Goal: Information Seeking & Learning: Check status

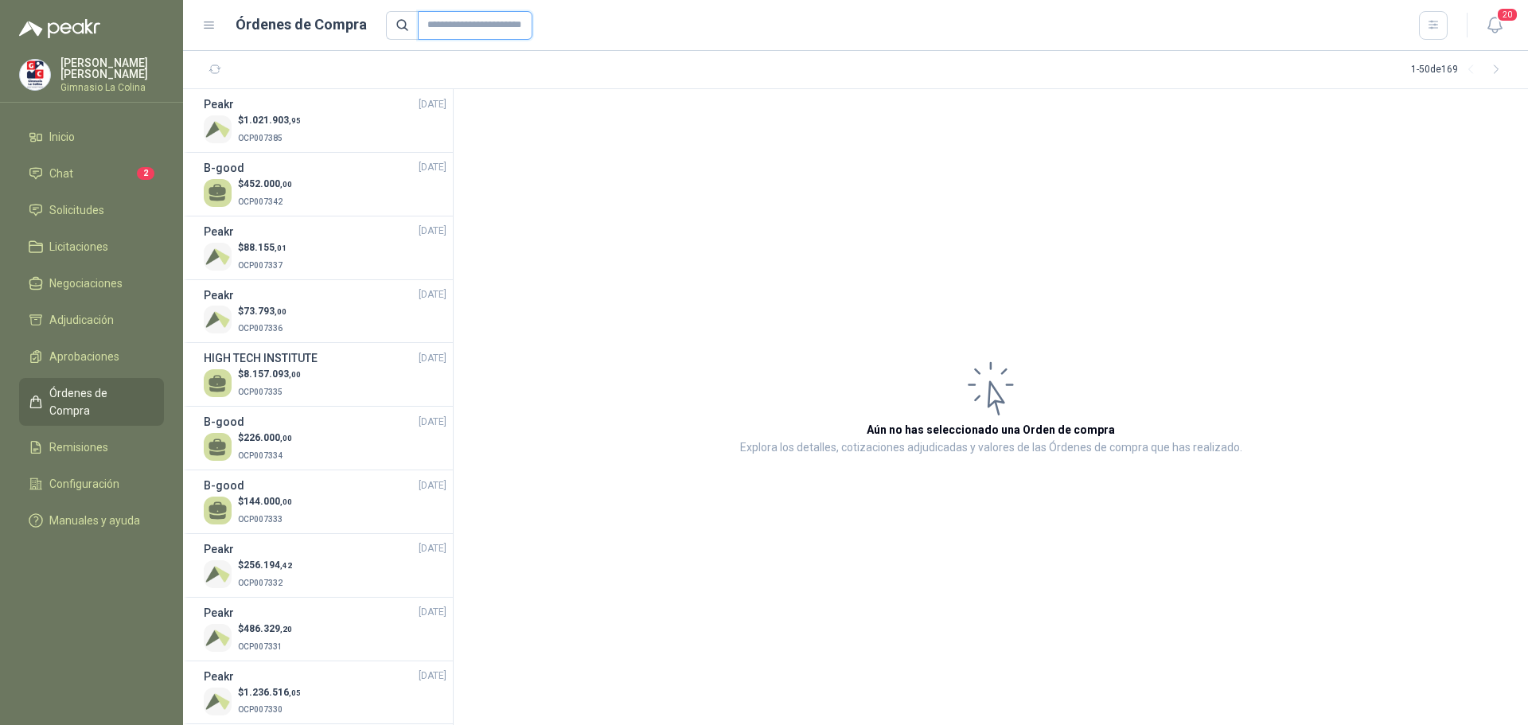
click at [442, 20] on input "text" at bounding box center [475, 25] width 115 height 29
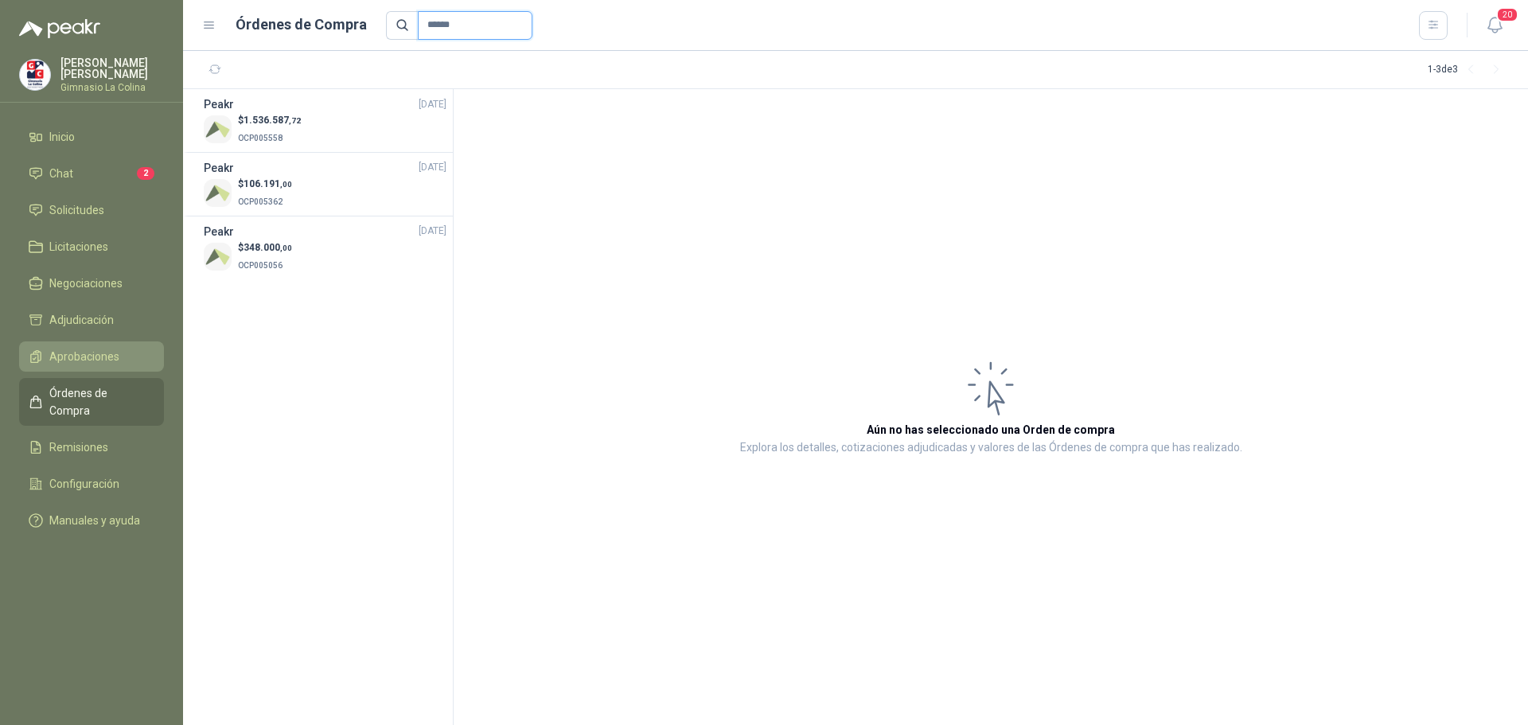
type input "******"
click at [95, 348] on span "Aprobaciones" at bounding box center [84, 357] width 70 height 18
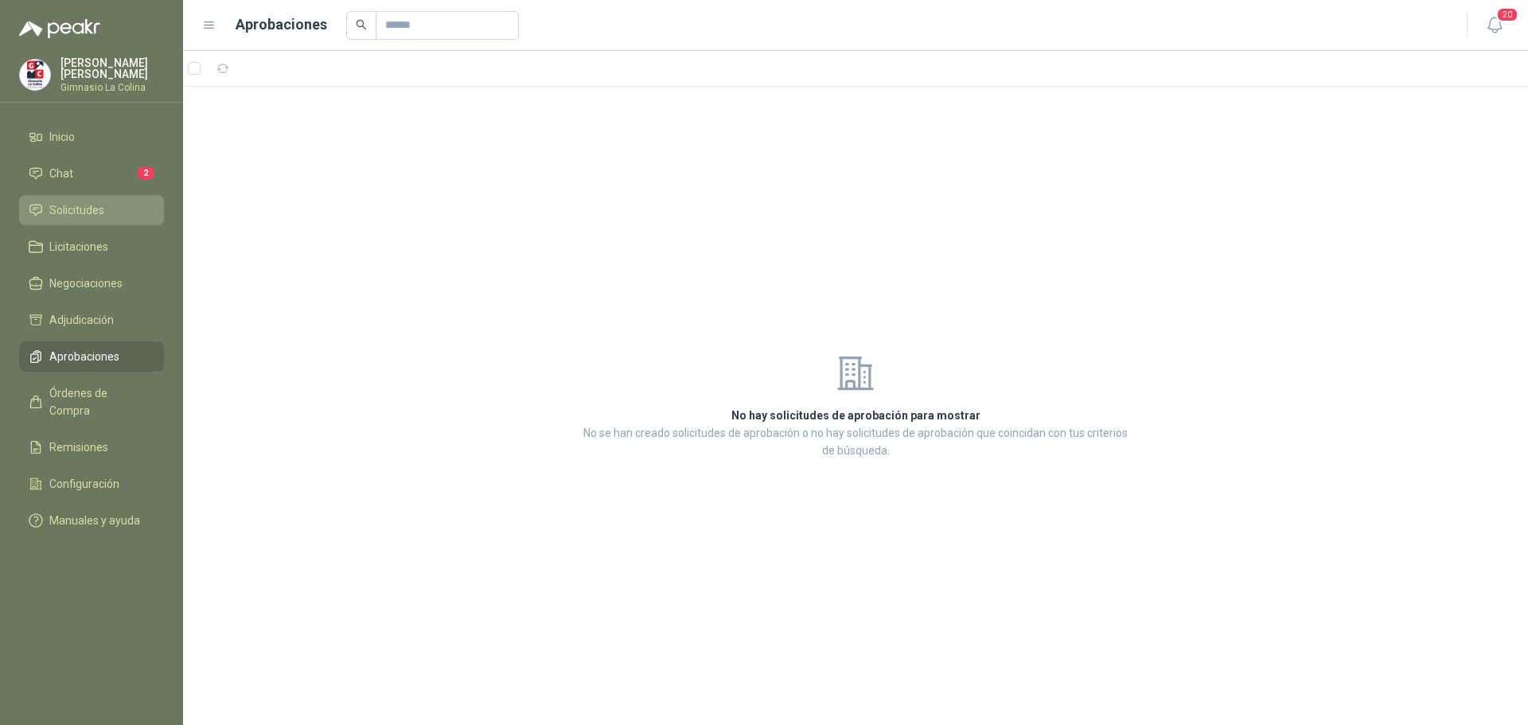
click at [78, 204] on span "Solicitudes" at bounding box center [76, 210] width 55 height 18
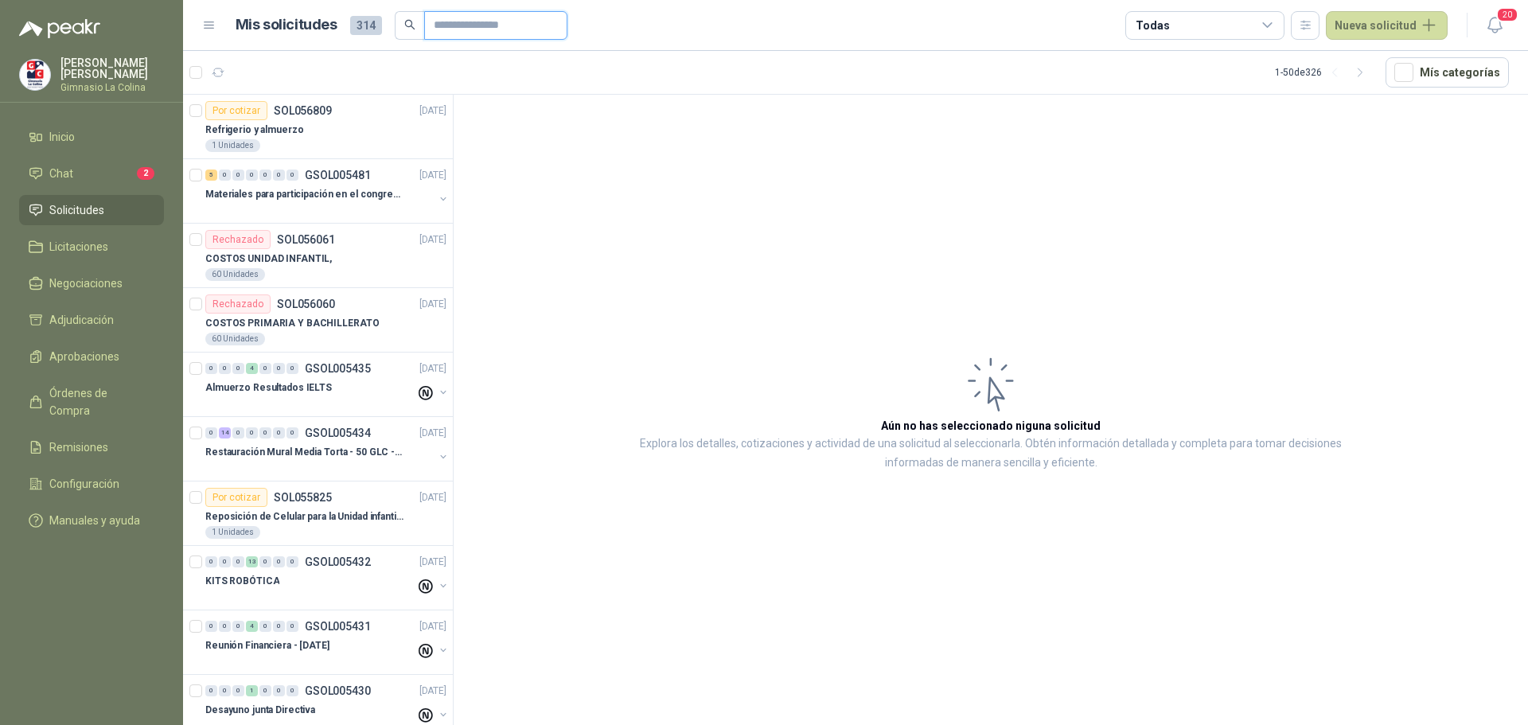
click at [444, 24] on input "text" at bounding box center [489, 25] width 111 height 27
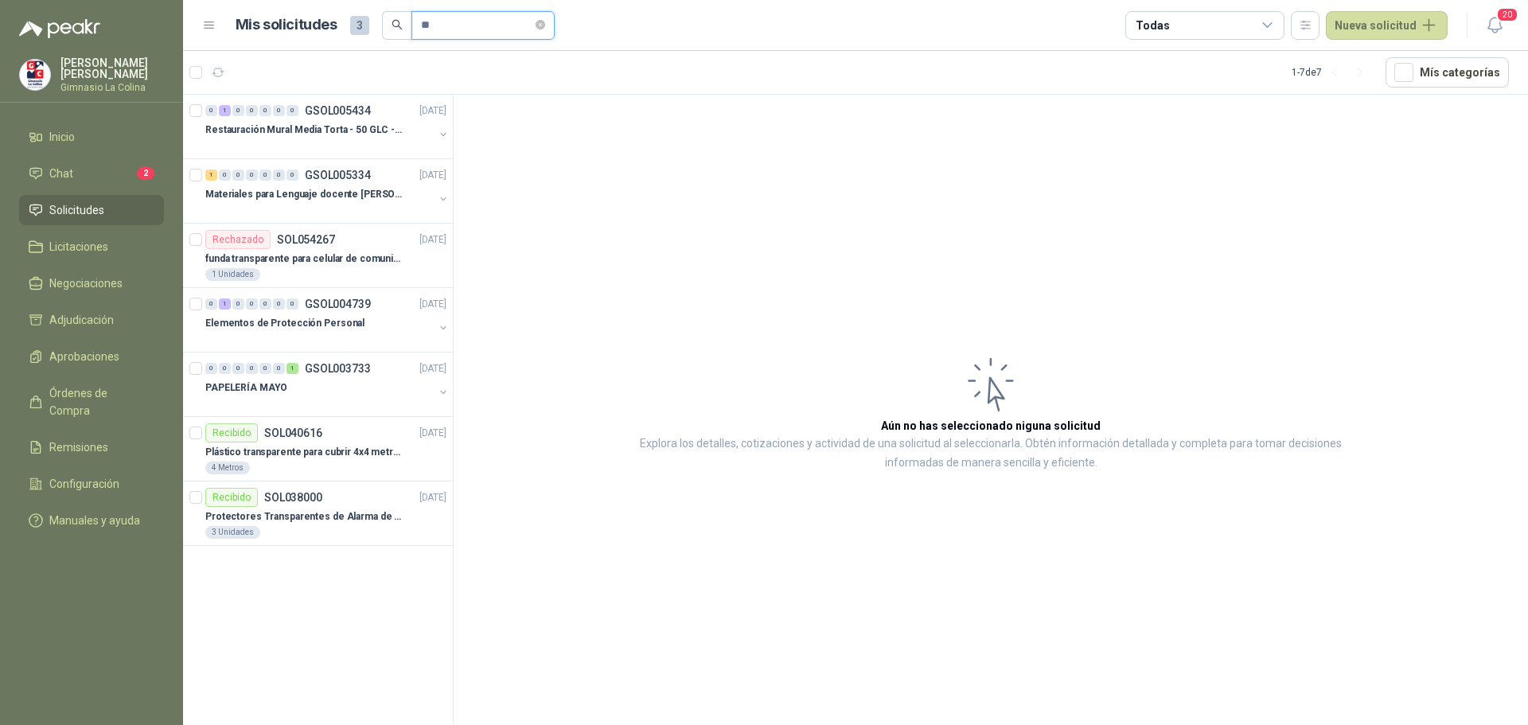
type input "*"
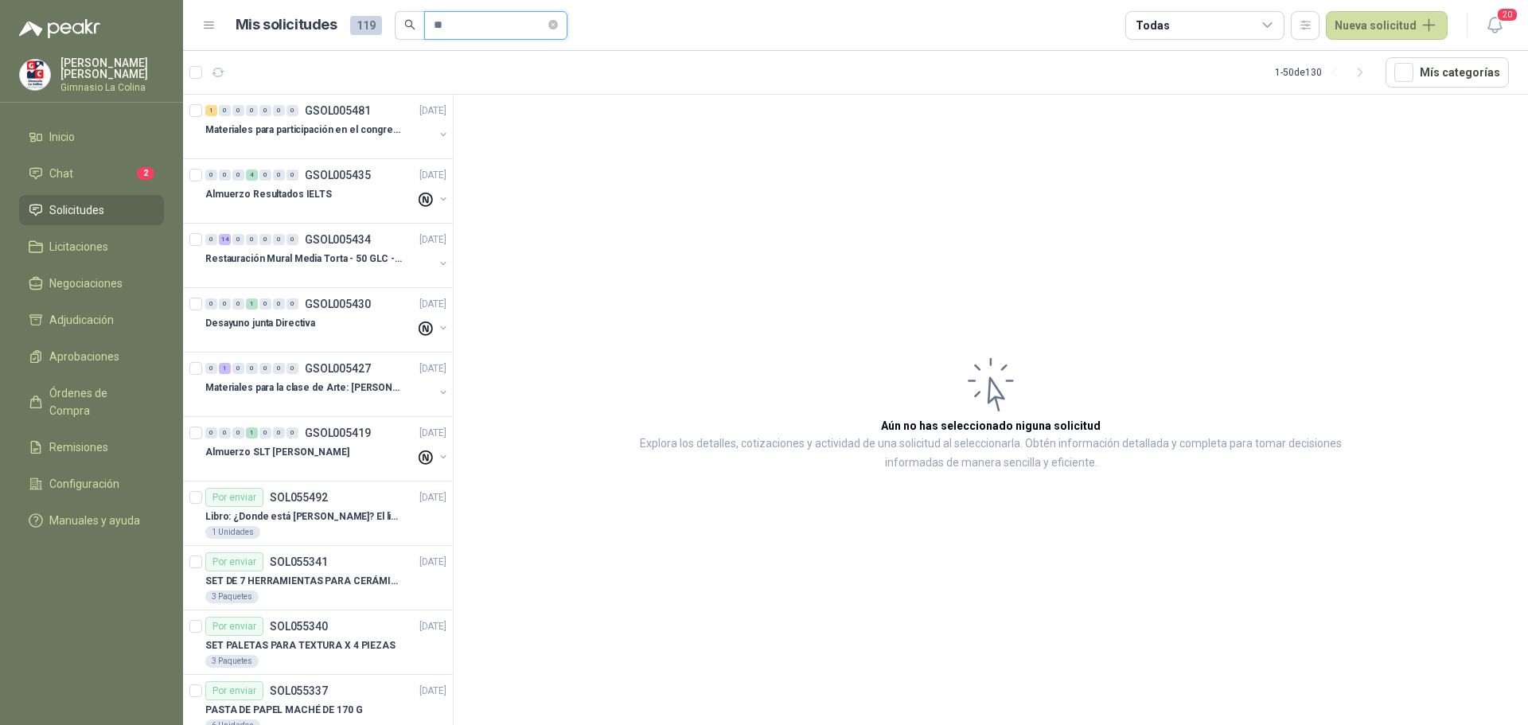
type input "*"
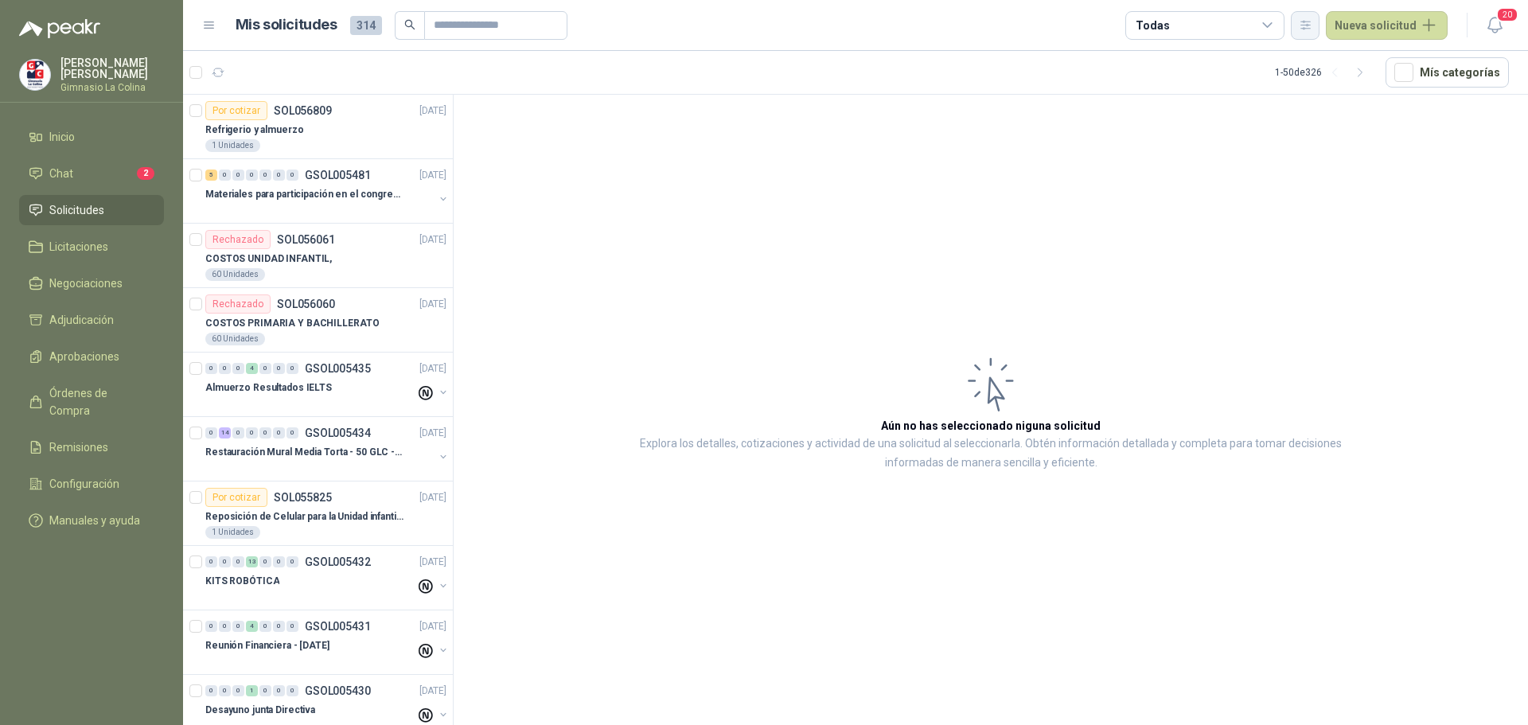
click at [1310, 21] on icon "button" at bounding box center [1305, 25] width 9 height 8
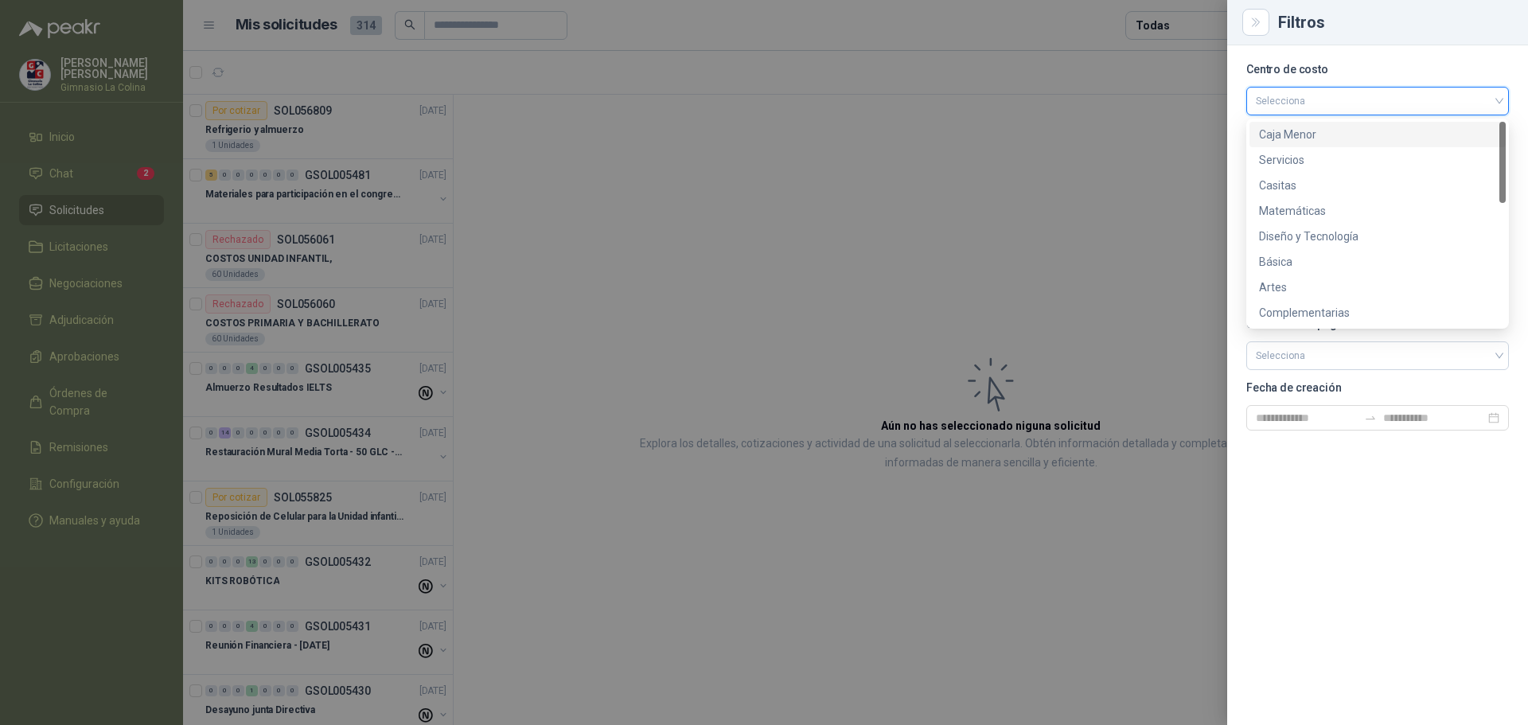
click at [1276, 98] on input "search" at bounding box center [1378, 100] width 244 height 24
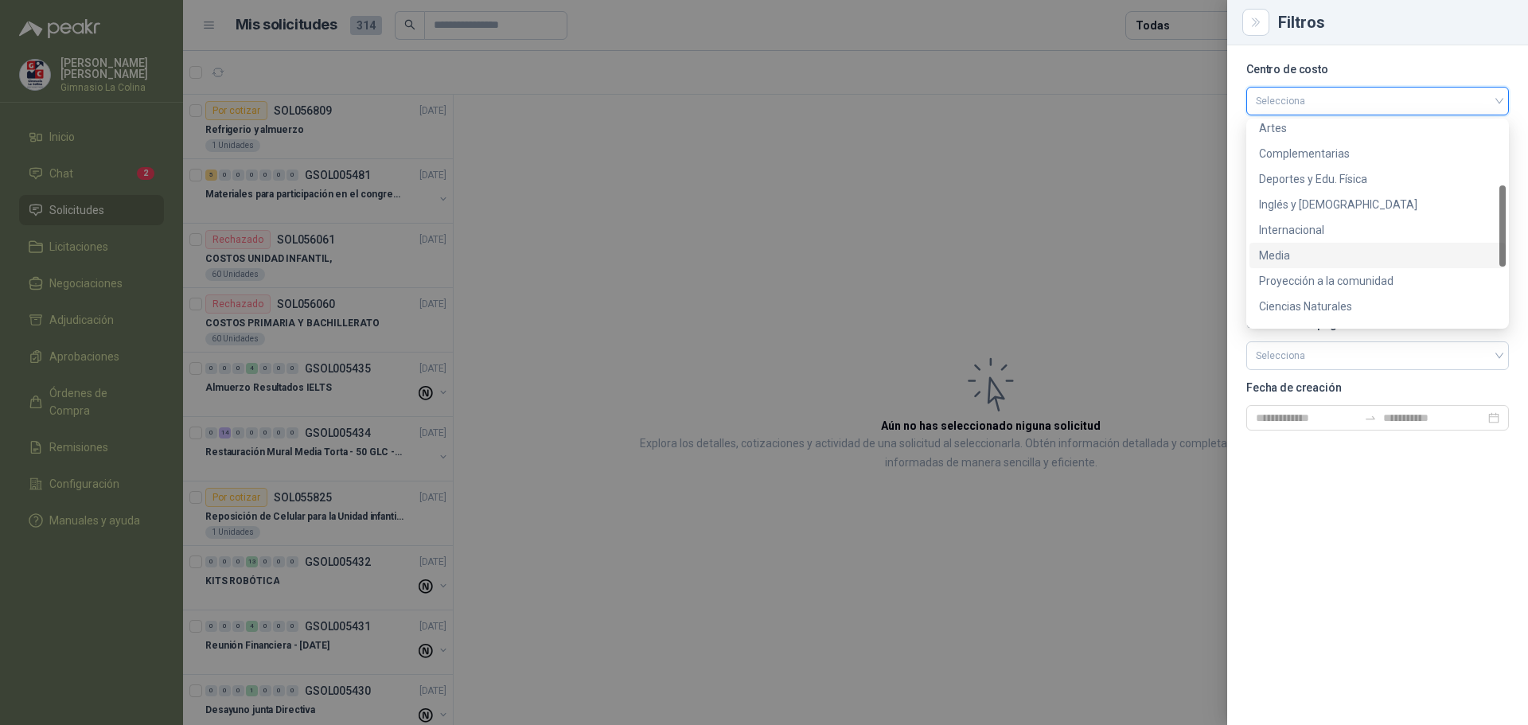
click at [1272, 258] on div "Media" at bounding box center [1377, 256] width 237 height 18
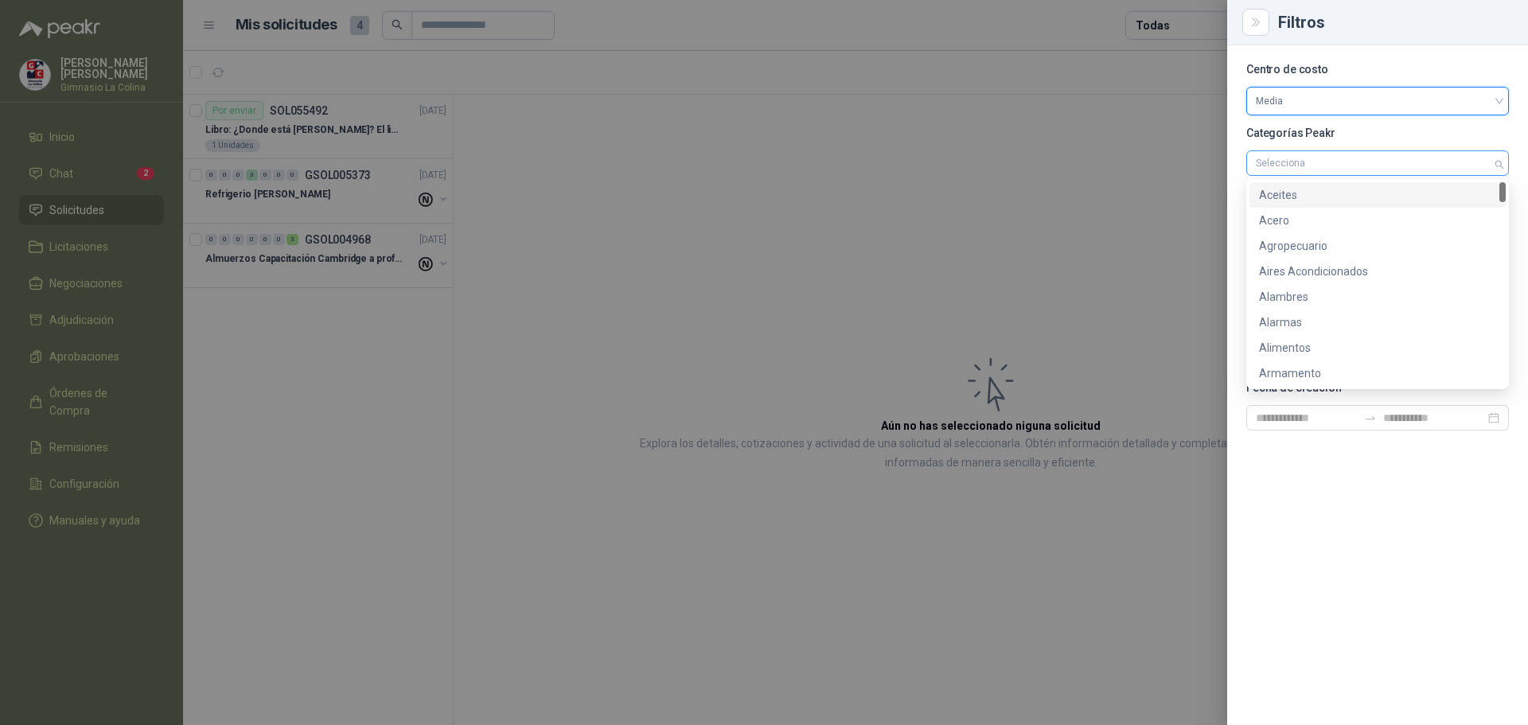
click at [1284, 163] on div at bounding box center [1369, 163] width 240 height 11
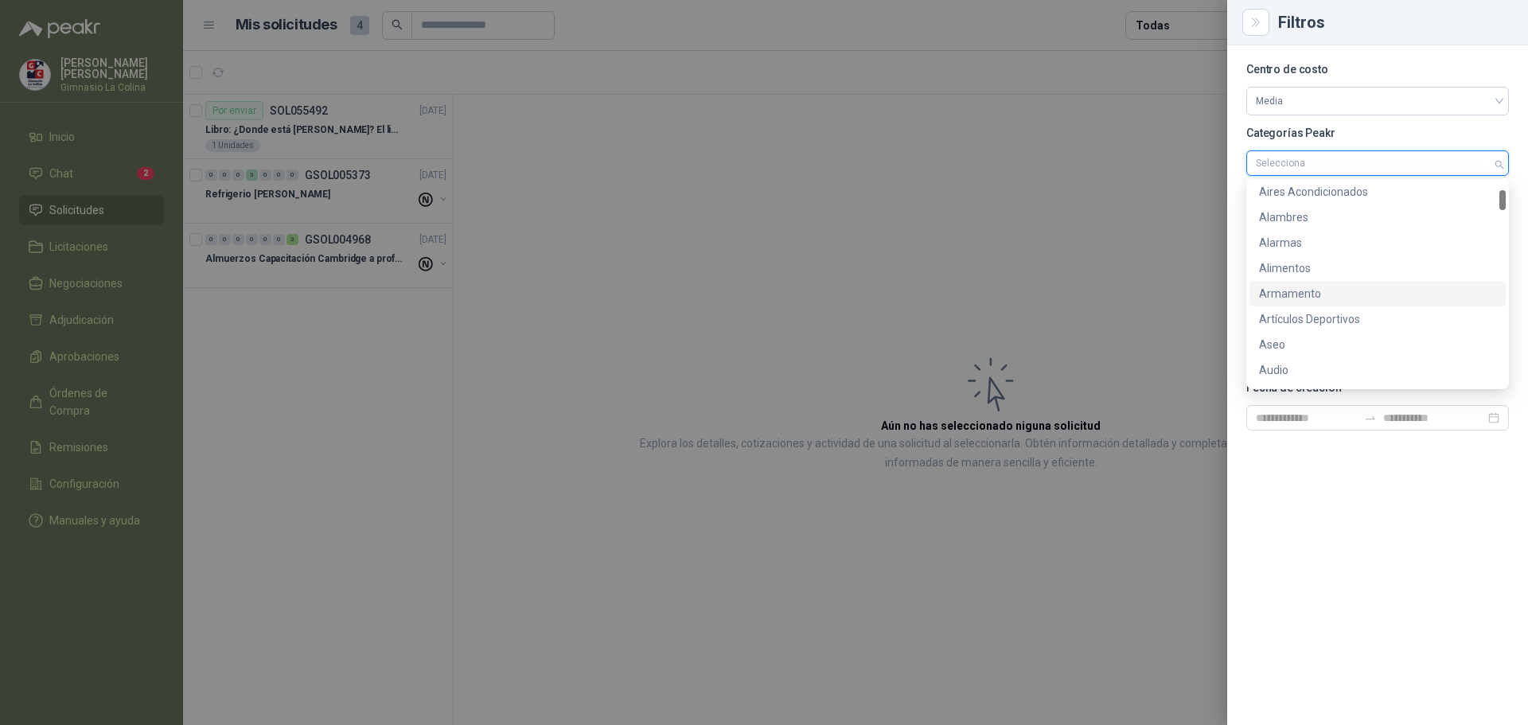
click at [1109, 157] on div at bounding box center [764, 362] width 1528 height 725
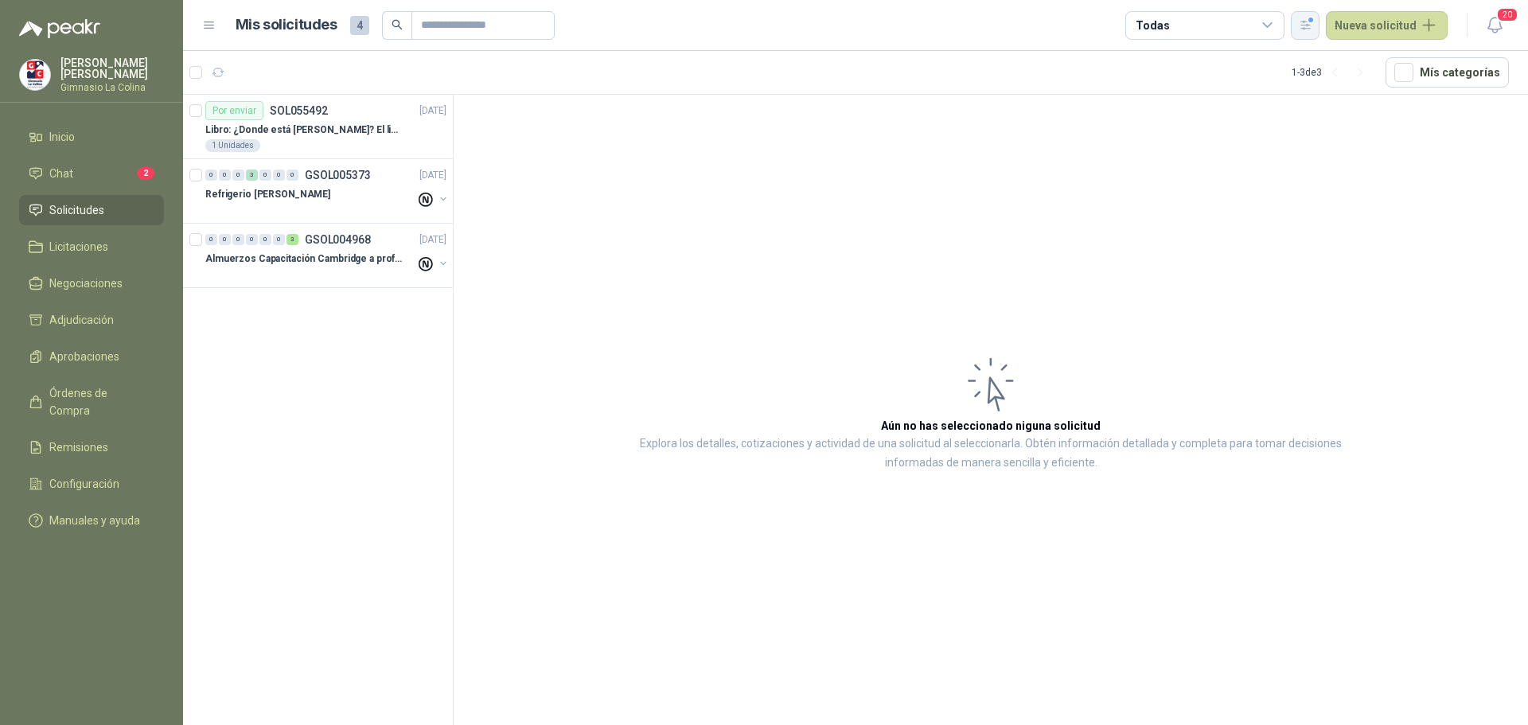
click at [1309, 25] on icon "button" at bounding box center [1305, 25] width 9 height 8
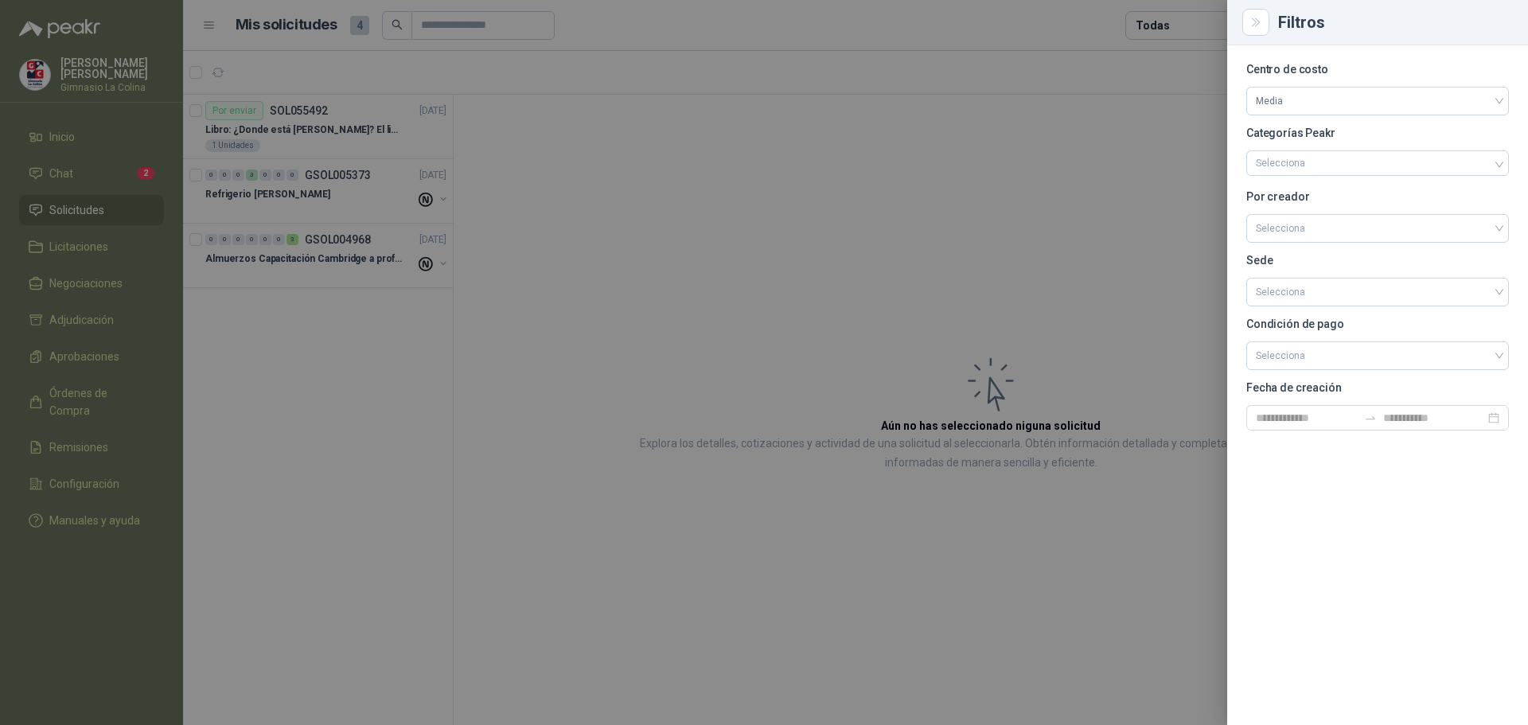
click at [682, 235] on div at bounding box center [764, 362] width 1528 height 725
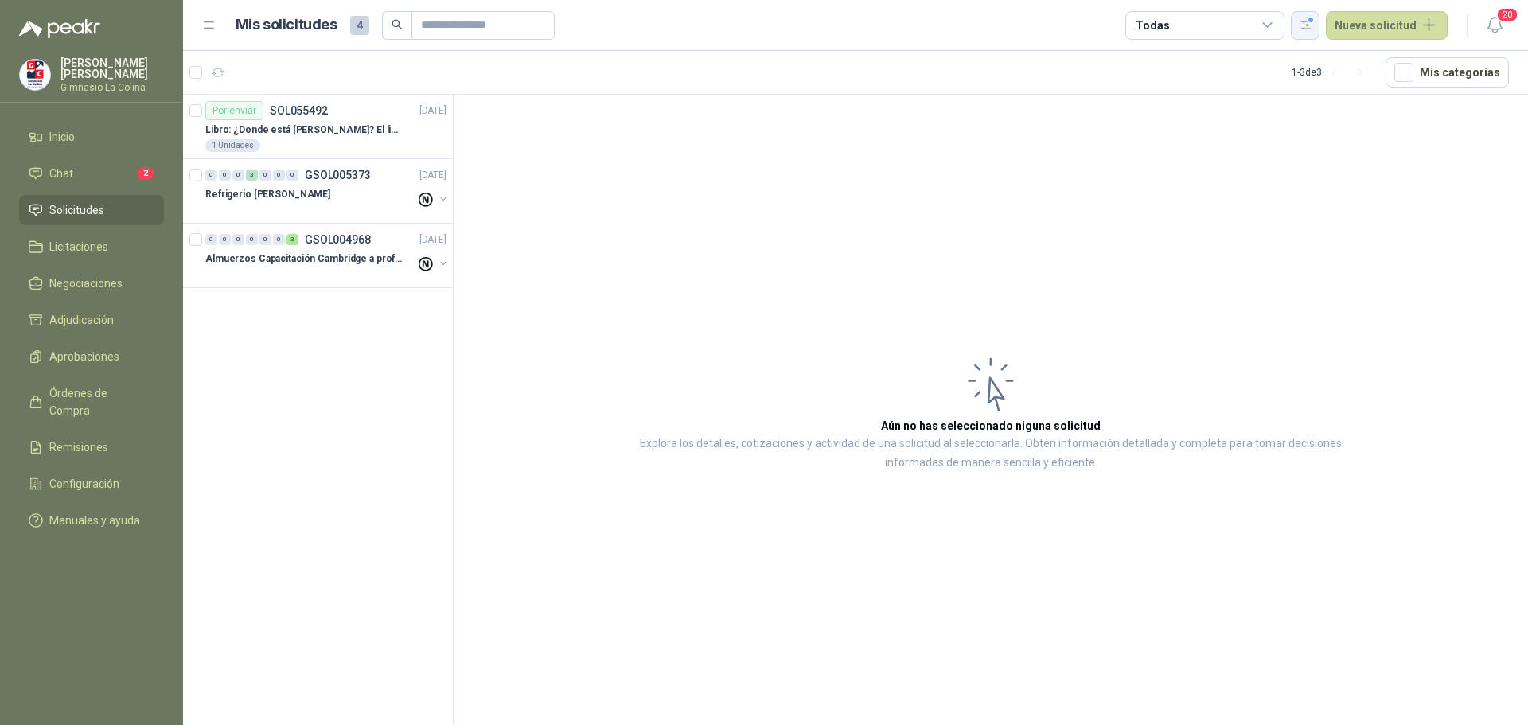
click at [1311, 23] on icon "button" at bounding box center [1306, 25] width 14 height 14
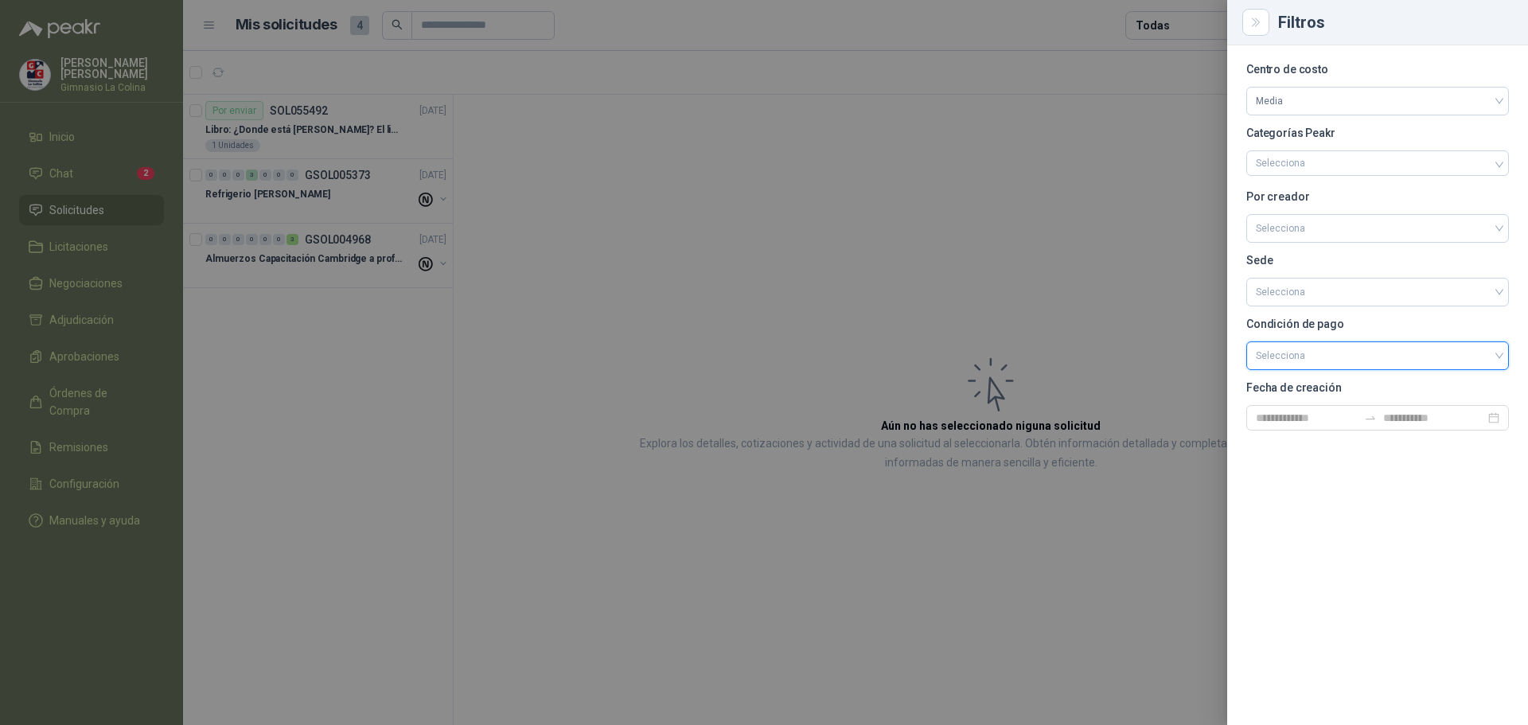
click at [1268, 357] on input "search" at bounding box center [1378, 354] width 244 height 24
click at [1271, 408] on div "Anticipado" at bounding box center [1377, 415] width 237 height 18
click at [1314, 106] on span "Media" at bounding box center [1378, 101] width 244 height 24
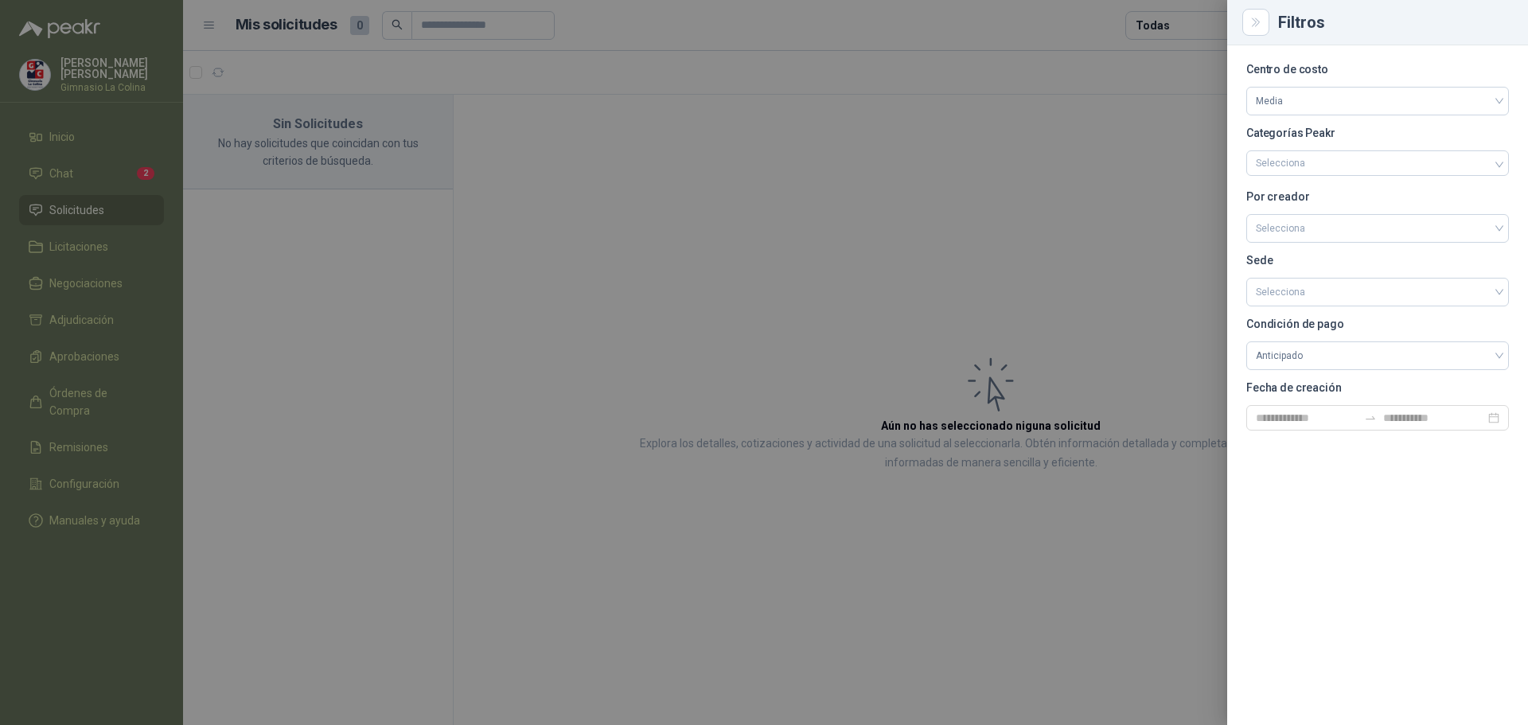
click at [706, 136] on div at bounding box center [764, 362] width 1528 height 725
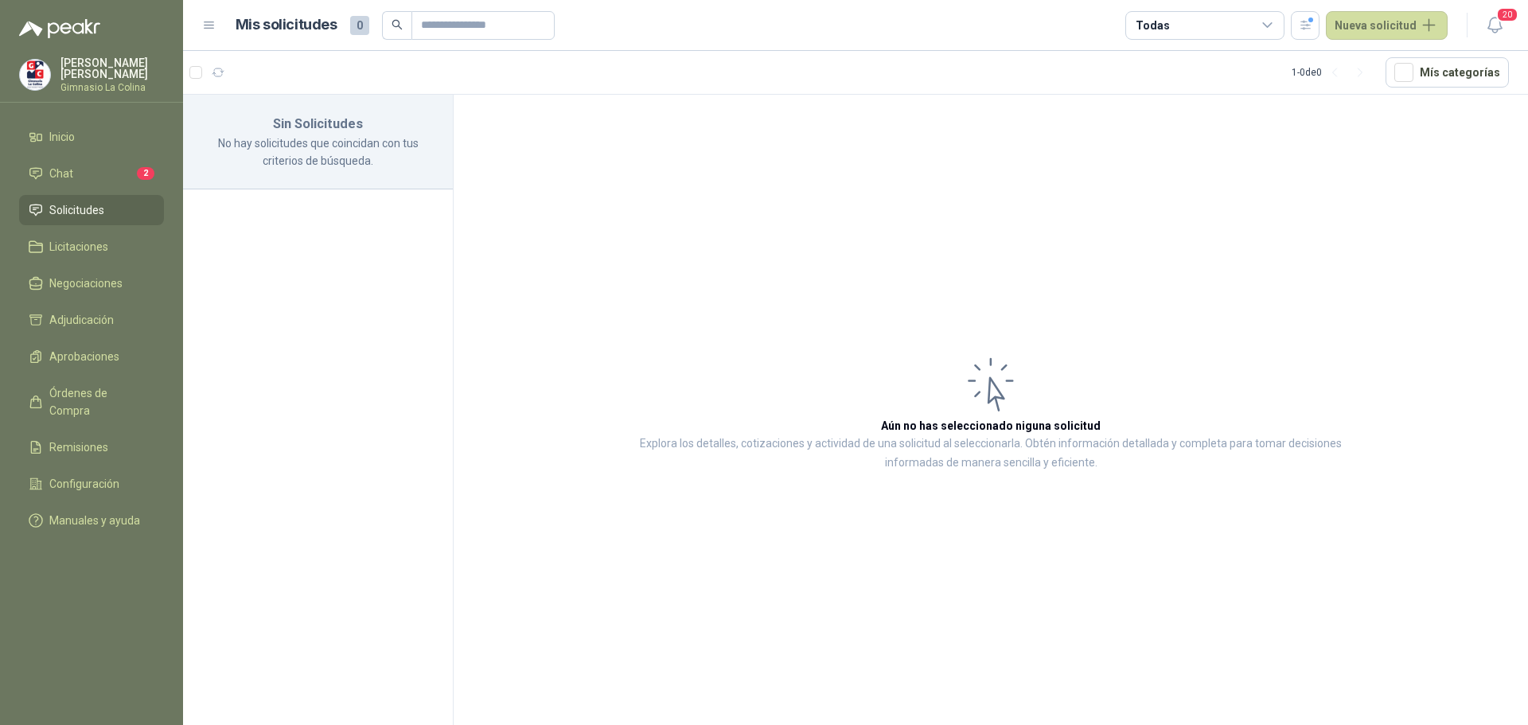
click at [64, 201] on span "Solicitudes" at bounding box center [76, 210] width 55 height 18
click at [76, 206] on span "Solicitudes" at bounding box center [76, 210] width 55 height 18
click at [1299, 35] on button "button" at bounding box center [1305, 25] width 29 height 29
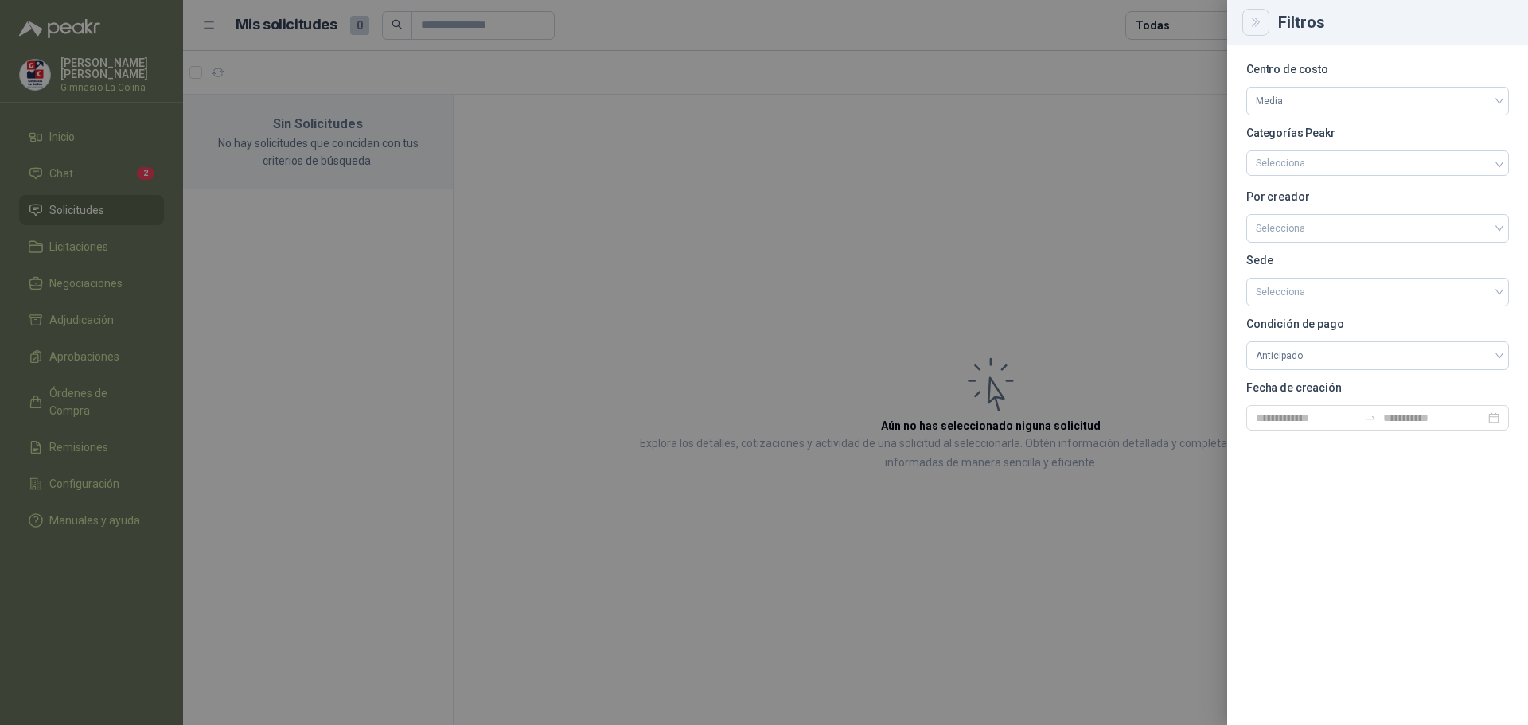
click at [1258, 21] on icon "Close" at bounding box center [1255, 22] width 7 height 8
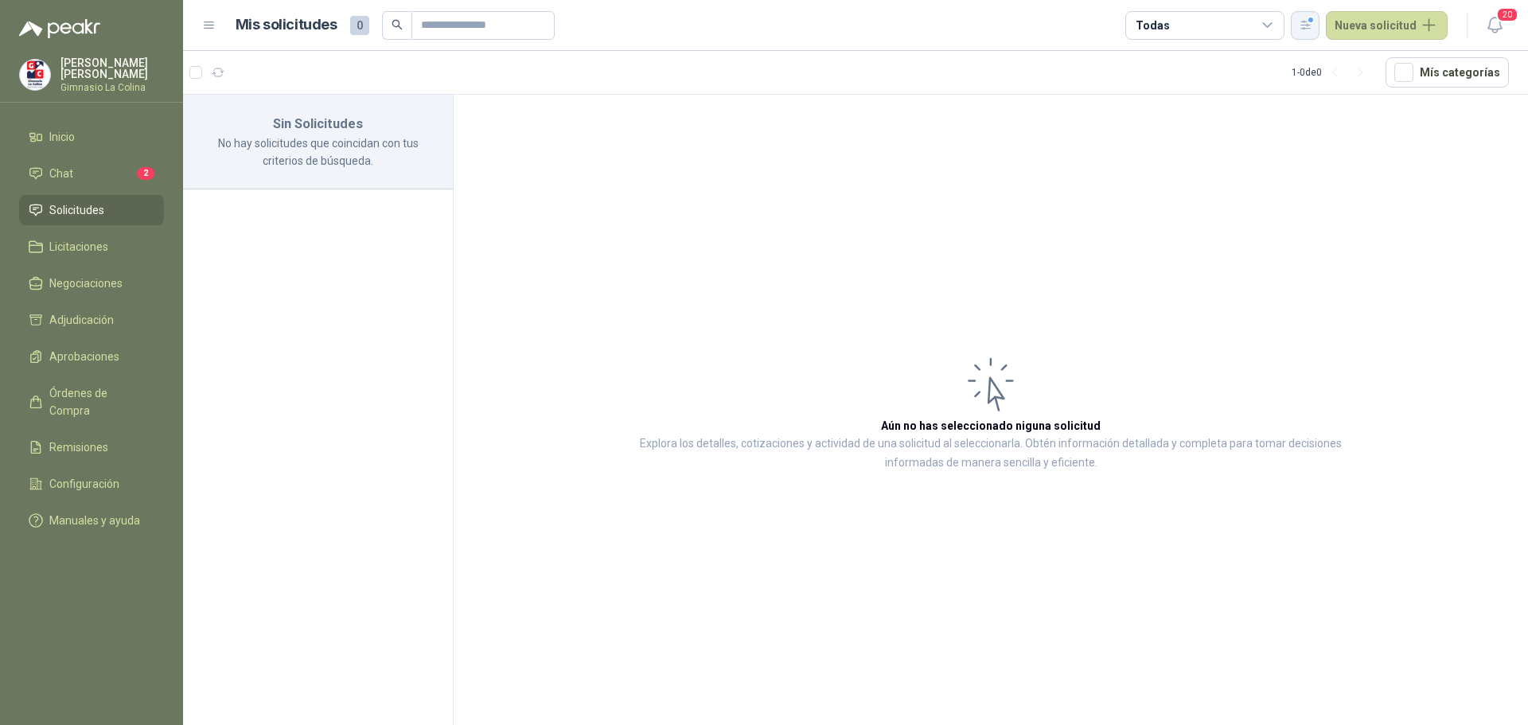
click at [1312, 21] on div "button" at bounding box center [1306, 25] width 14 height 14
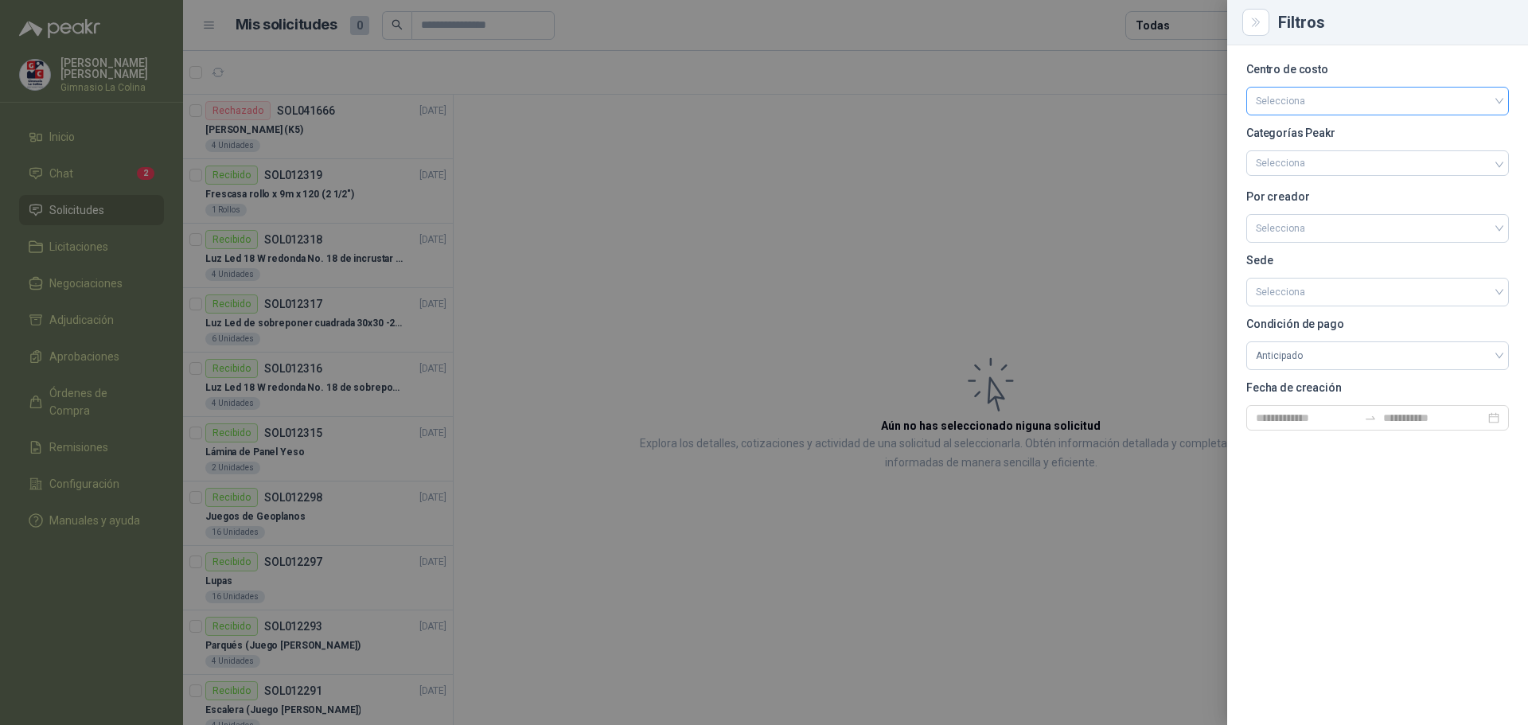
click at [586, 266] on div at bounding box center [764, 362] width 1528 height 725
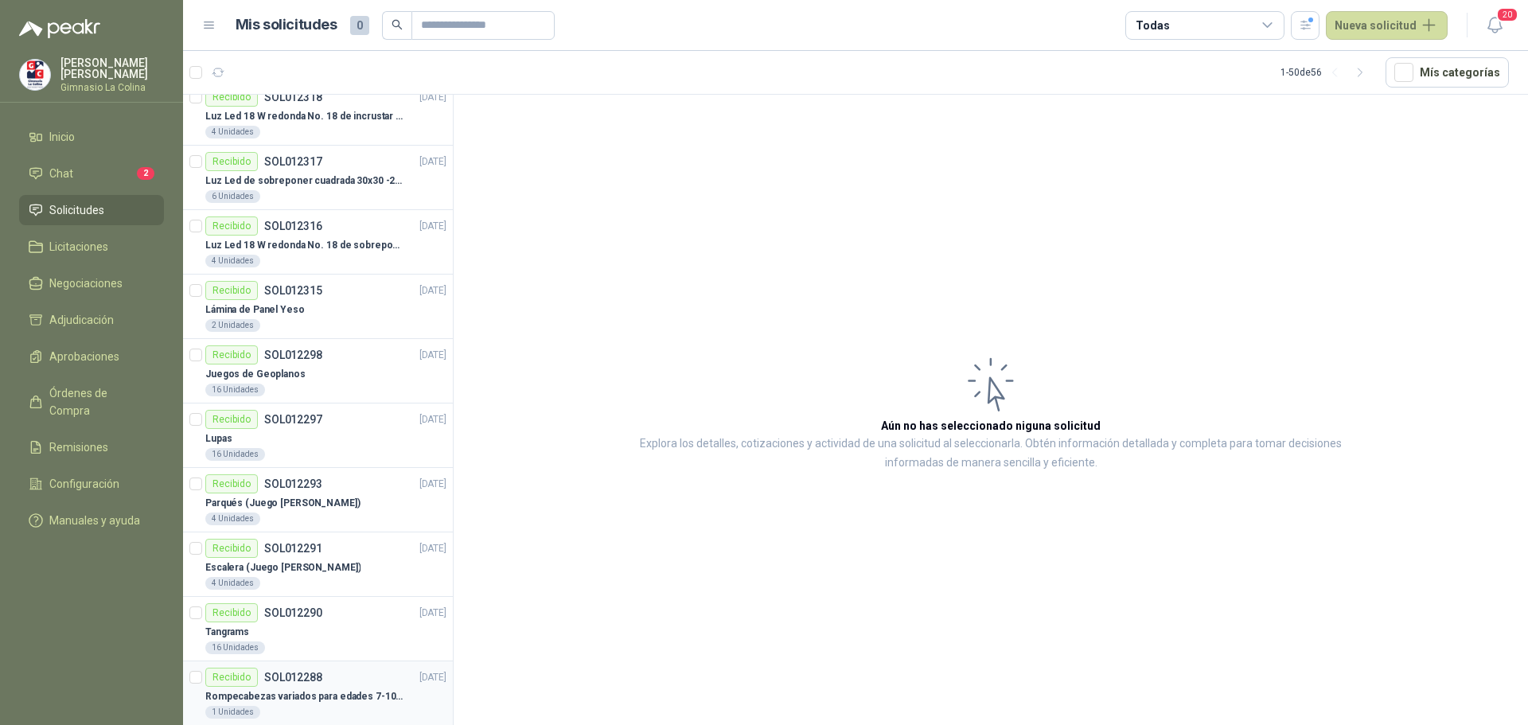
scroll to position [0, 0]
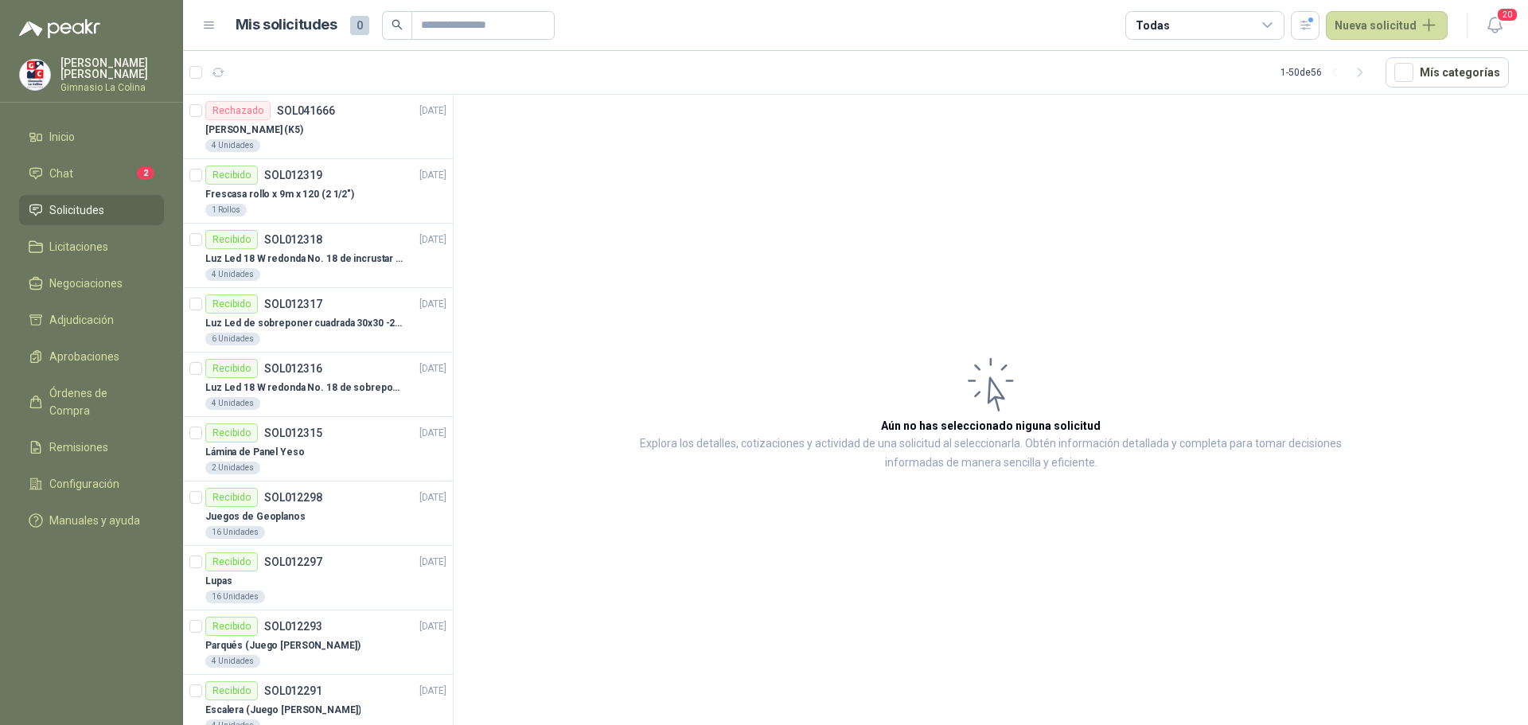
click at [93, 210] on span "Solicitudes" at bounding box center [76, 210] width 55 height 18
click at [78, 311] on span "Adjudicación" at bounding box center [81, 320] width 64 height 18
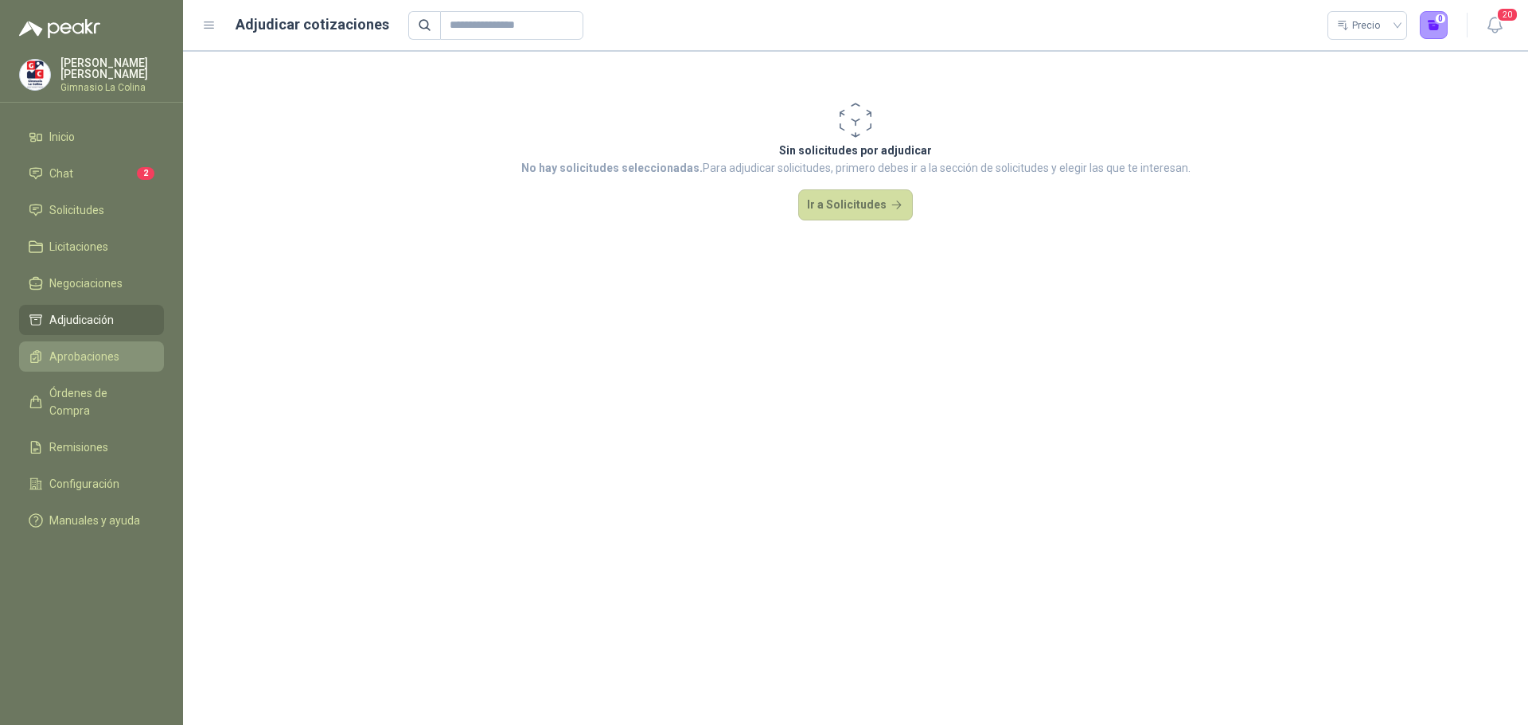
click at [76, 352] on span "Aprobaciones" at bounding box center [84, 357] width 70 height 18
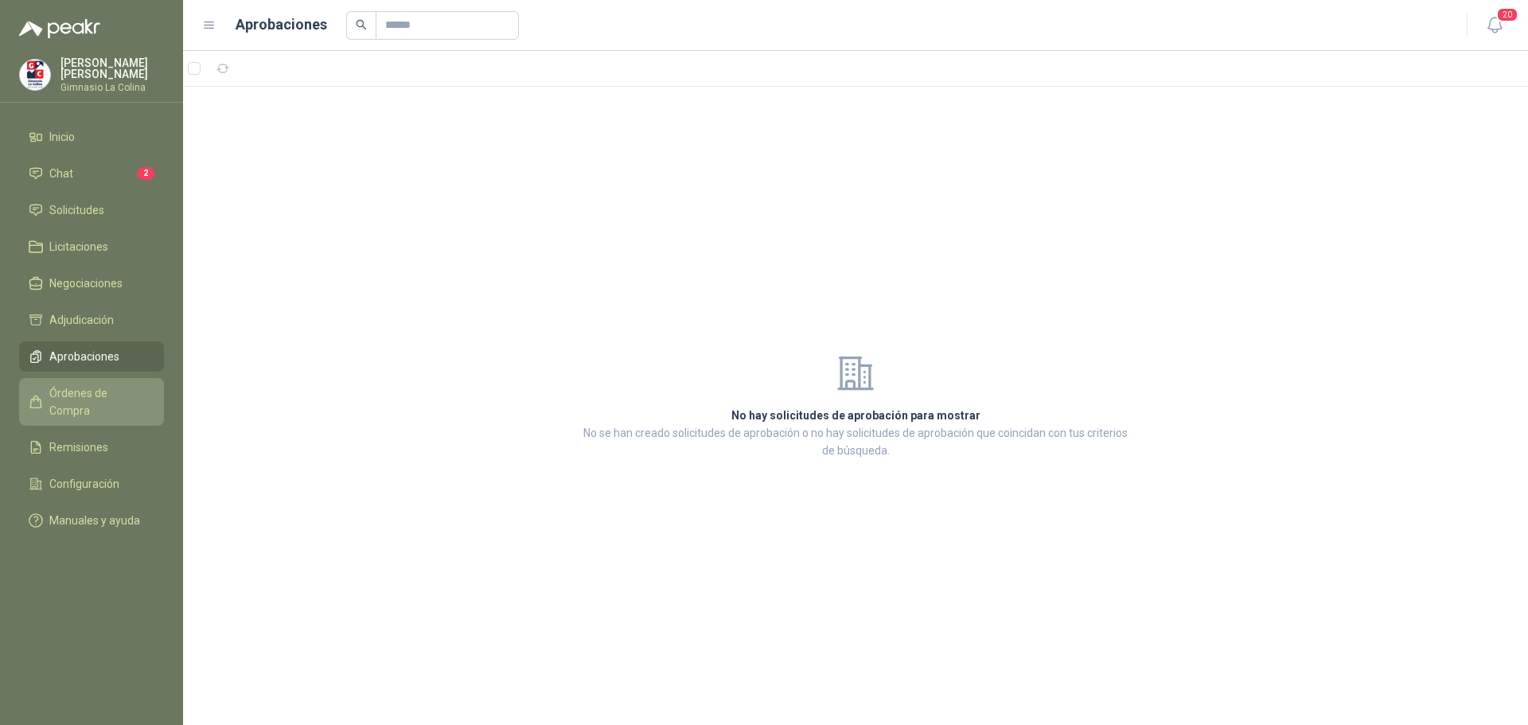
click at [84, 390] on span "Órdenes de Compra" at bounding box center [98, 401] width 99 height 35
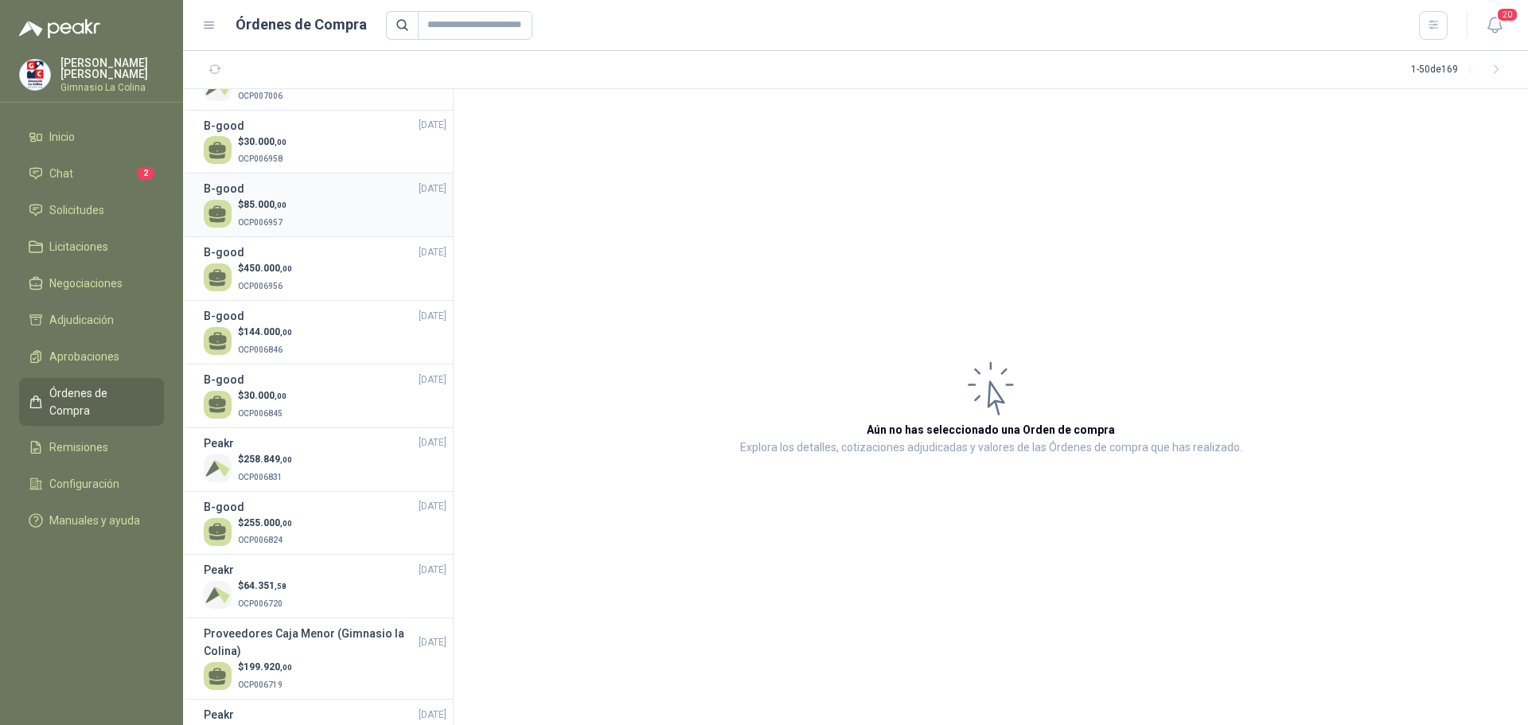
scroll to position [1218, 0]
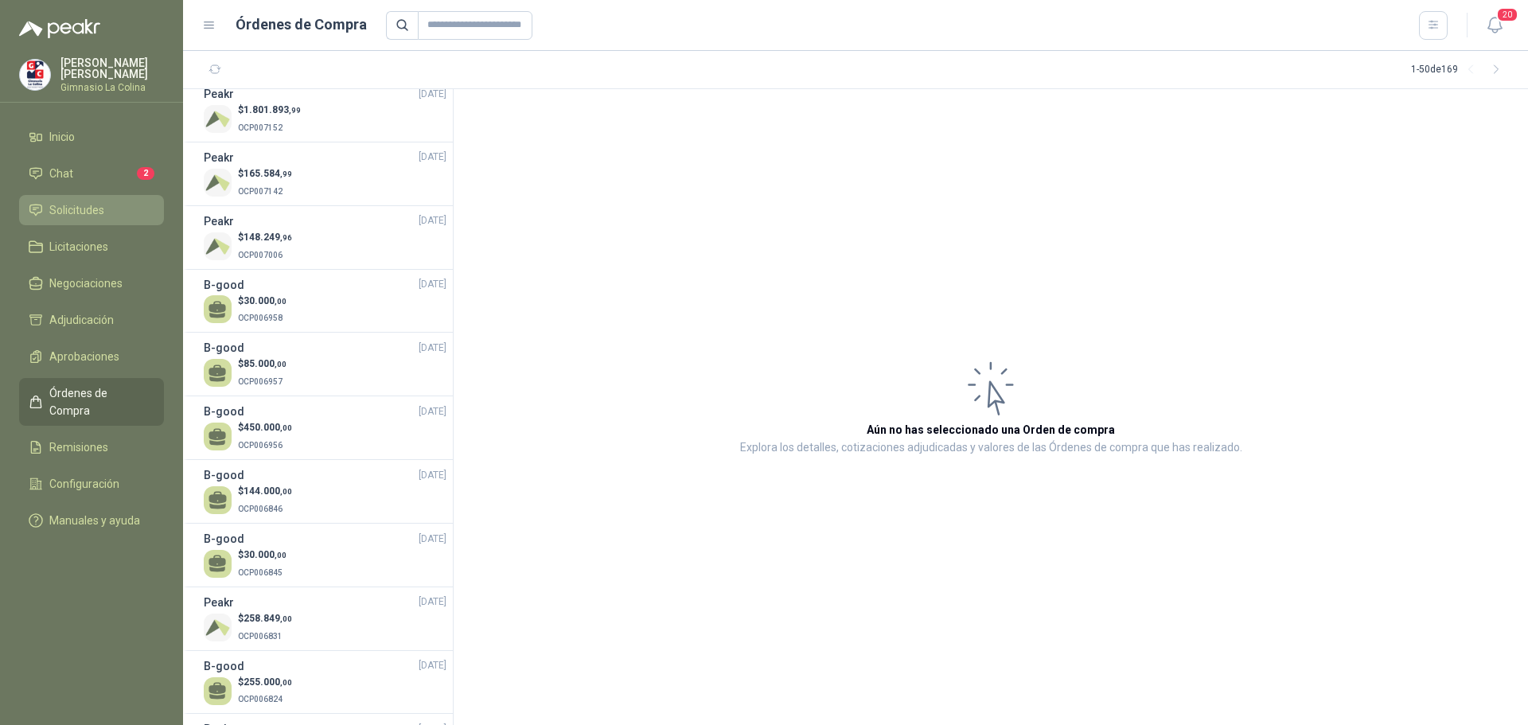
click at [95, 207] on span "Solicitudes" at bounding box center [76, 210] width 55 height 18
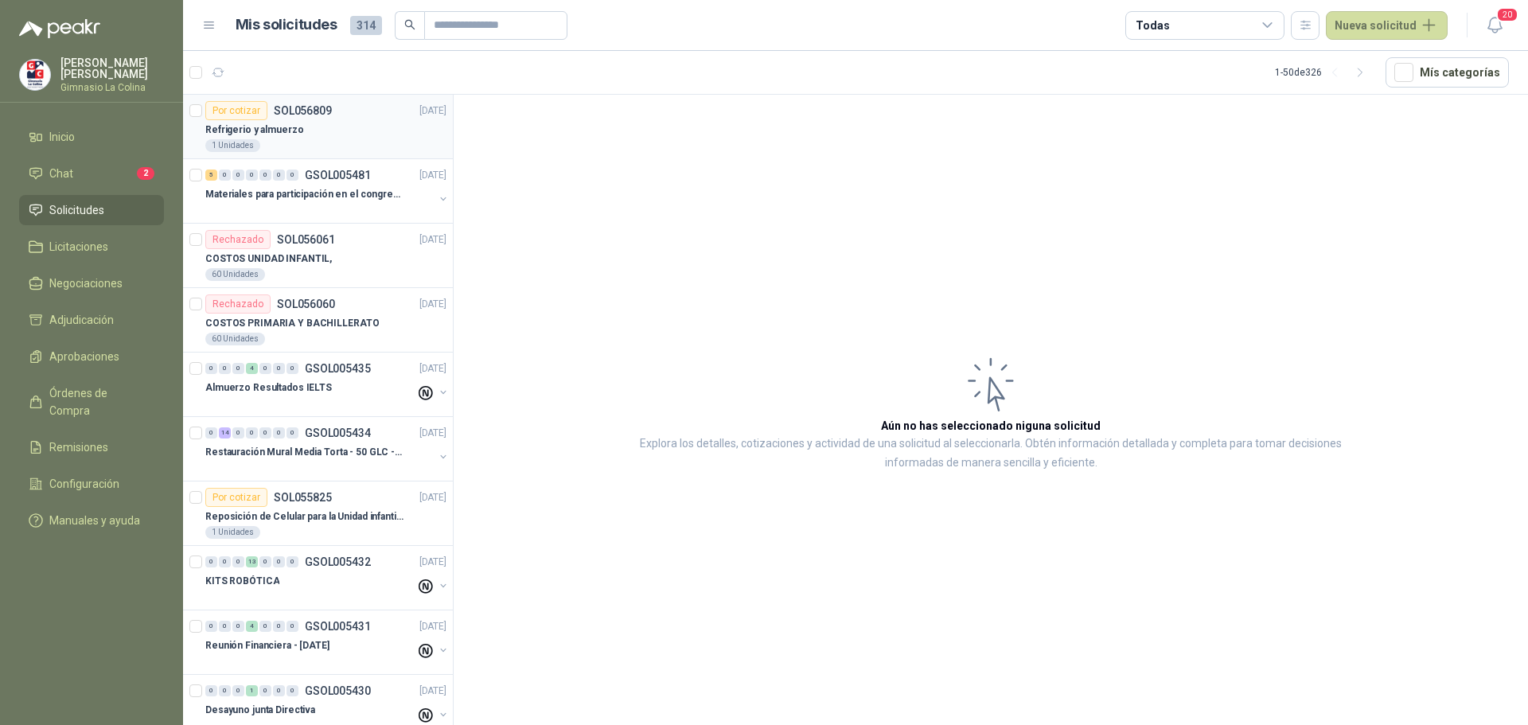
click at [285, 135] on p "Refrigerio y almuerzo" at bounding box center [254, 130] width 98 height 15
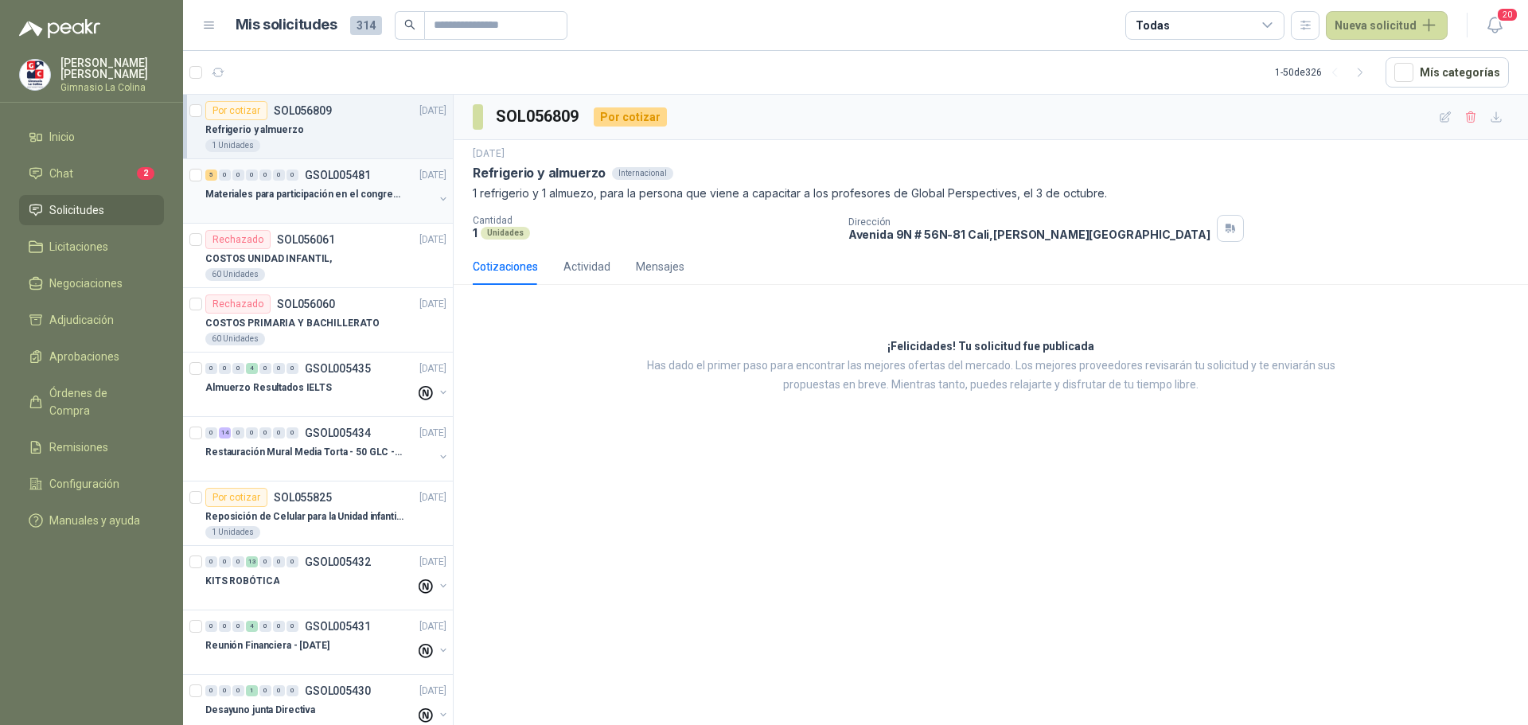
click at [315, 197] on p "Materiales para participación en el congreso, UI" at bounding box center [304, 194] width 198 height 15
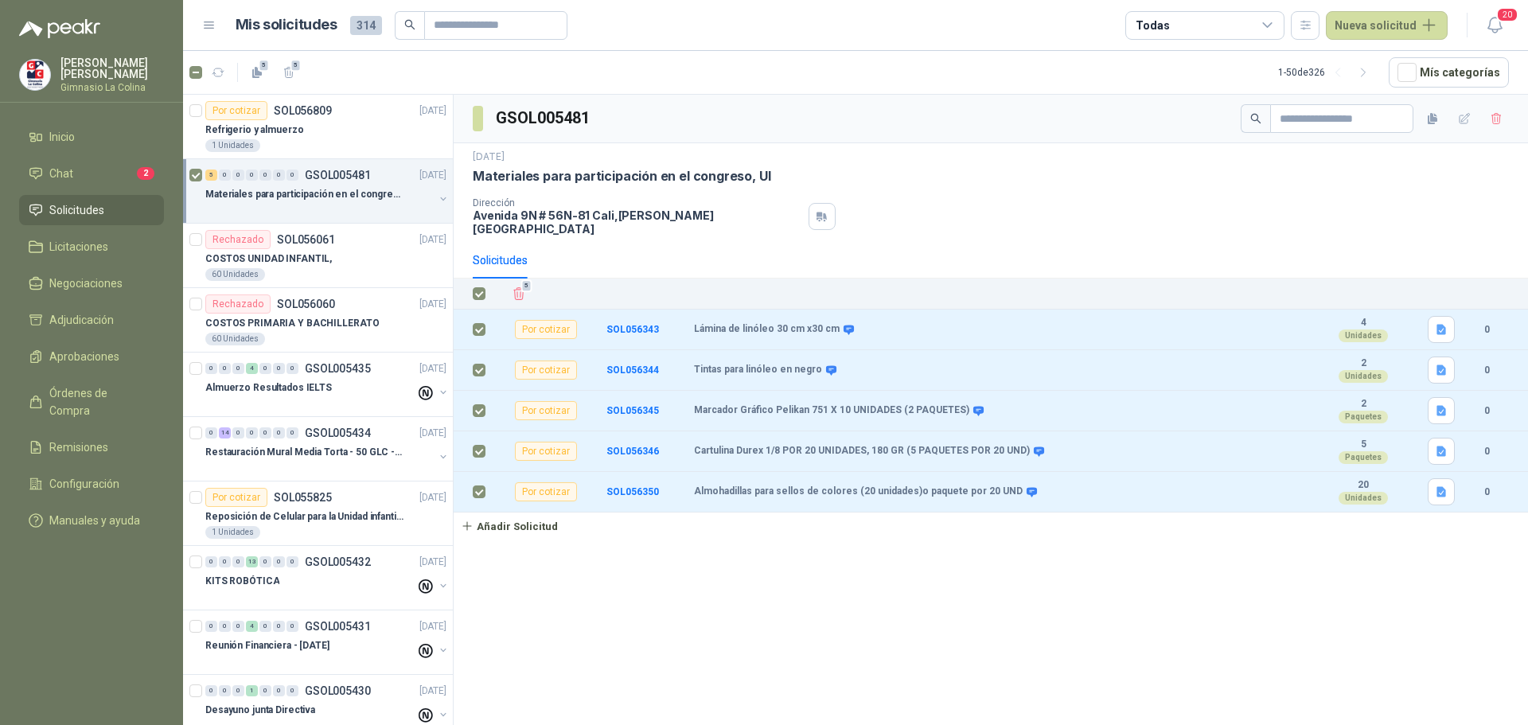
click at [883, 244] on div "Solicitudes" at bounding box center [991, 260] width 1036 height 37
click at [437, 197] on button "button" at bounding box center [443, 199] width 13 height 13
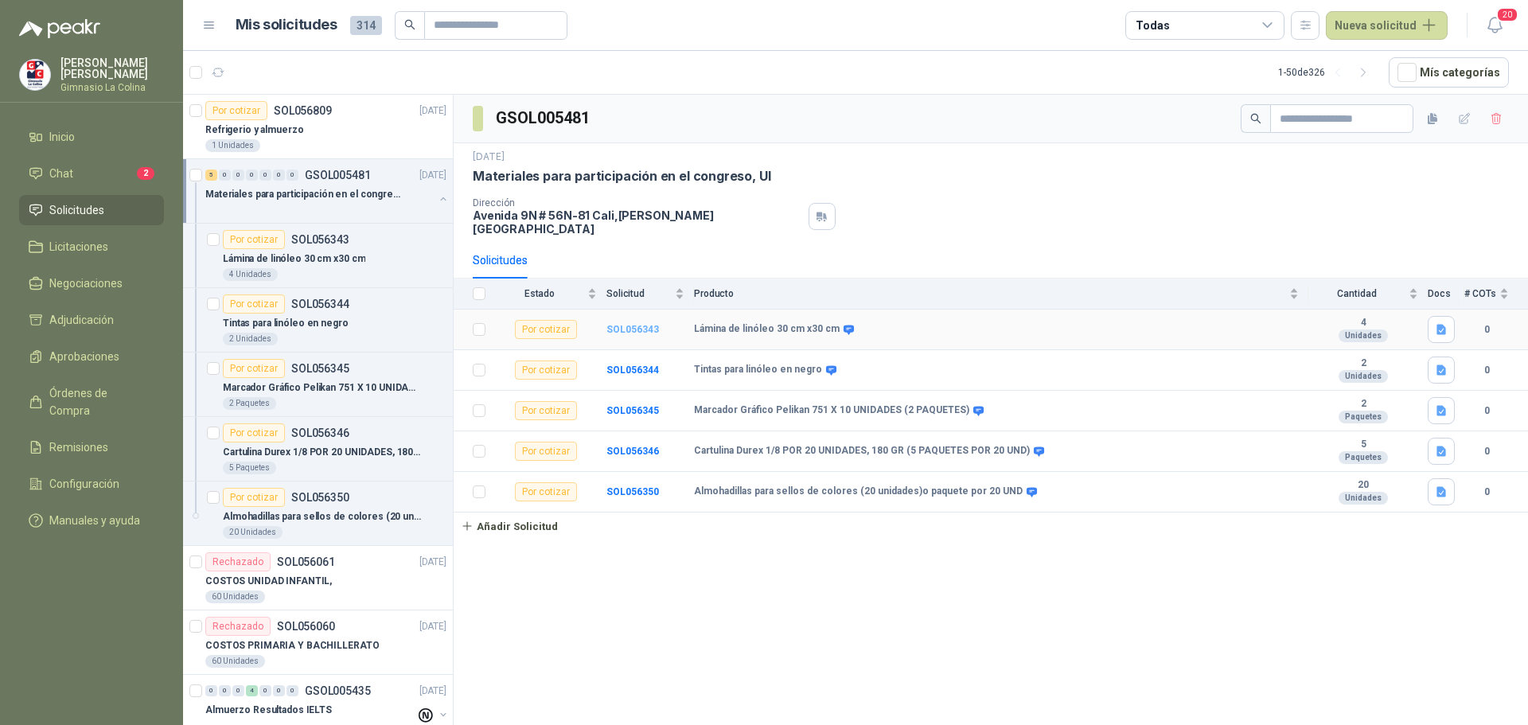
click at [635, 324] on b "SOL056343" at bounding box center [632, 329] width 53 height 11
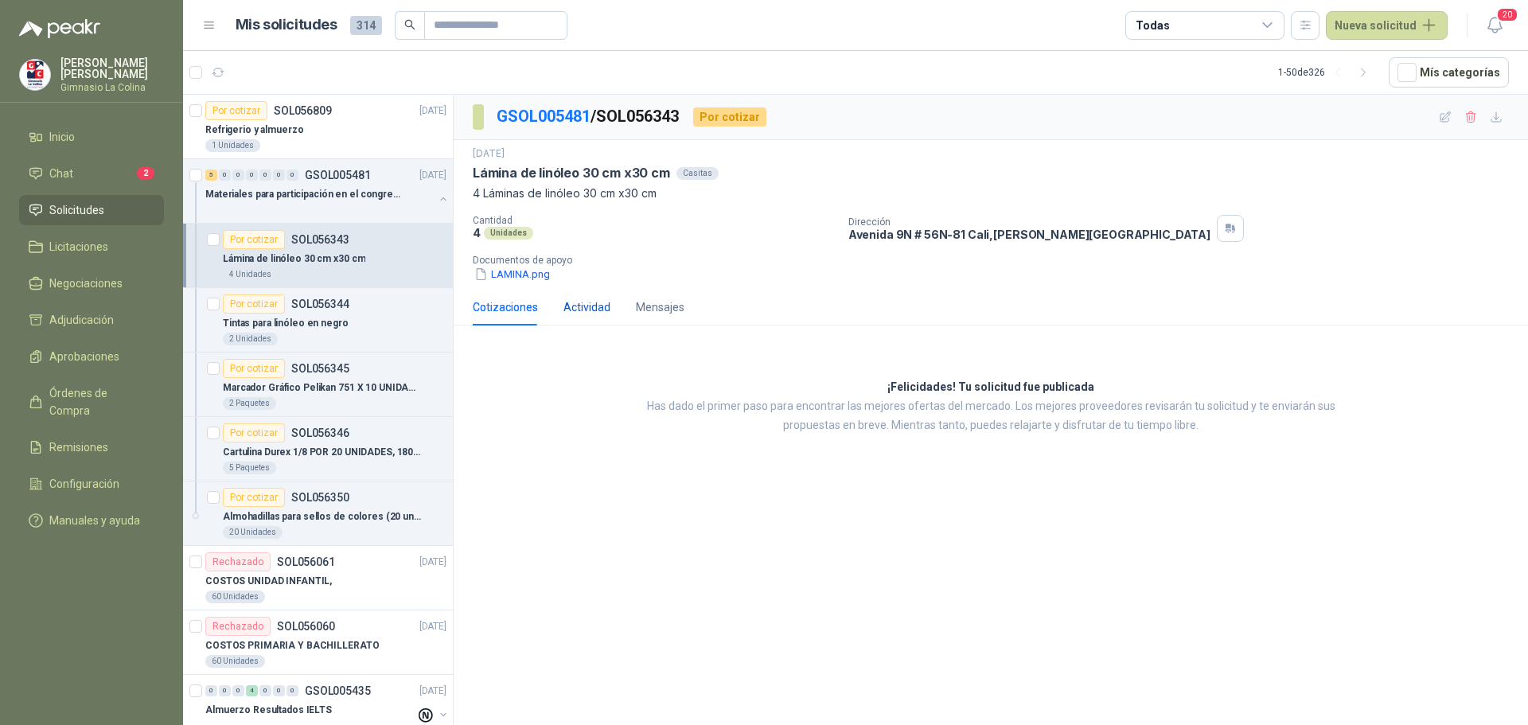
click at [588, 304] on div "Actividad" at bounding box center [586, 307] width 47 height 18
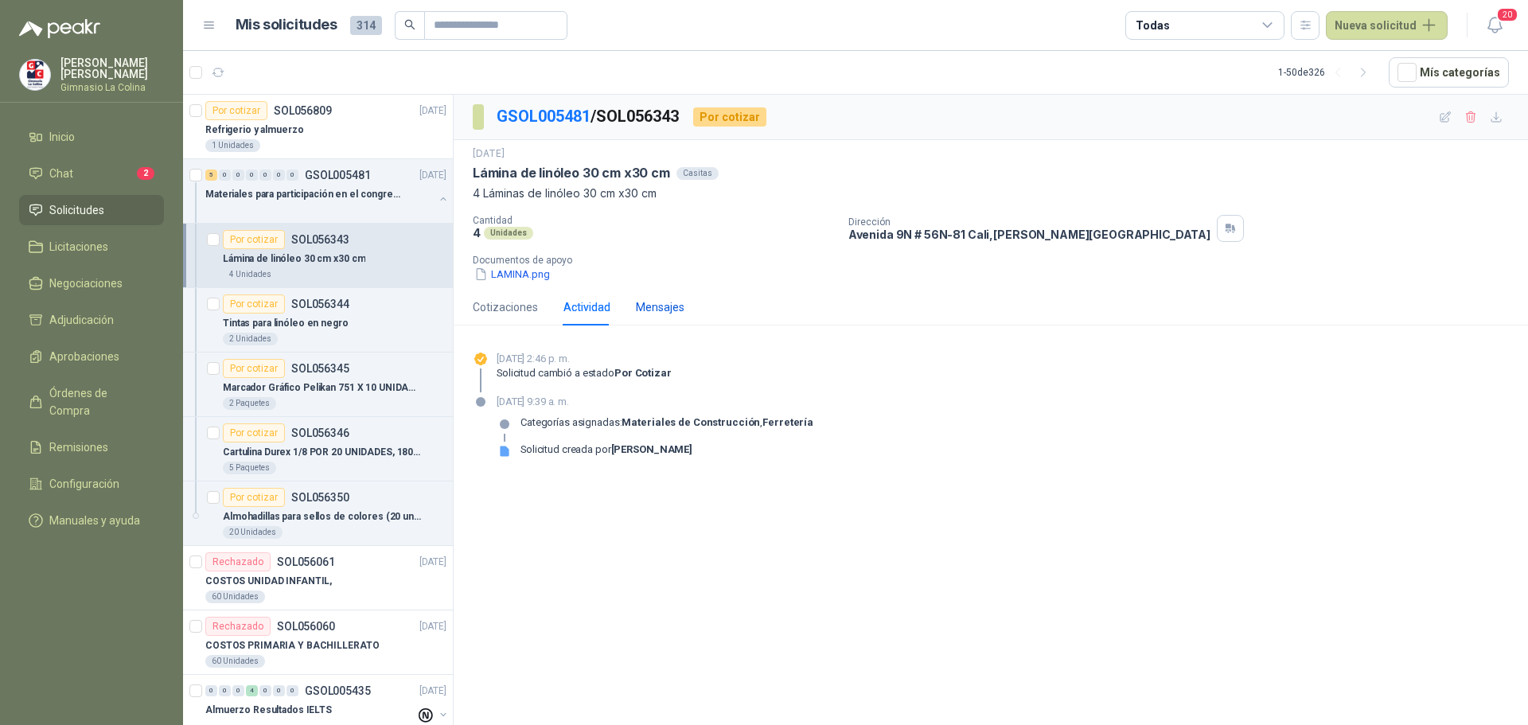
click at [649, 305] on div "Mensajes" at bounding box center [660, 307] width 49 height 18
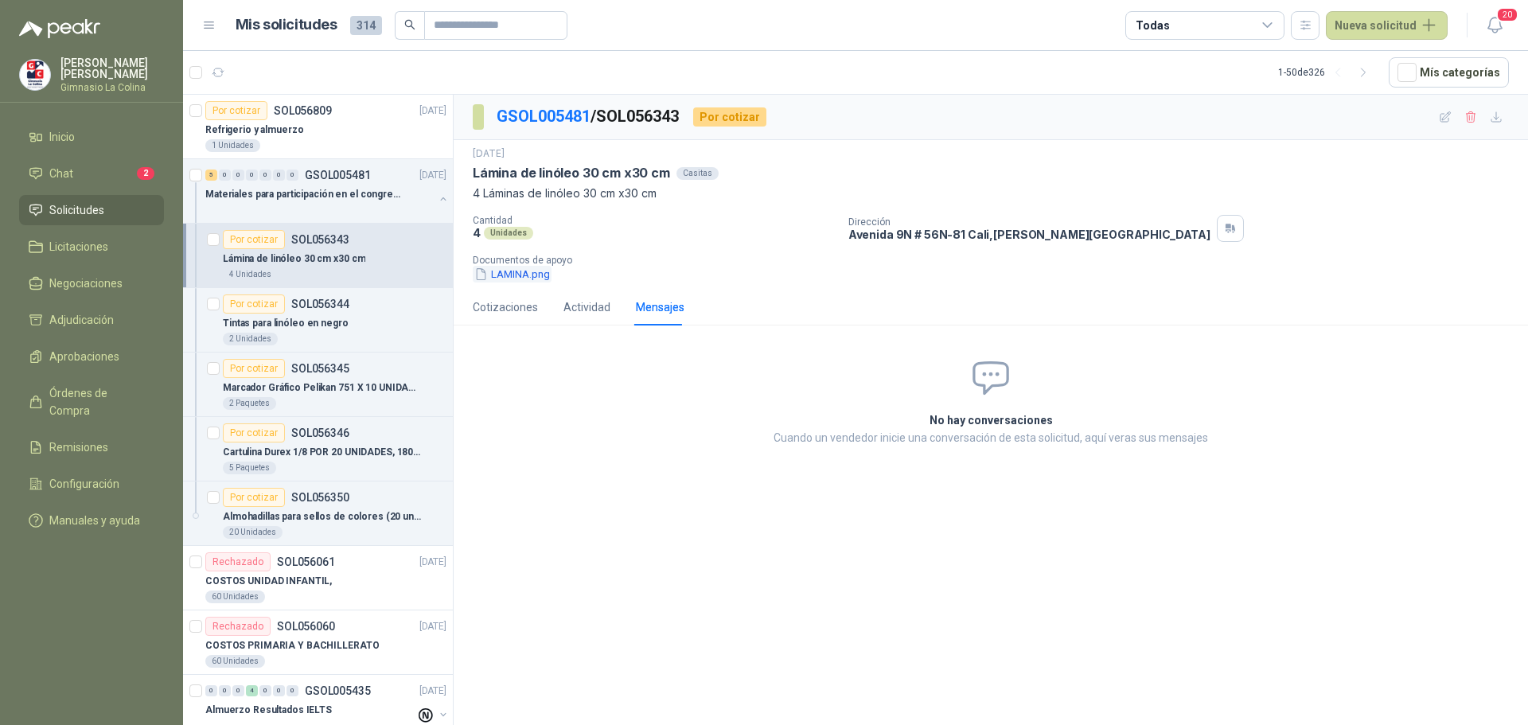
click at [516, 275] on button "LAMINA.png" at bounding box center [512, 274] width 79 height 17
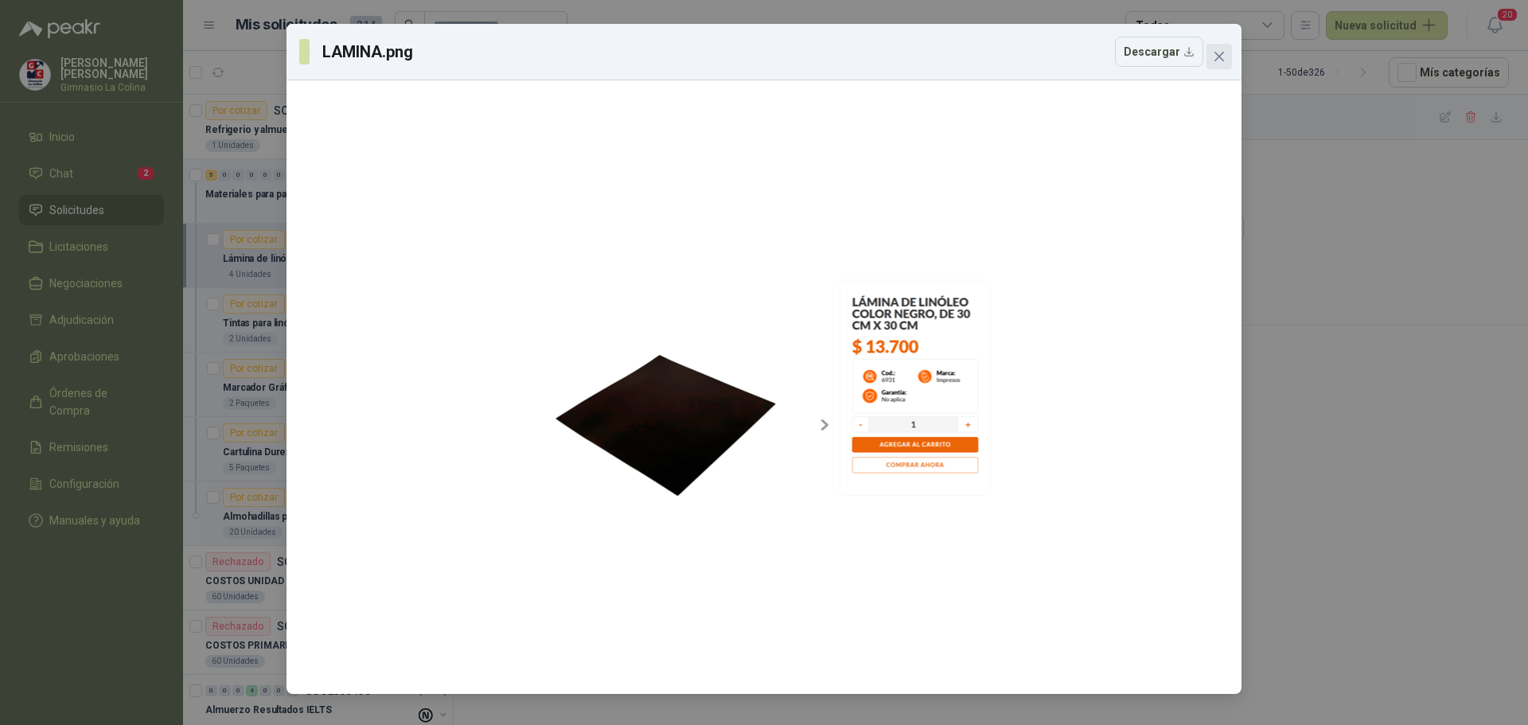
click at [1219, 65] on button "Close" at bounding box center [1218, 56] width 25 height 25
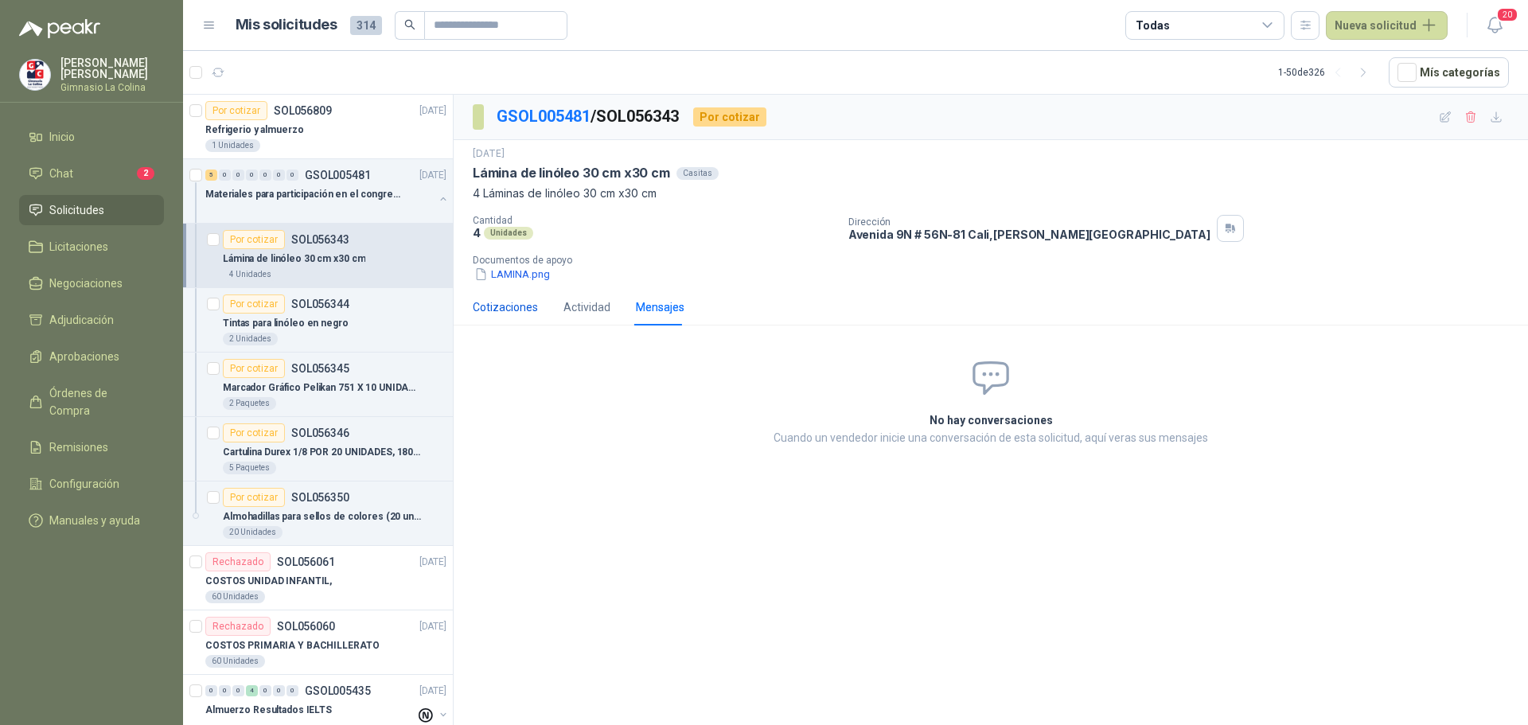
click at [495, 301] on div "Cotizaciones" at bounding box center [505, 307] width 65 height 18
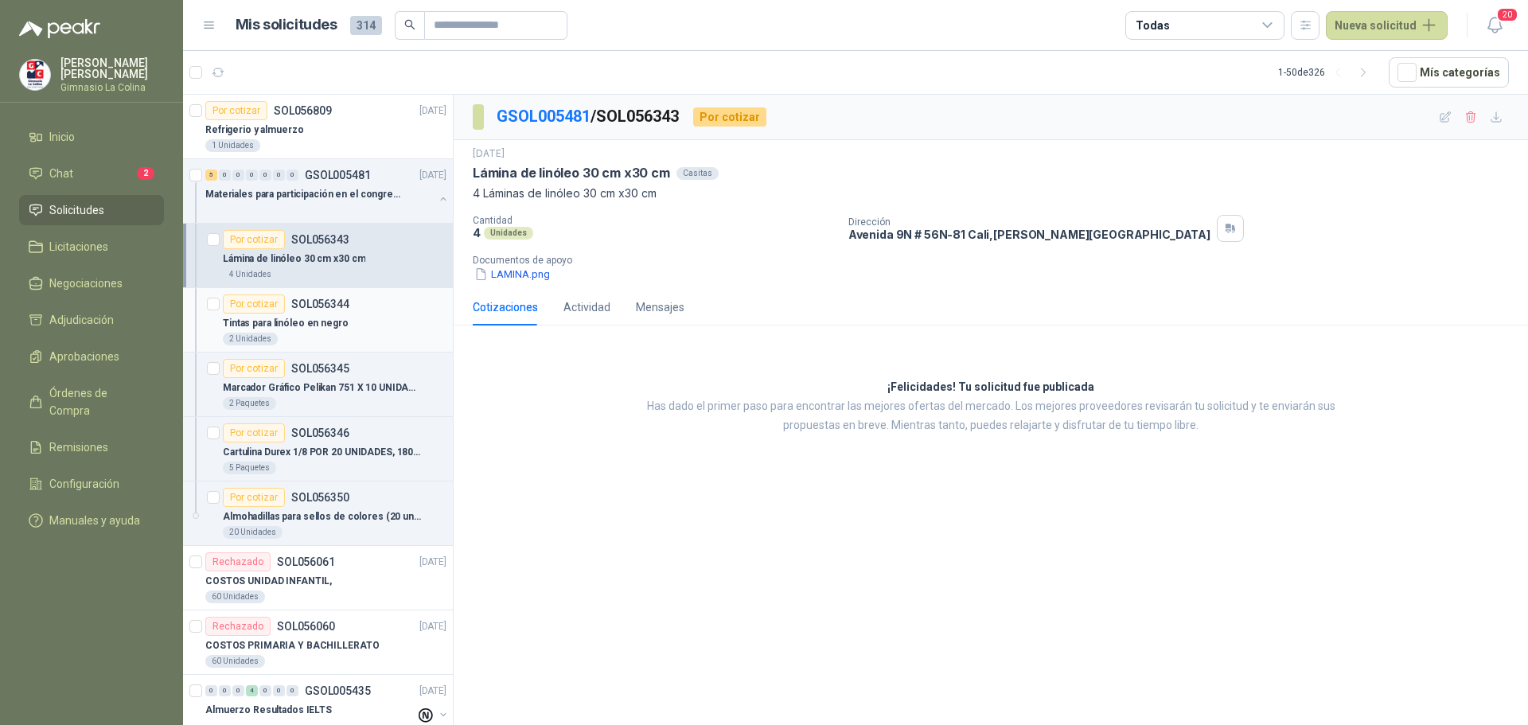
click at [263, 308] on div "Por cotizar" at bounding box center [254, 303] width 62 height 19
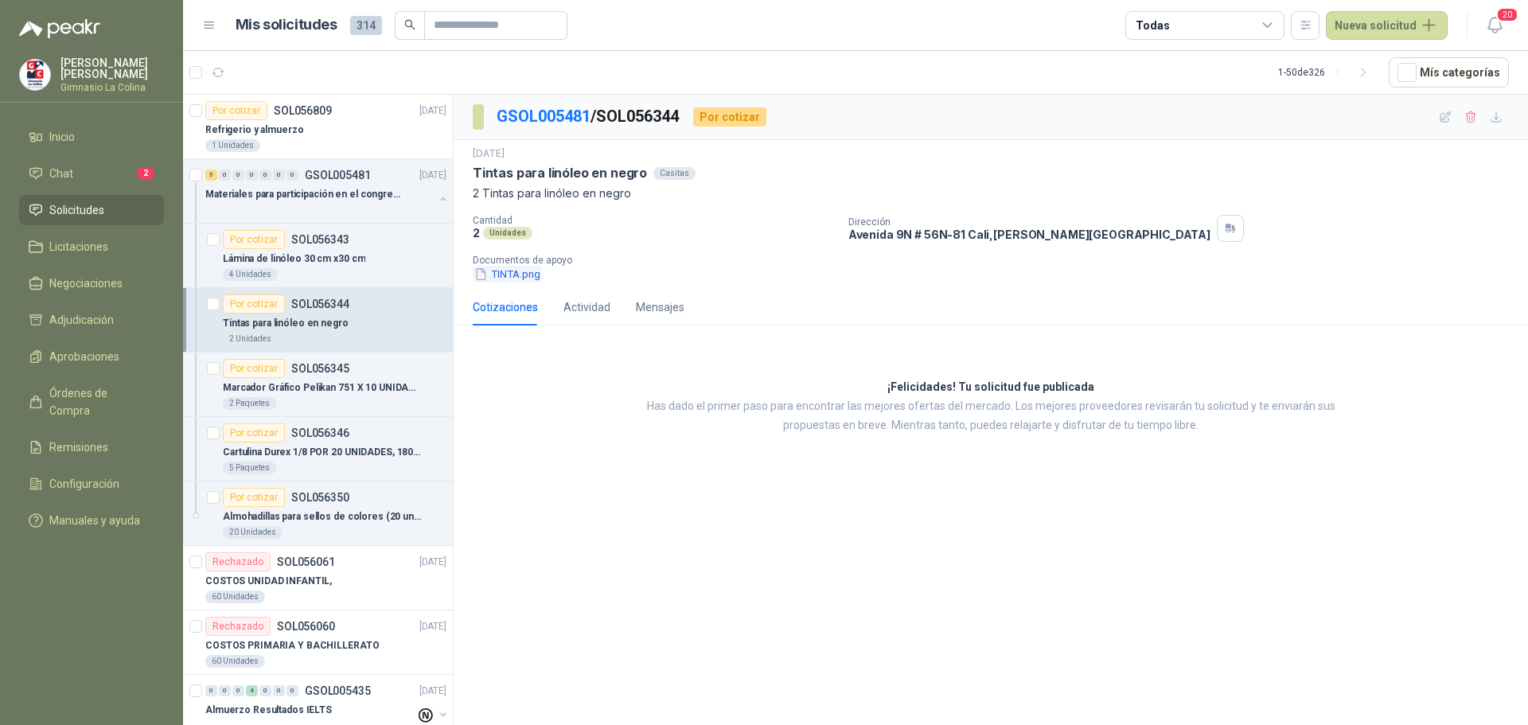
click at [510, 273] on button "TINTA.png" at bounding box center [507, 274] width 69 height 17
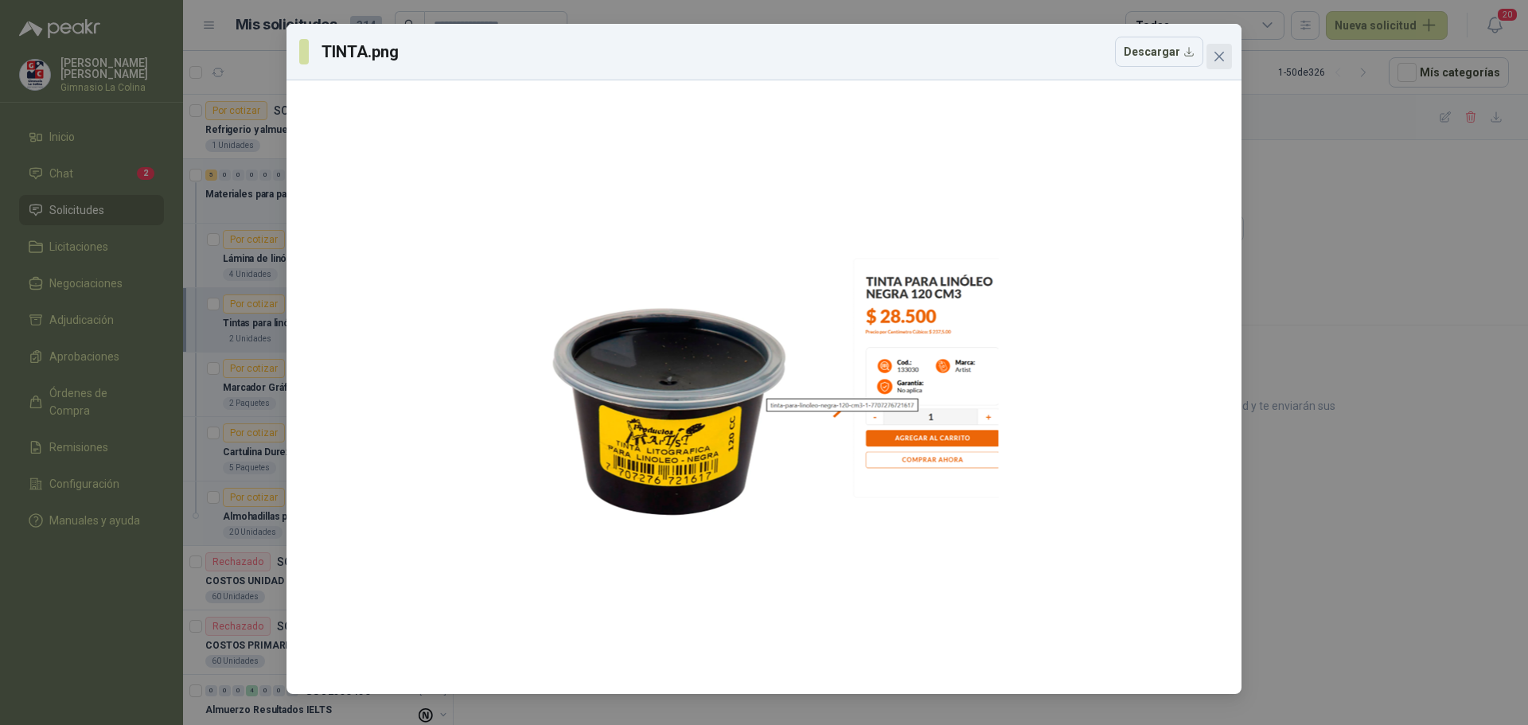
click at [1214, 57] on icon "close" at bounding box center [1219, 56] width 13 height 13
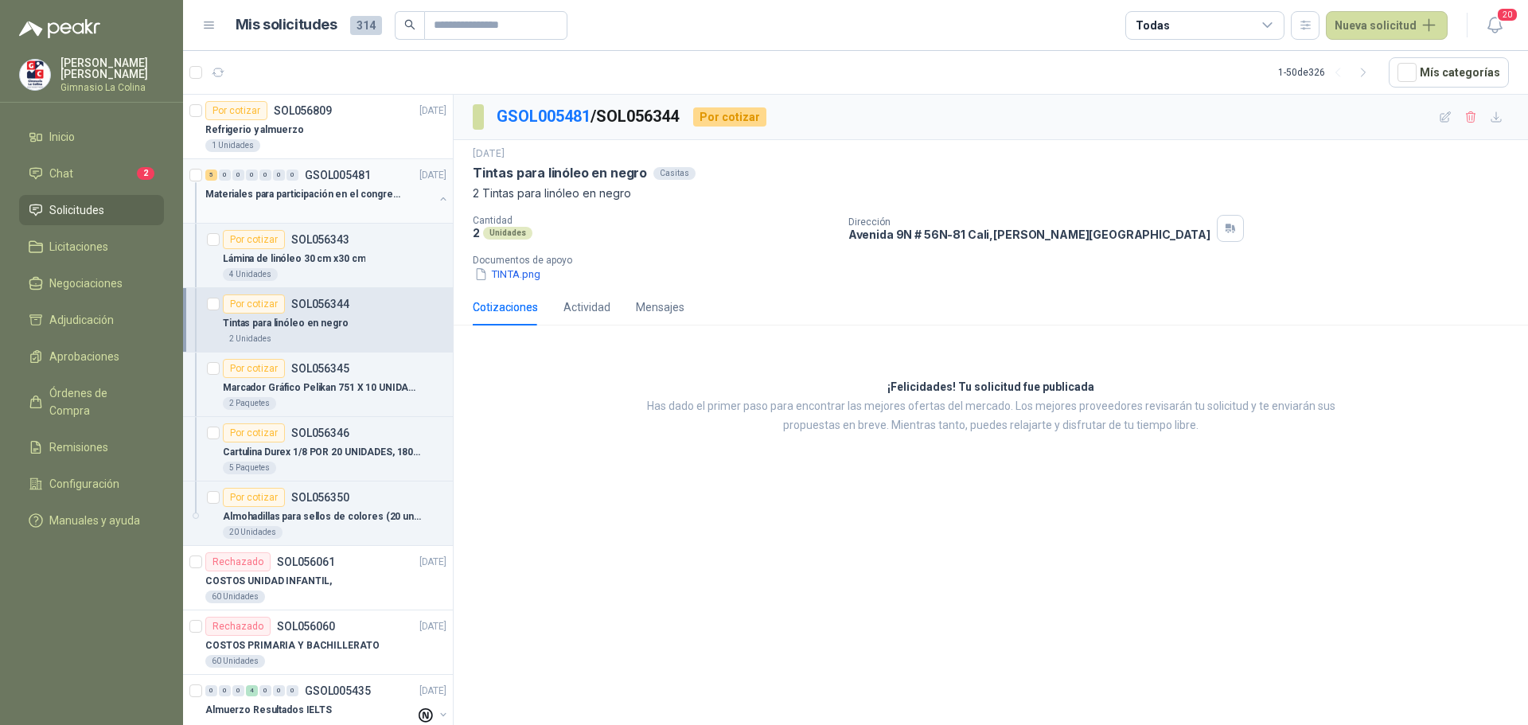
click at [356, 191] on p "Materiales para participación en el congreso, UI" at bounding box center [304, 194] width 198 height 15
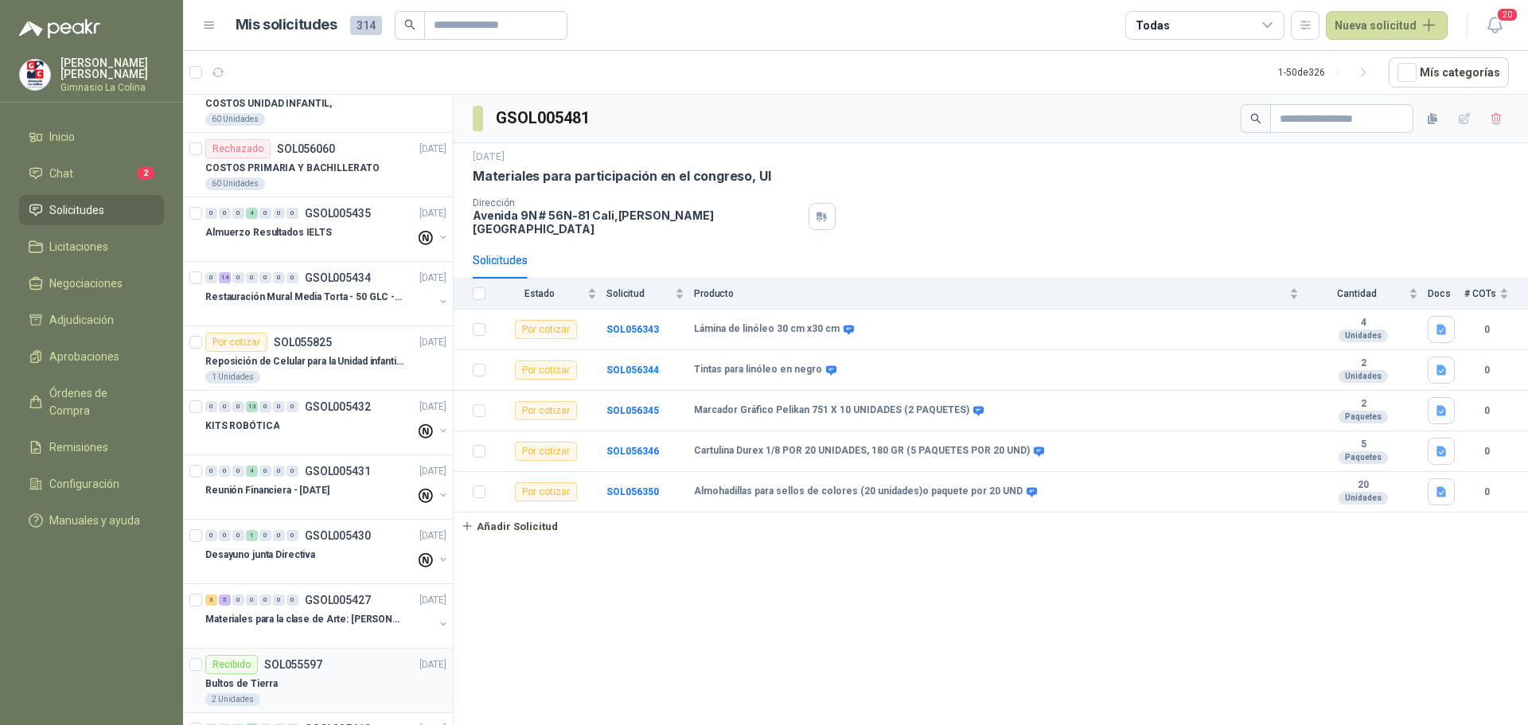
scroll to position [557, 0]
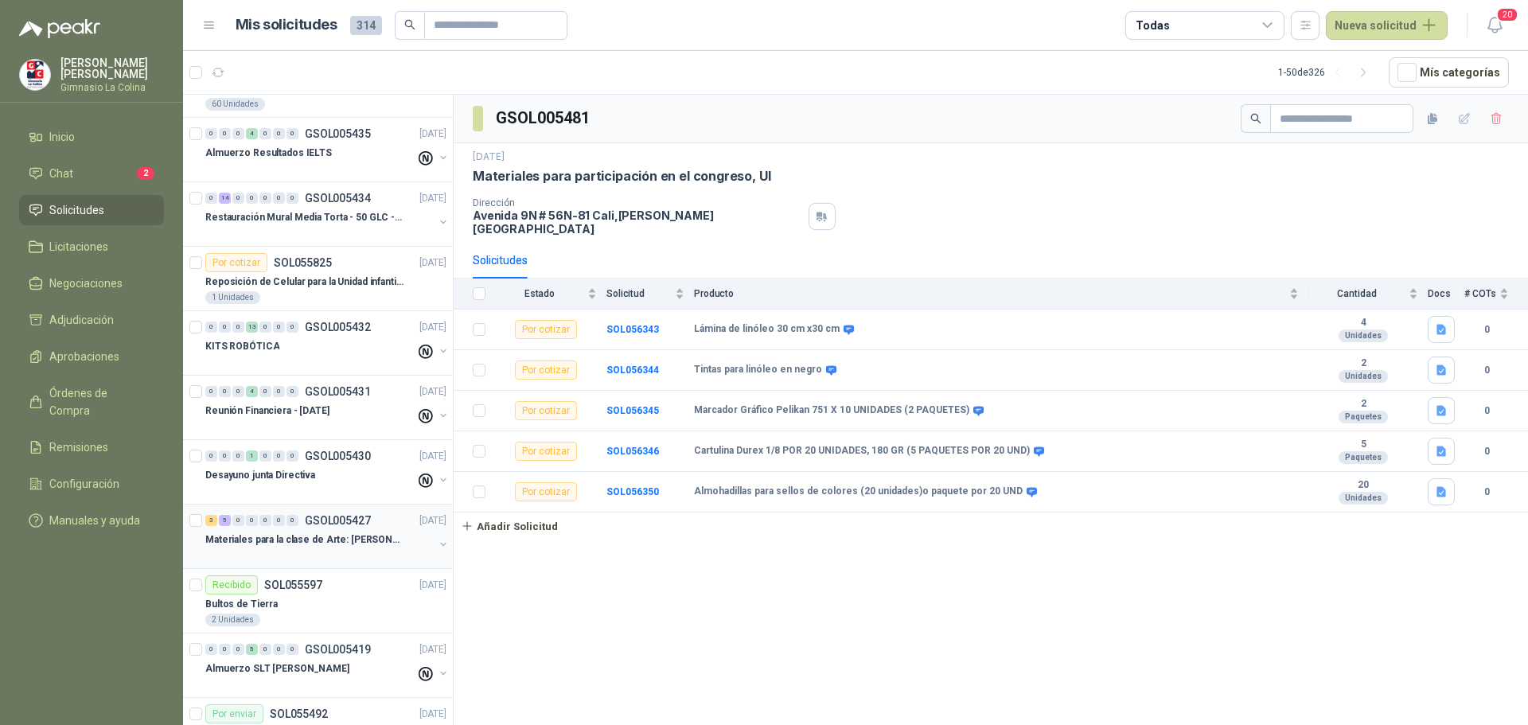
click at [308, 548] on div "Materiales para la clase de Arte: [PERSON_NAME]" at bounding box center [319, 539] width 228 height 19
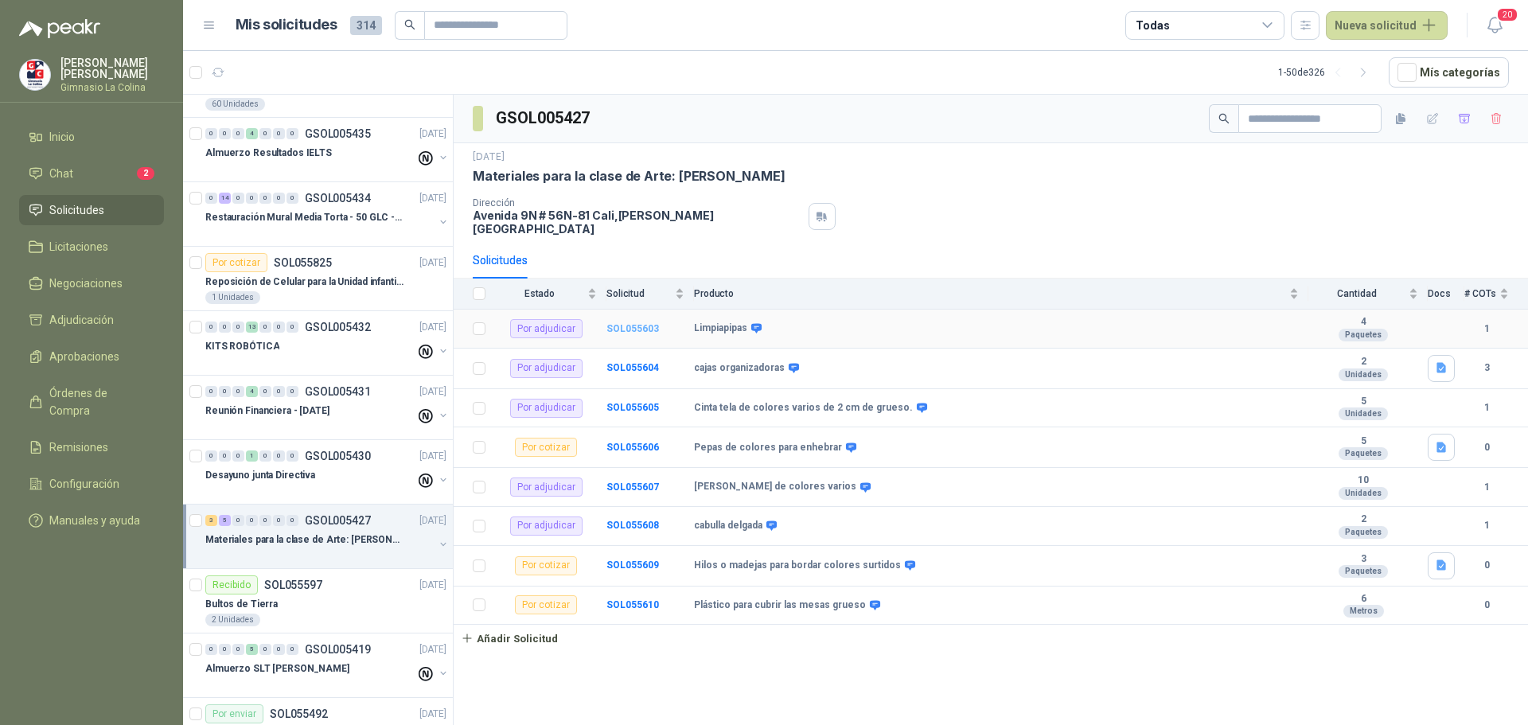
click at [647, 323] on b "SOL055603" at bounding box center [632, 328] width 53 height 11
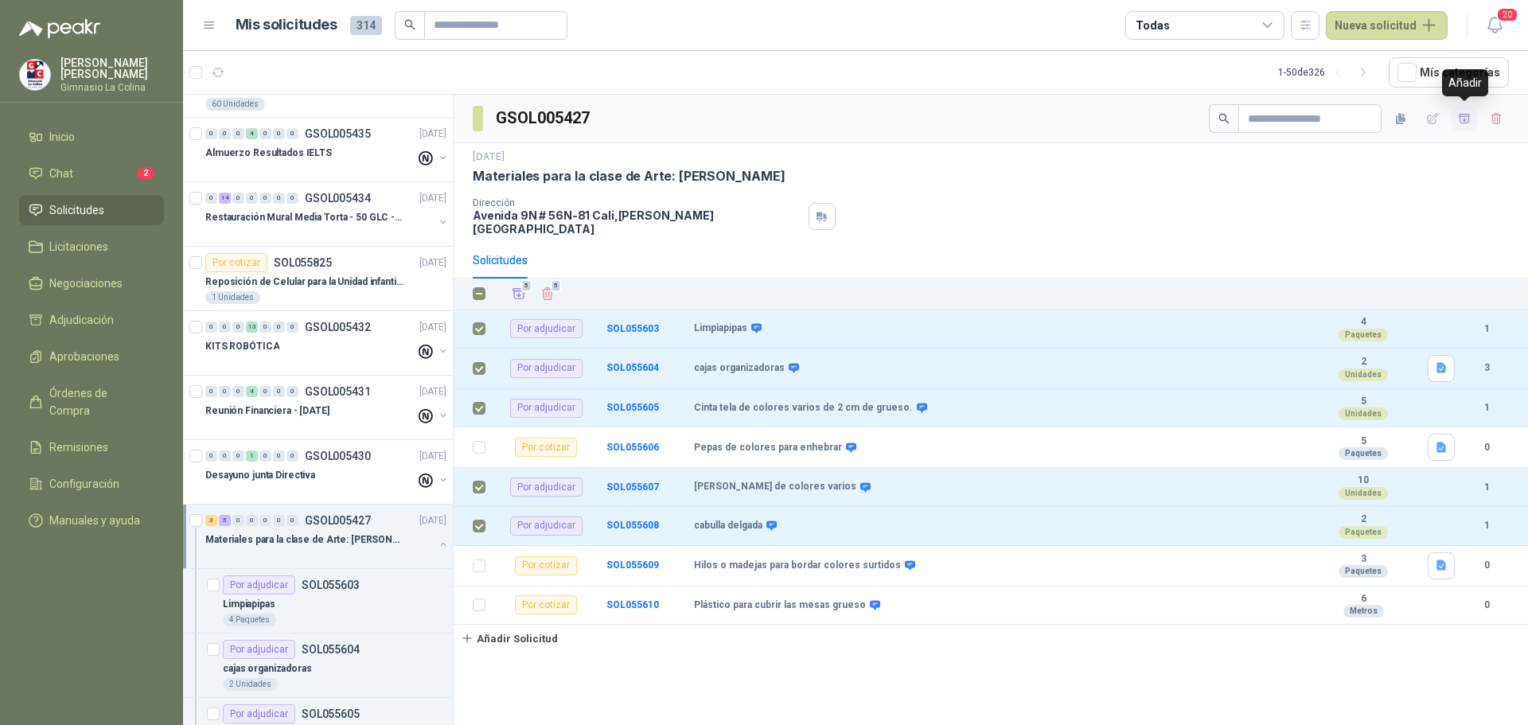
click at [1463, 115] on icon "button" at bounding box center [1465, 119] width 14 height 14
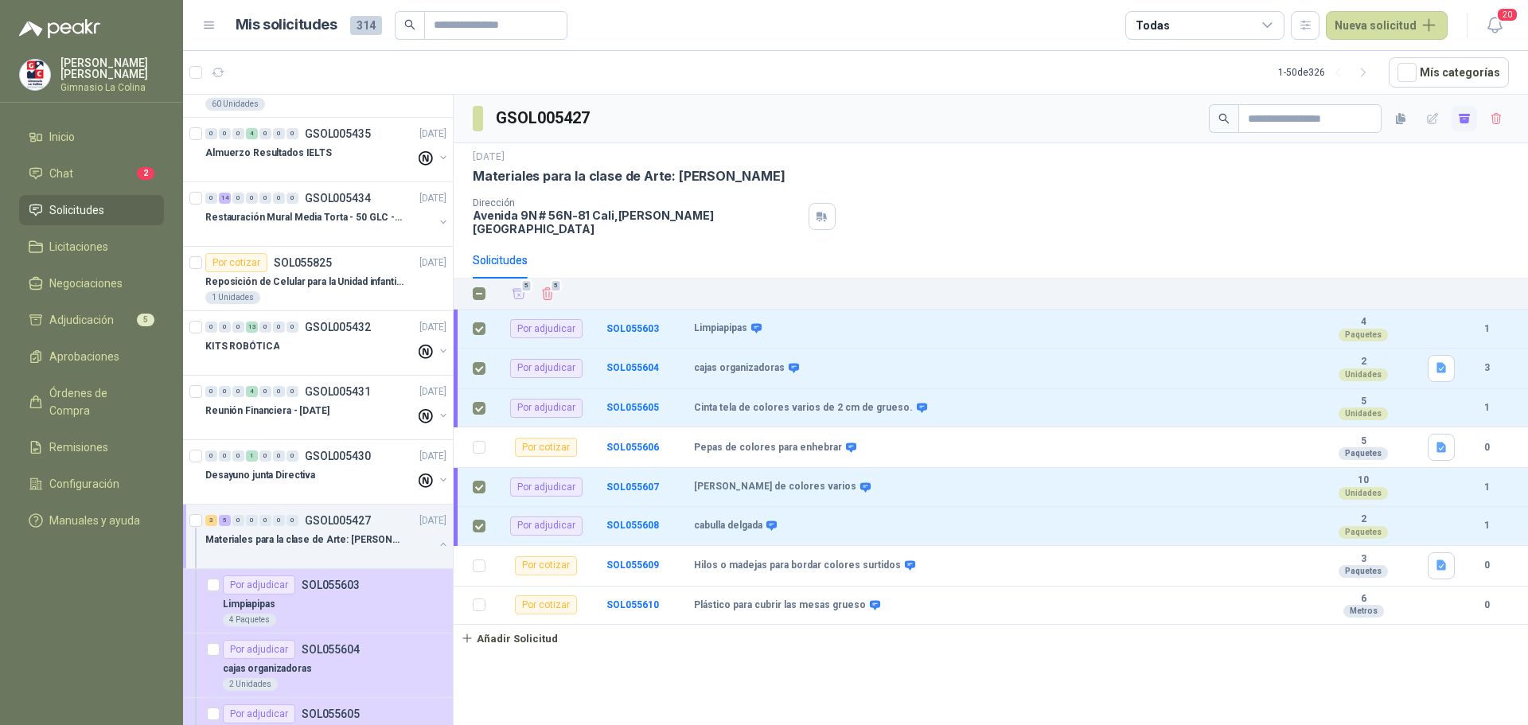
click at [844, 194] on div "[DATE] Materiales para la clase de Arte: [PERSON_NAME] Dirección [STREET_ADDRES…" at bounding box center [991, 193] width 1036 height 86
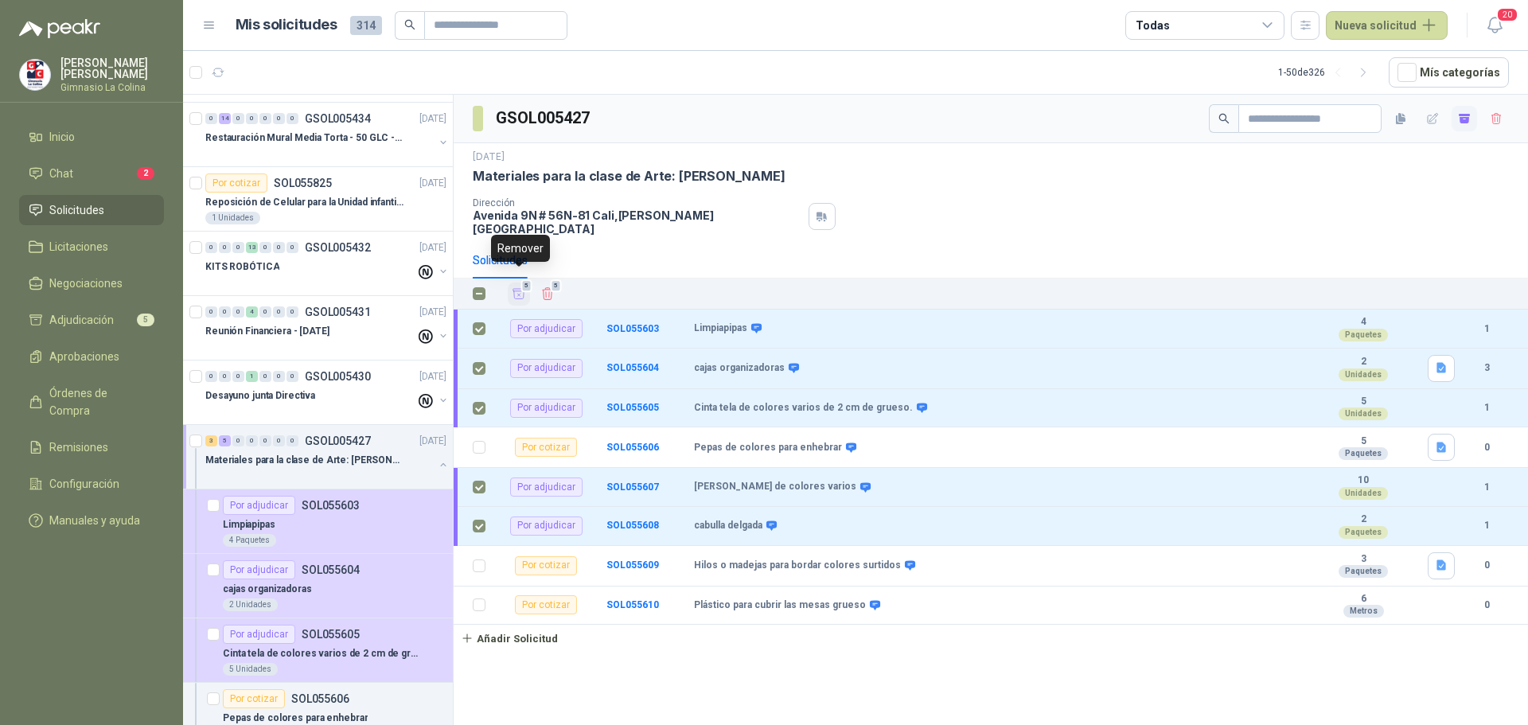
click at [518, 289] on icon "Añadir" at bounding box center [519, 294] width 12 height 10
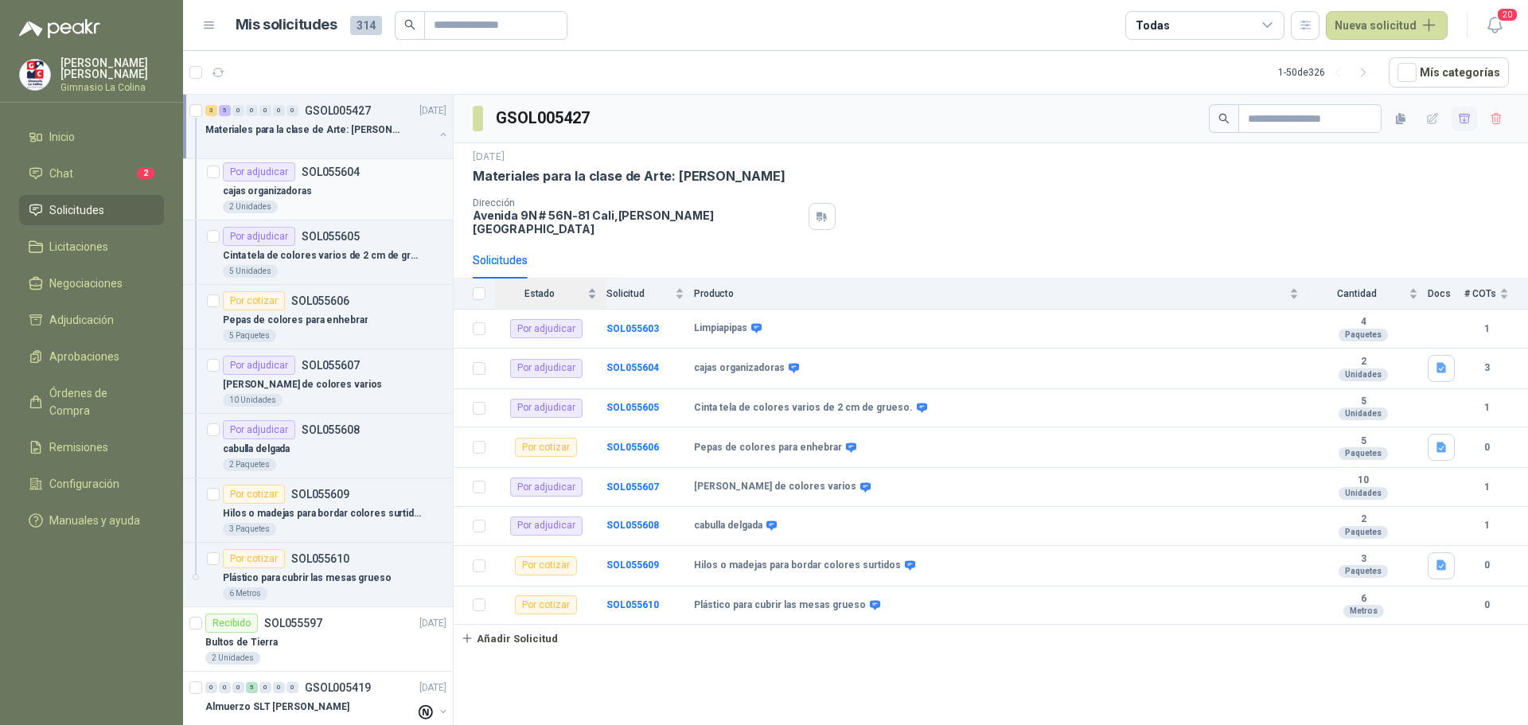
scroll to position [1114, 0]
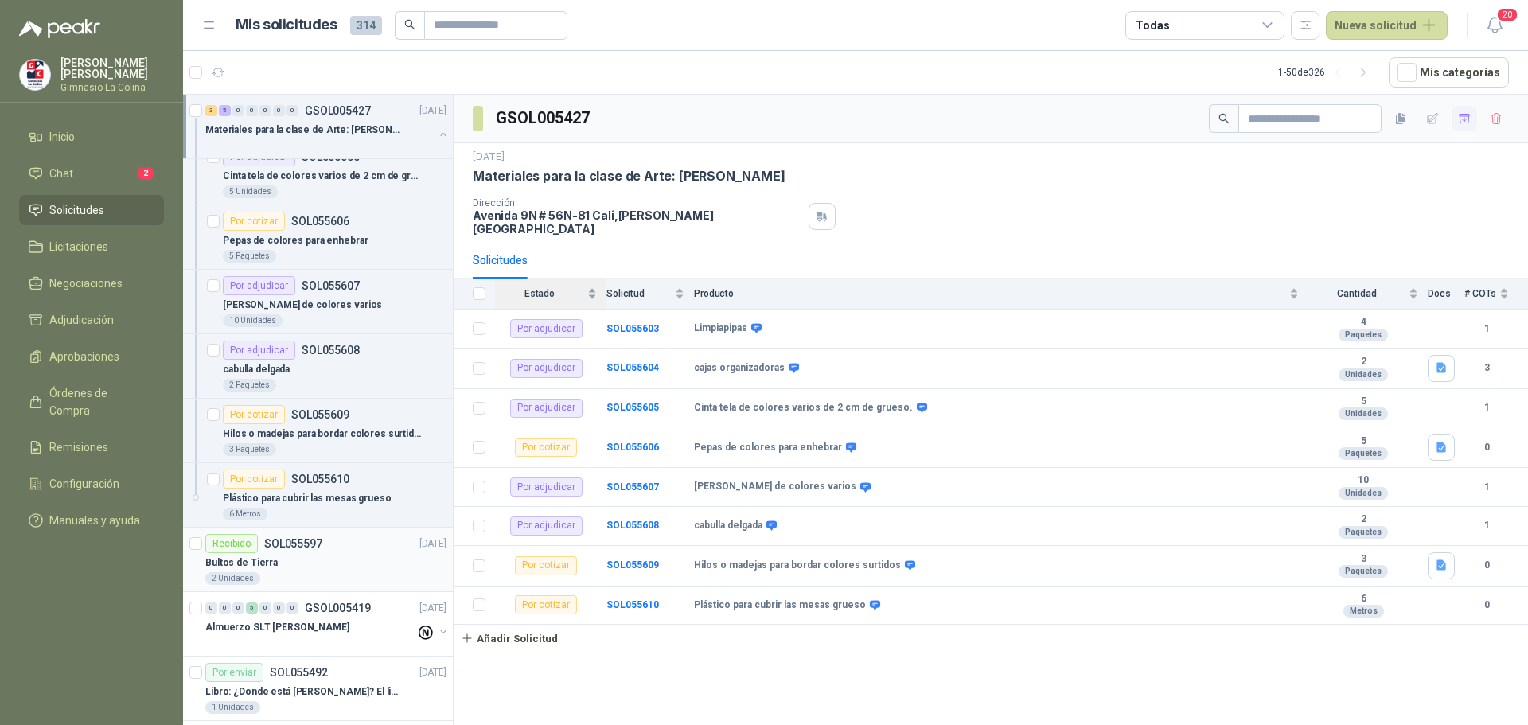
click at [274, 560] on div "Bultos de Tierra" at bounding box center [325, 562] width 241 height 19
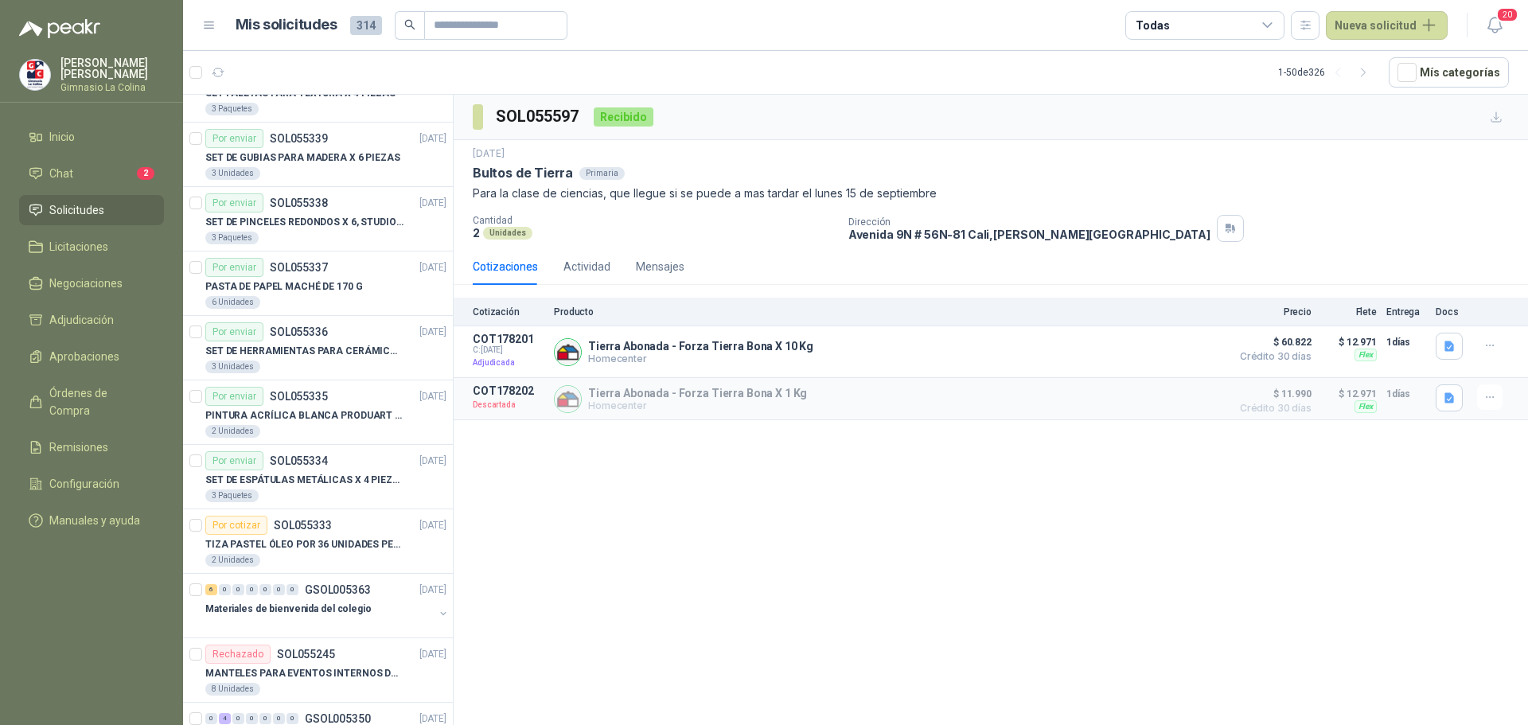
scroll to position [2308, 0]
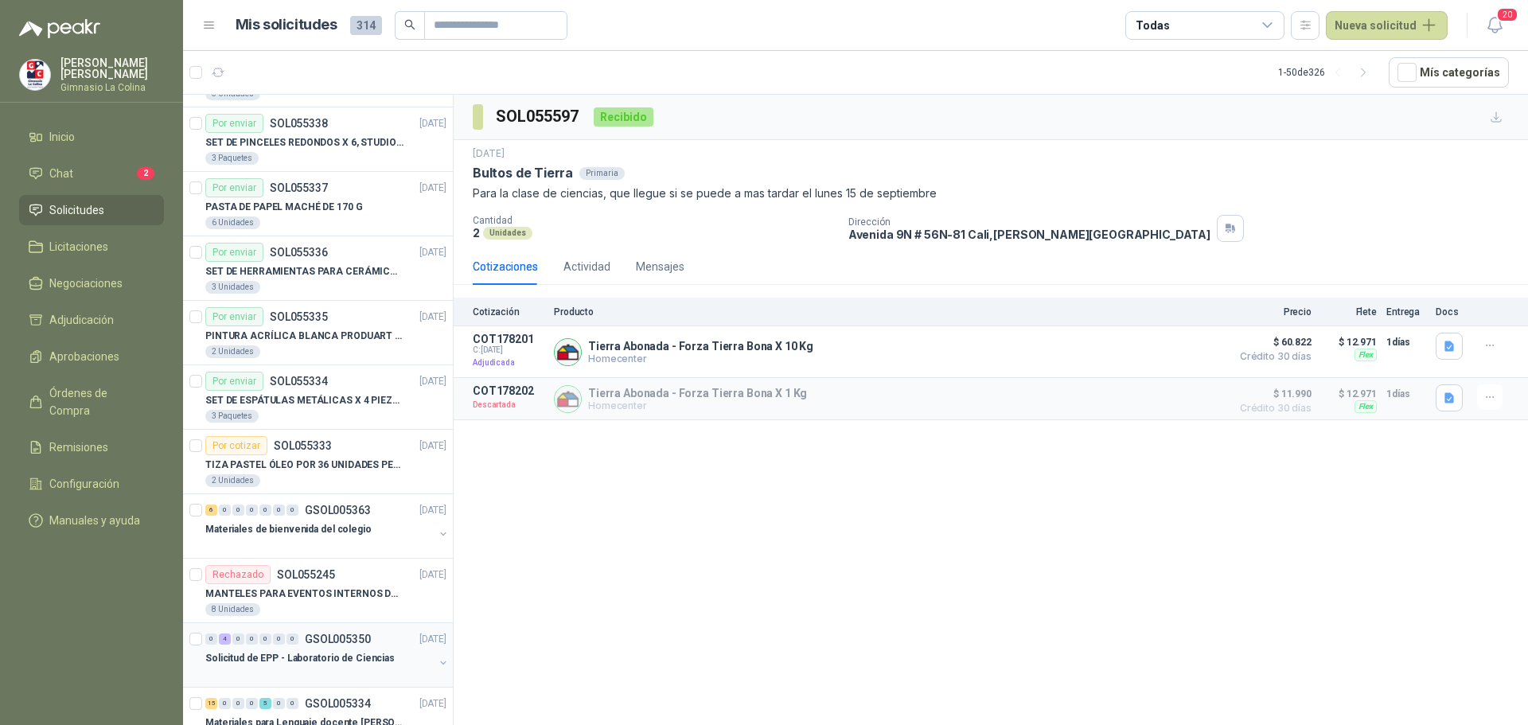
click at [387, 647] on div "0 4 0 0 0 0 0 GSOL005350 [DATE]" at bounding box center [327, 638] width 244 height 19
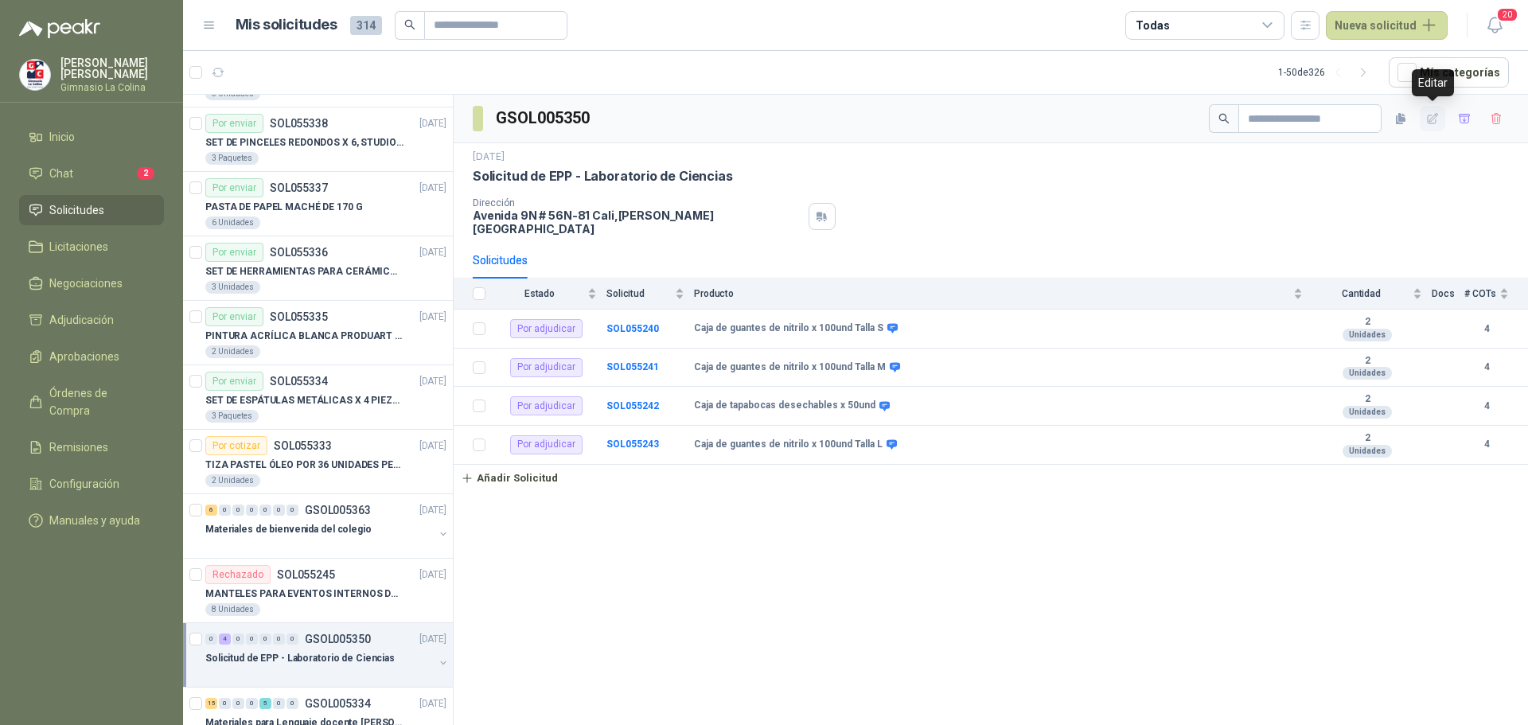
click at [1436, 119] on icon "button" at bounding box center [1433, 119] width 14 height 14
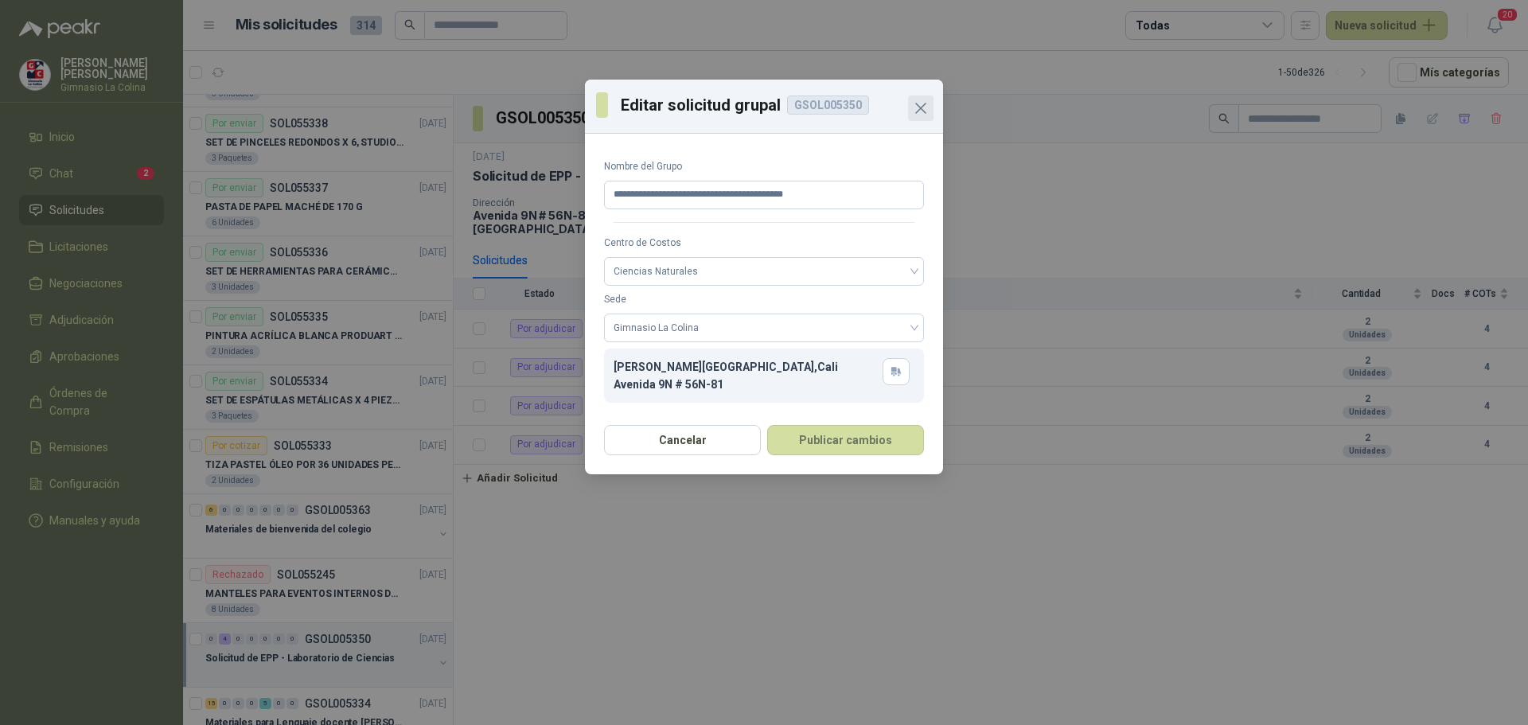
click at [916, 107] on icon "Close" at bounding box center [920, 108] width 19 height 19
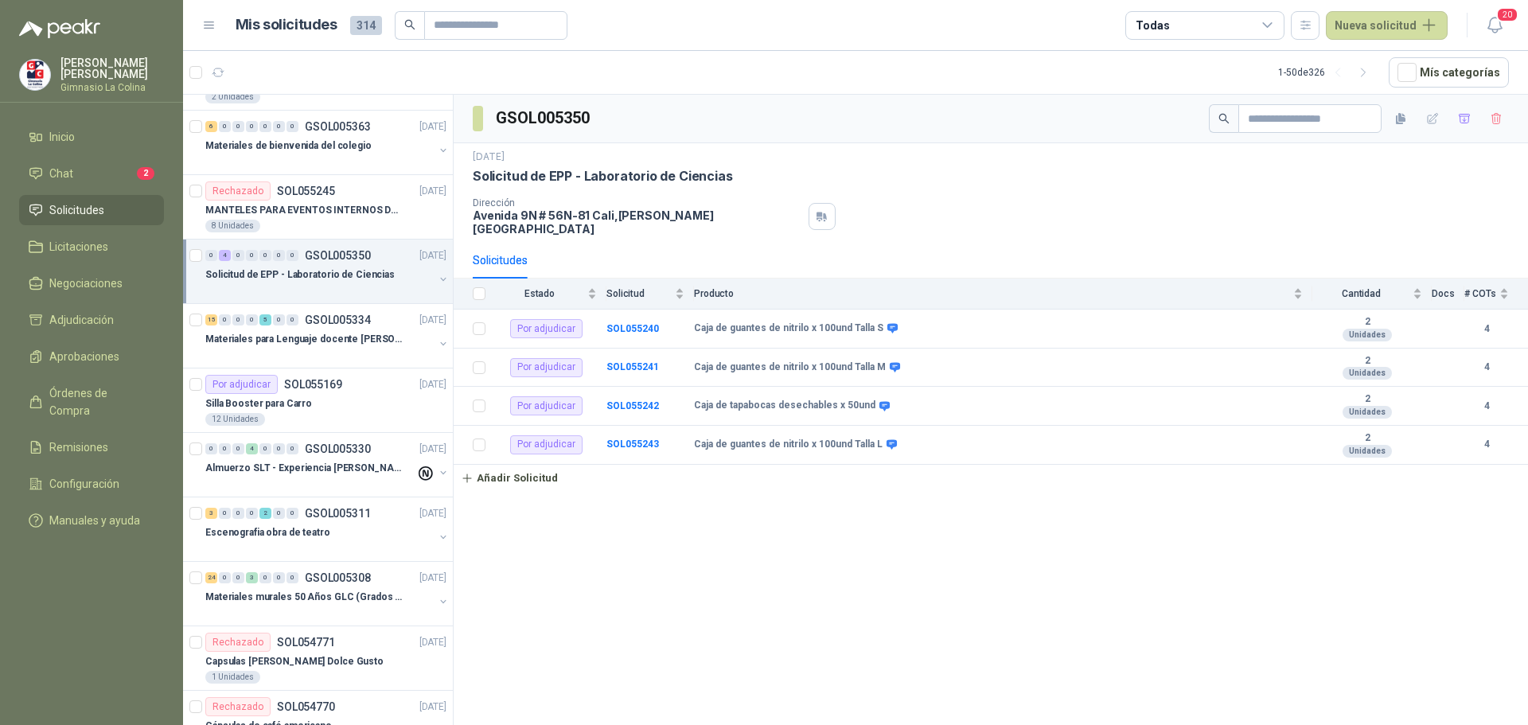
scroll to position [2712, 0]
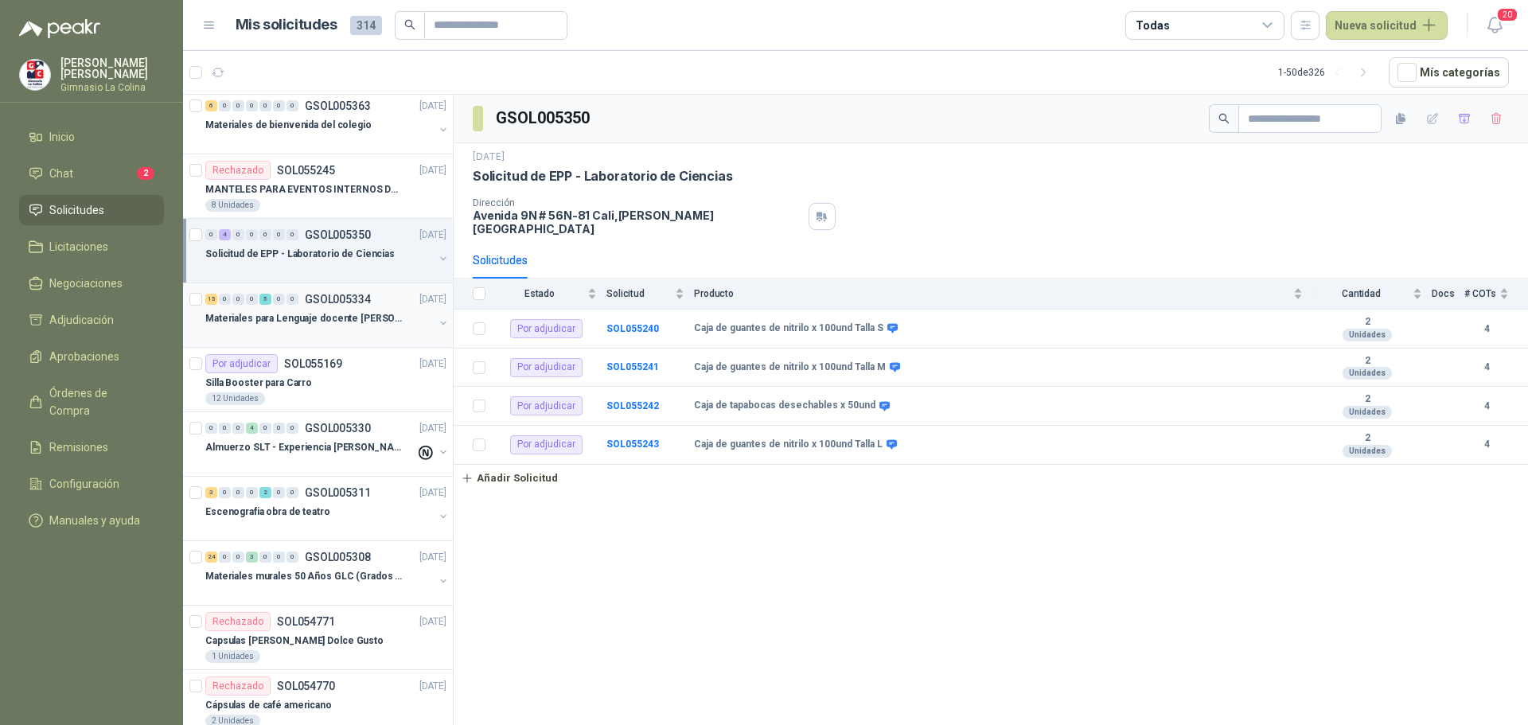
click at [379, 315] on p "Materiales para Lenguaje docente [PERSON_NAME]" at bounding box center [304, 318] width 198 height 15
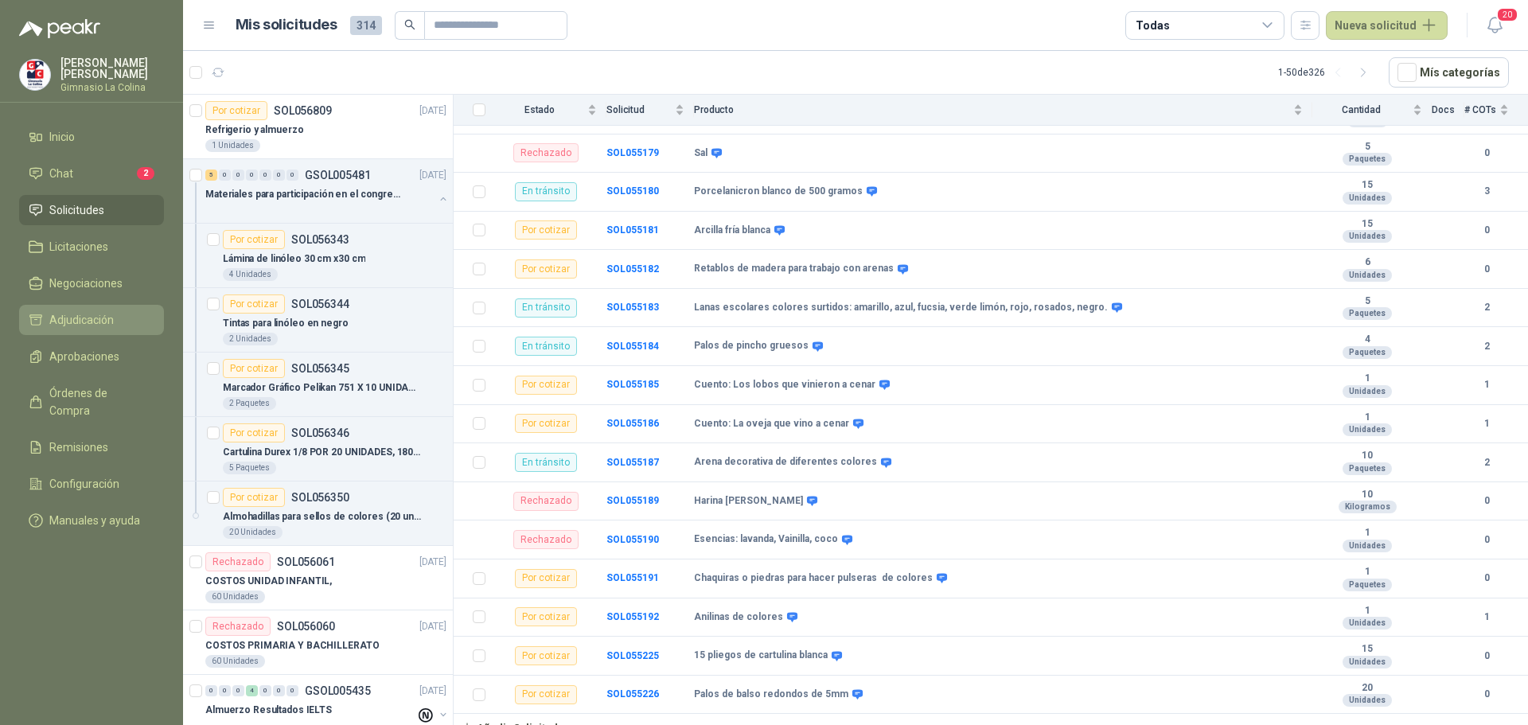
click at [86, 316] on span "Adjudicación" at bounding box center [81, 320] width 64 height 18
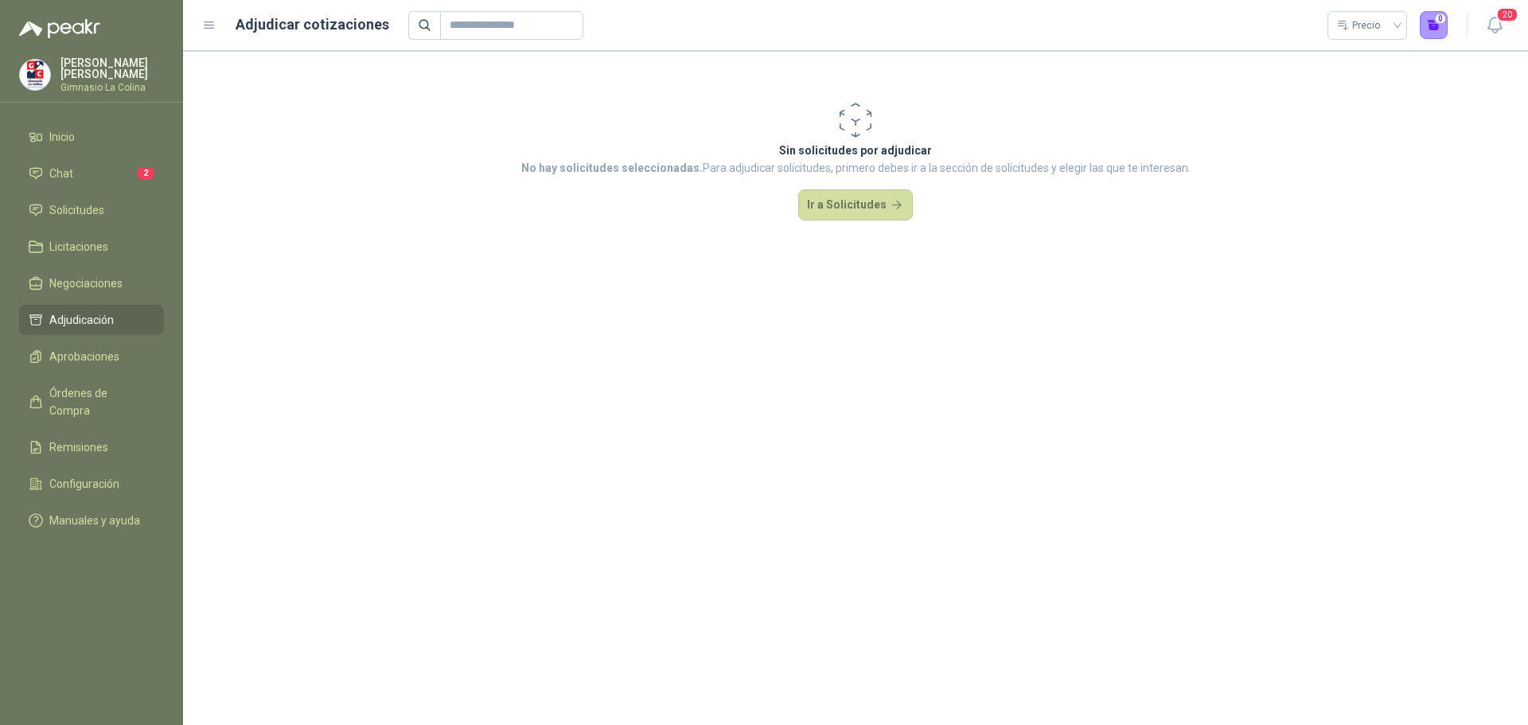
click at [85, 337] on ul "Inicio Chat 2 Solicitudes Licitaciones Negociaciones Adjudicación Aprobaciones …" at bounding box center [91, 332] width 183 height 420
click at [88, 351] on span "Aprobaciones" at bounding box center [84, 357] width 70 height 18
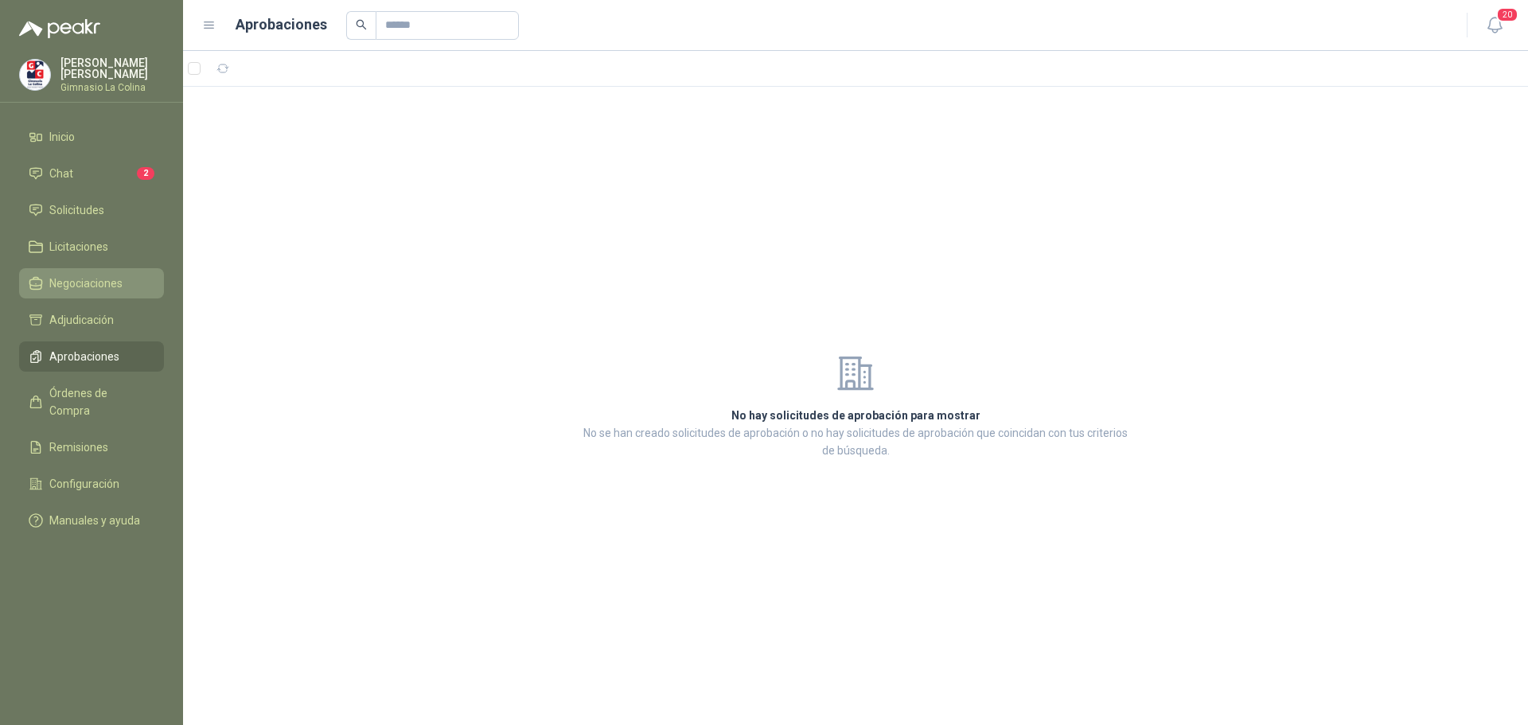
click at [78, 288] on span "Negociaciones" at bounding box center [85, 284] width 73 height 18
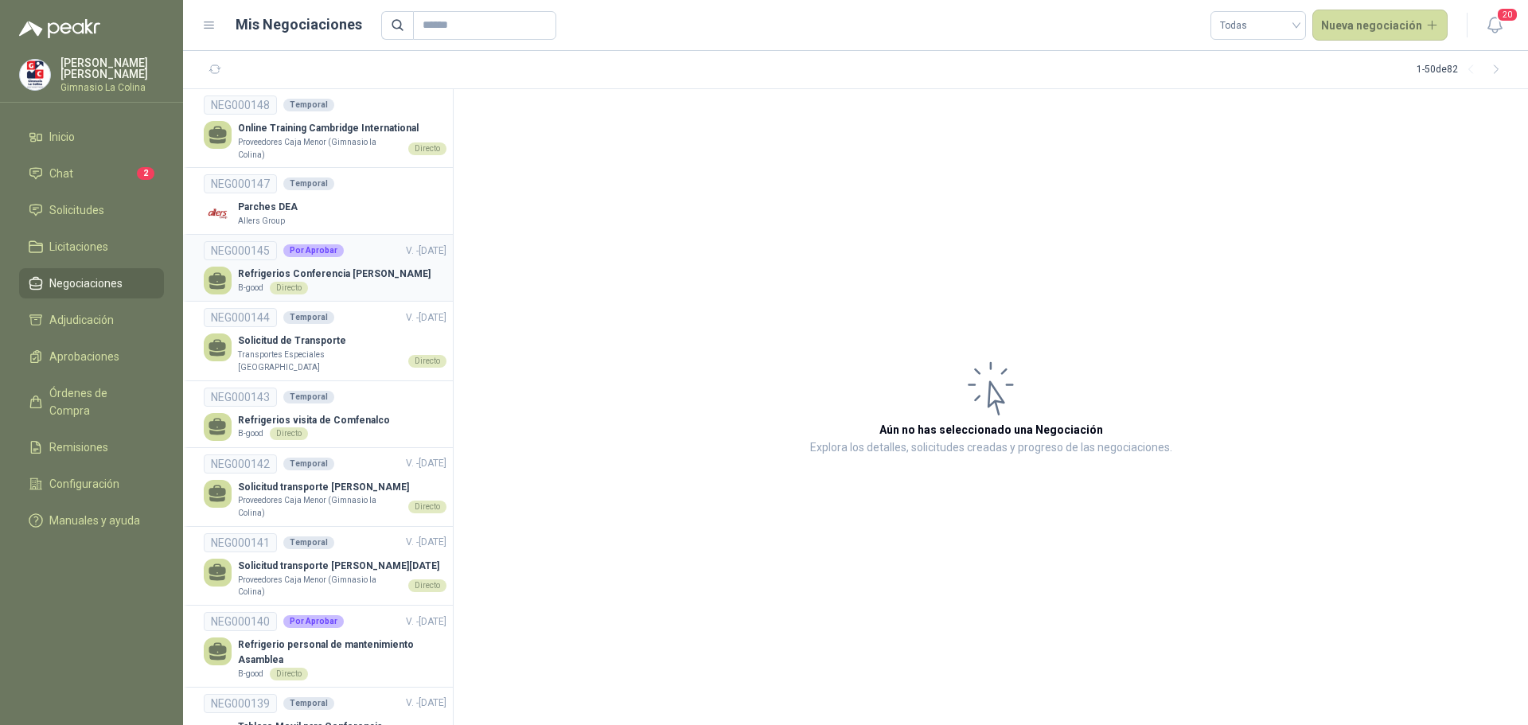
click at [286, 264] on link "NEG000145 Por Aprobar V. - [DATE] Refrigerios Conferencia [PERSON_NAME] B-good …" at bounding box center [325, 267] width 243 height 53
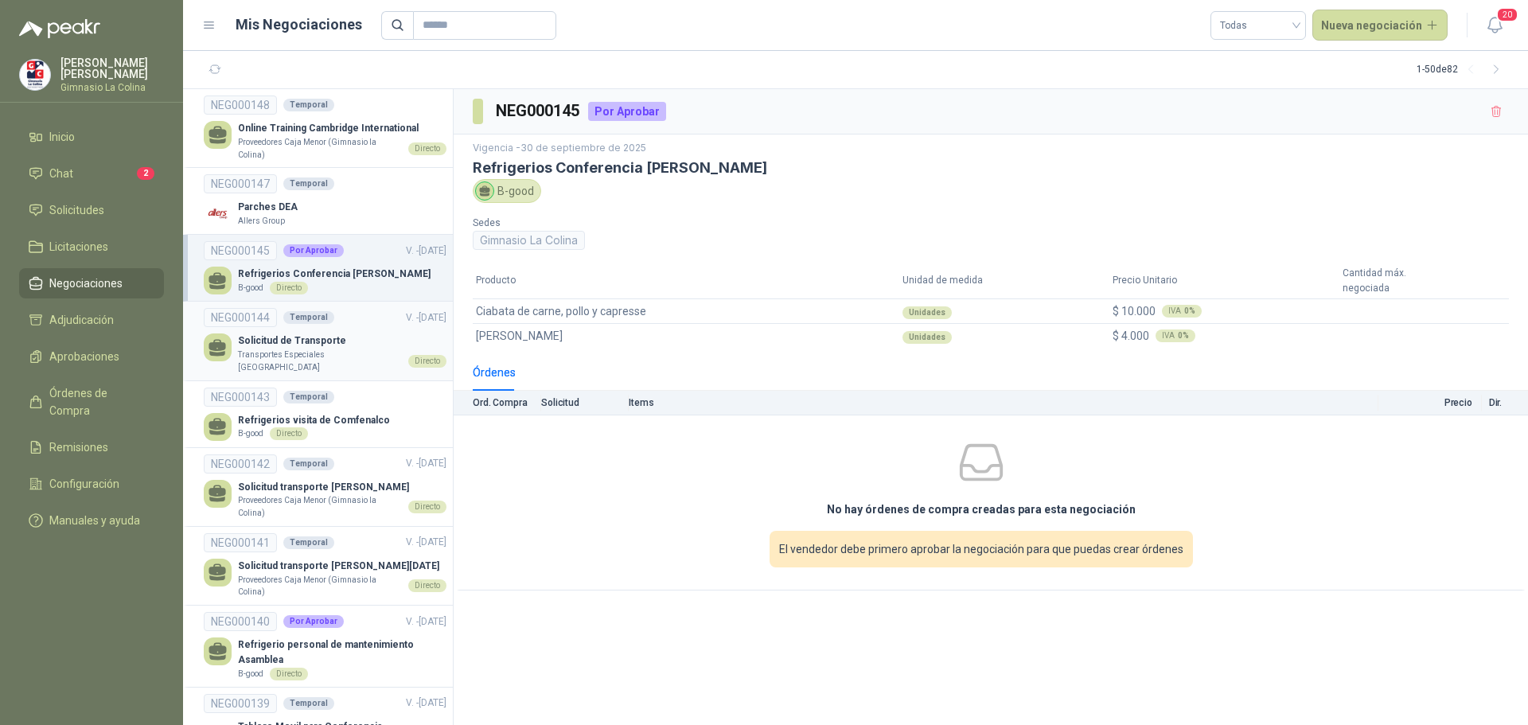
click at [265, 340] on p "Solicitud de Transporte" at bounding box center [342, 340] width 209 height 15
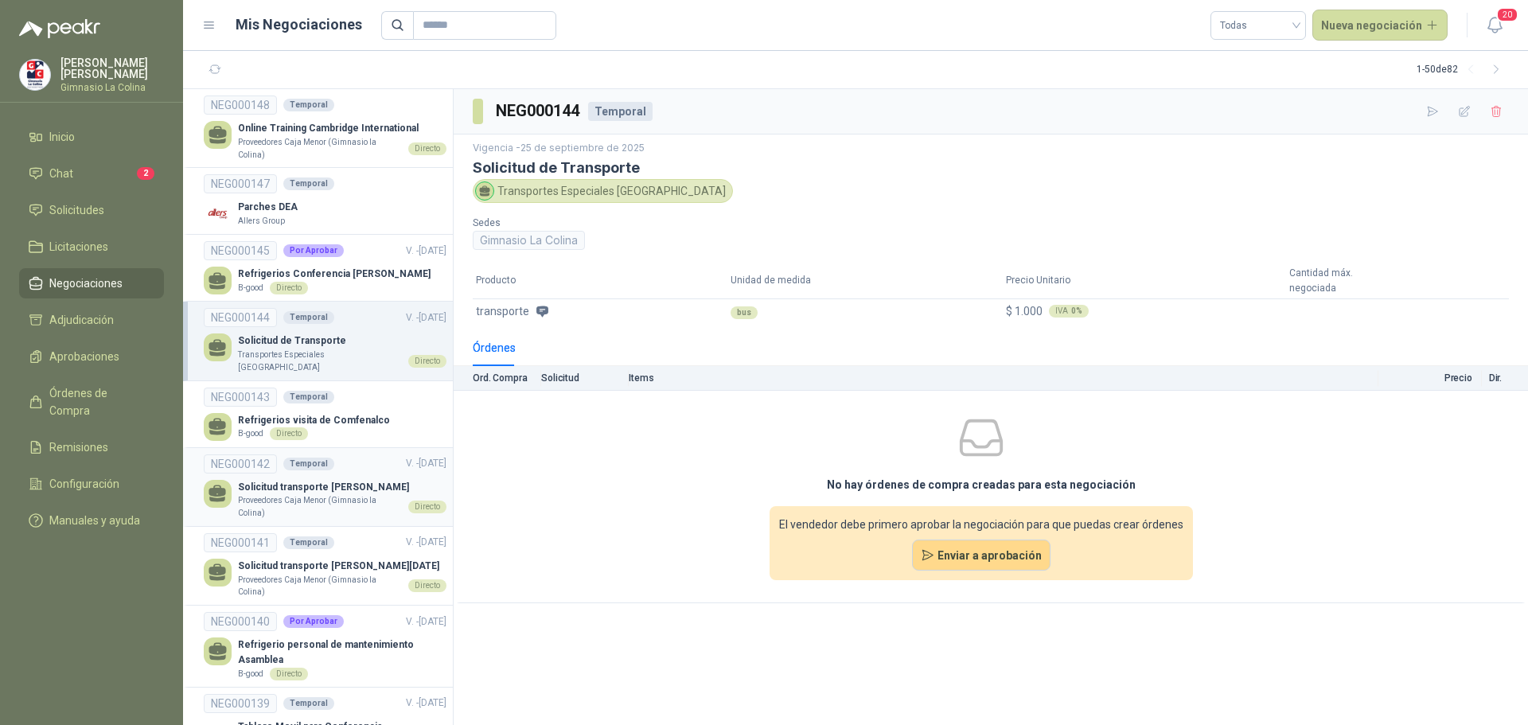
click at [301, 480] on p "Solicitud transporte [PERSON_NAME]" at bounding box center [342, 487] width 209 height 15
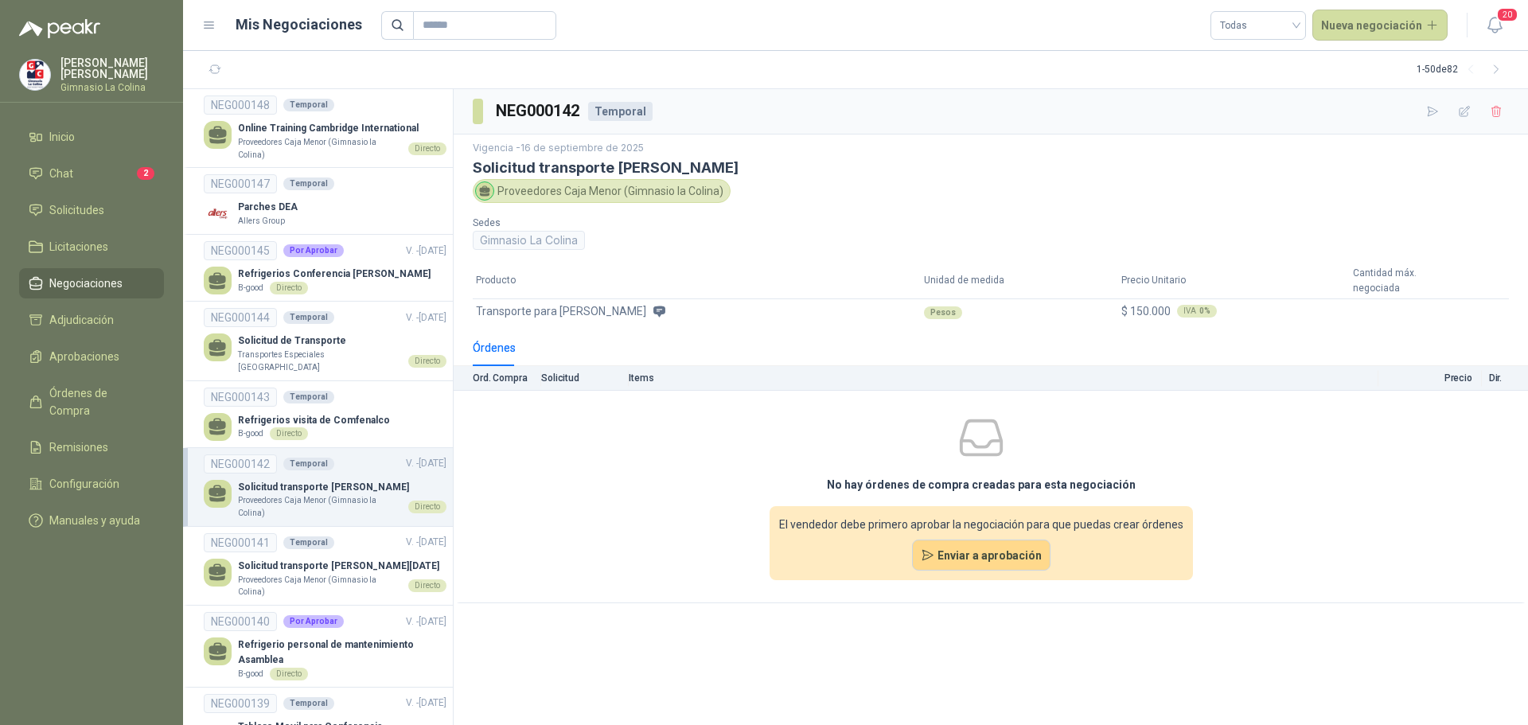
click at [325, 480] on p "Solicitud transporte [PERSON_NAME]" at bounding box center [342, 487] width 209 height 15
click at [298, 559] on p "Solicitud transporte [PERSON_NAME][DATE]" at bounding box center [342, 566] width 209 height 15
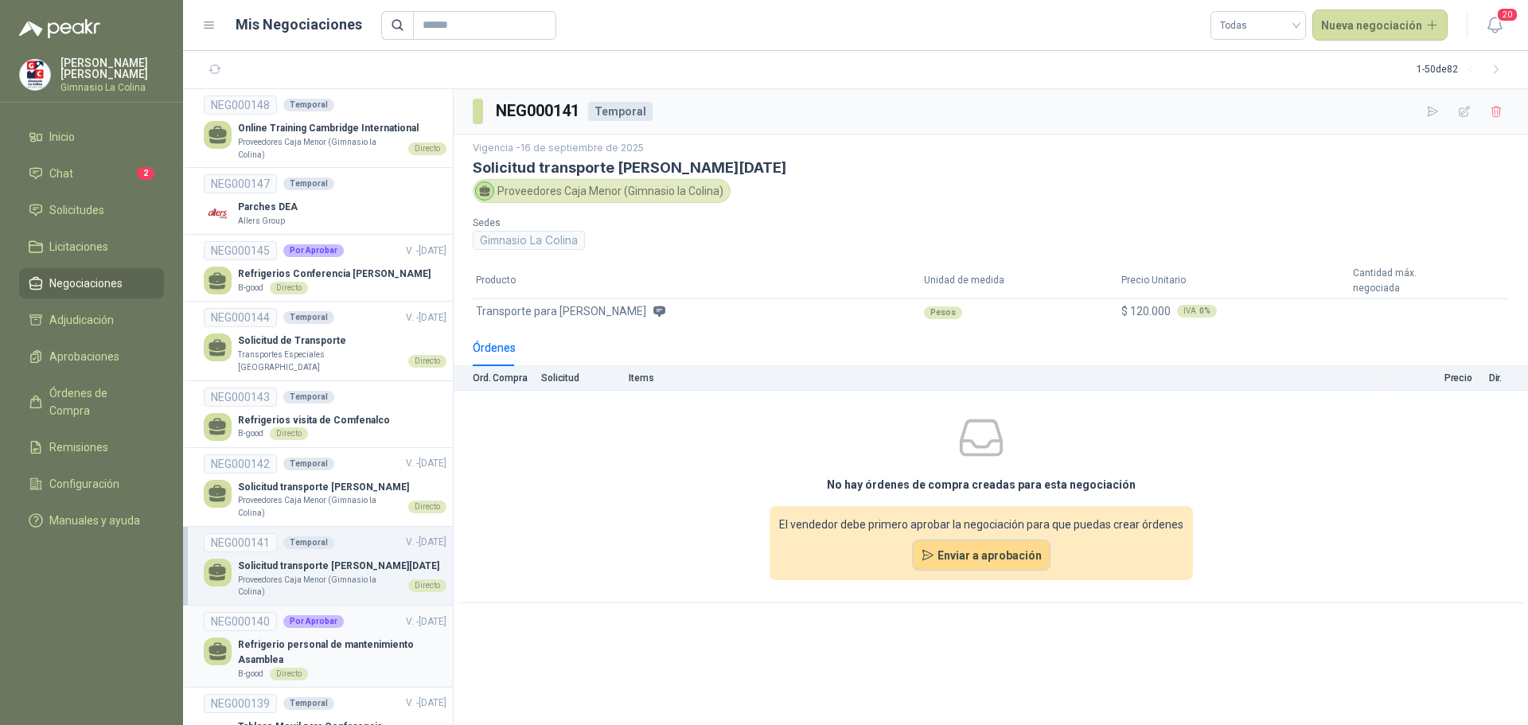
scroll to position [80, 0]
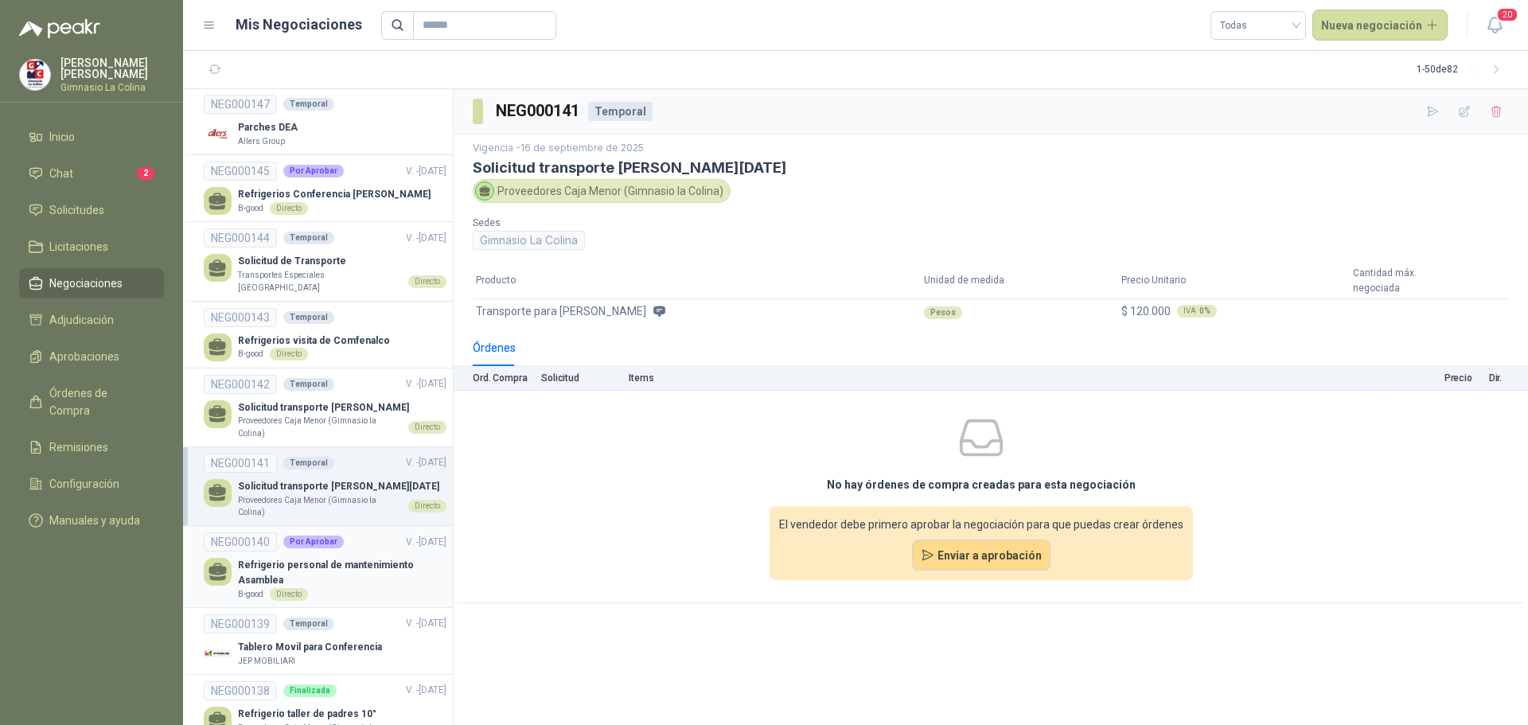
click at [331, 565] on p "Refrigerio personal de mantenimiento Asamblea" at bounding box center [342, 573] width 209 height 30
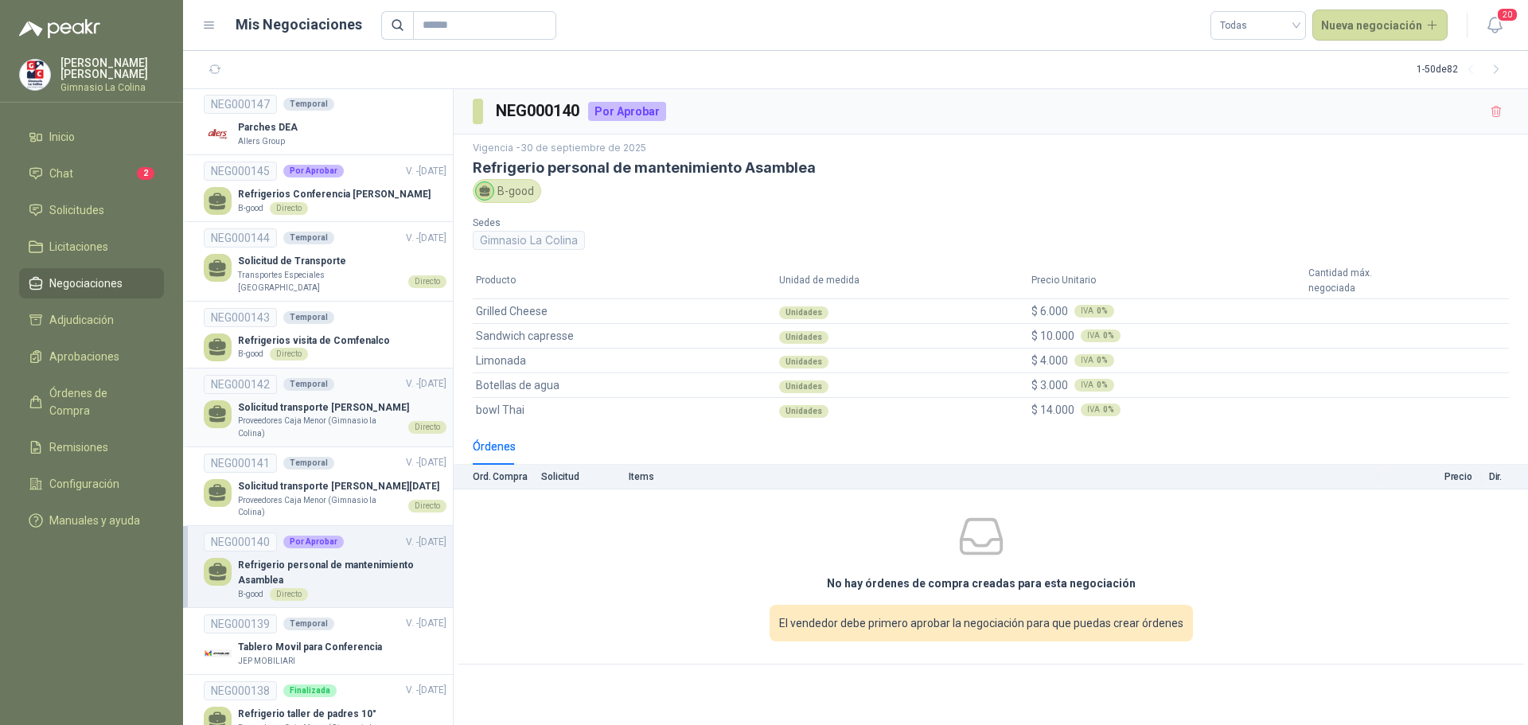
click at [312, 400] on p "Solicitud transporte [PERSON_NAME]" at bounding box center [342, 407] width 209 height 15
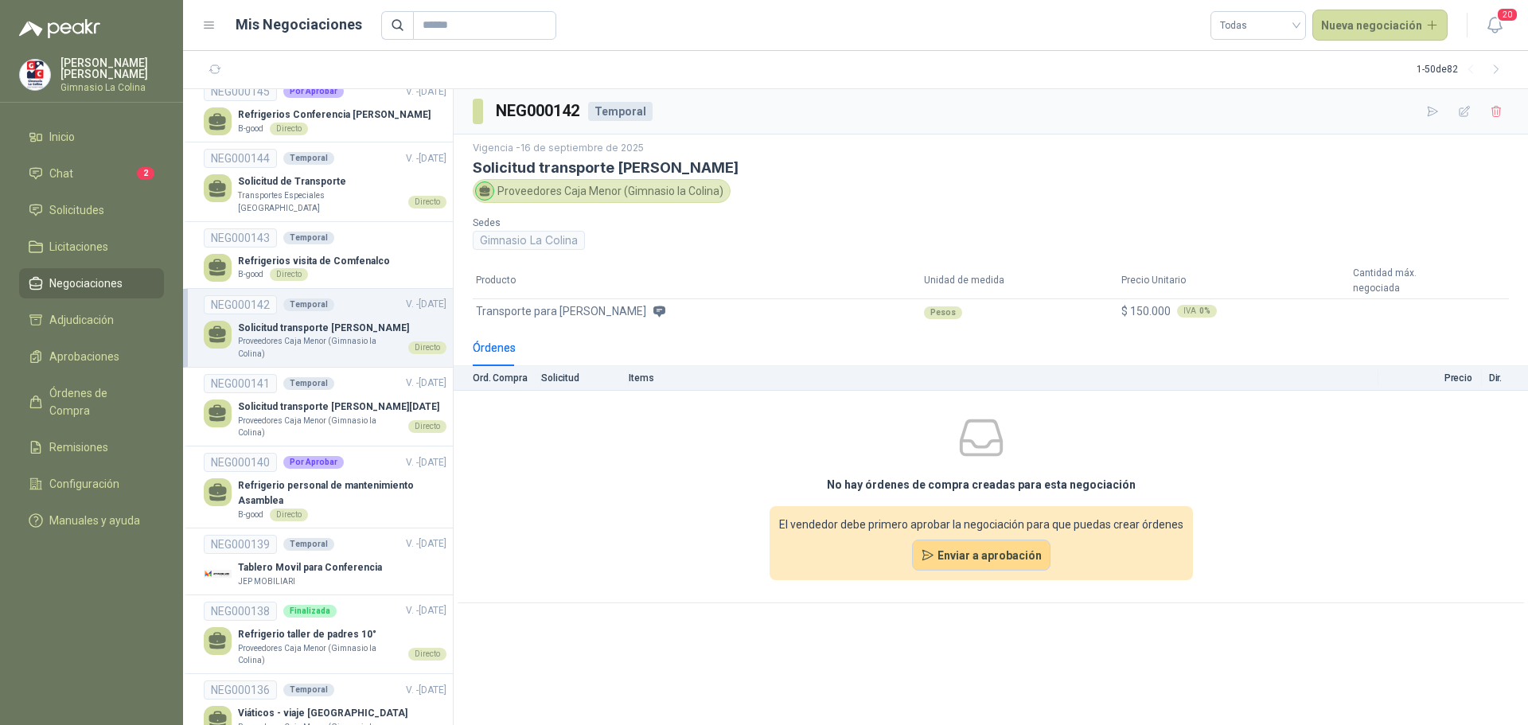
scroll to position [239, 0]
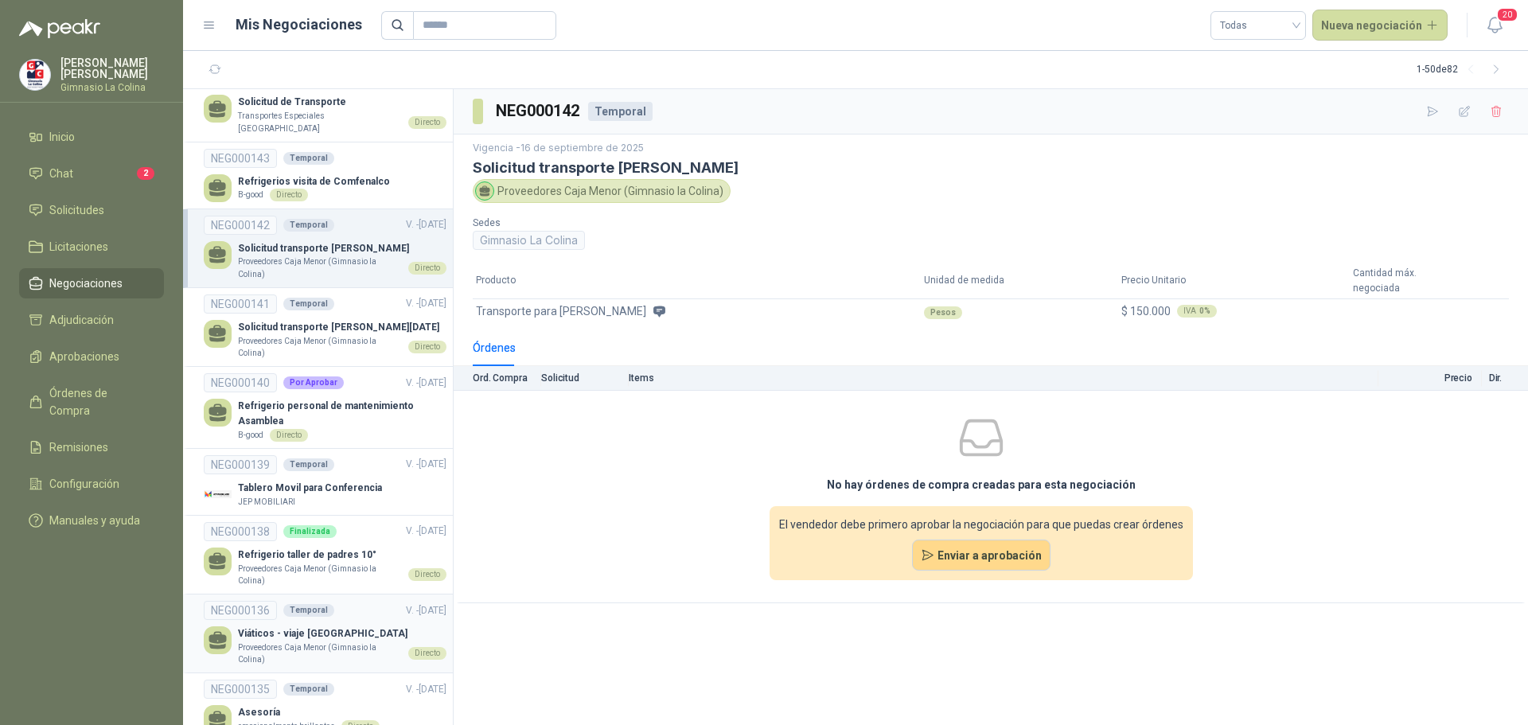
click at [325, 634] on p "Viáticos - viaje [GEOGRAPHIC_DATA]" at bounding box center [342, 633] width 209 height 15
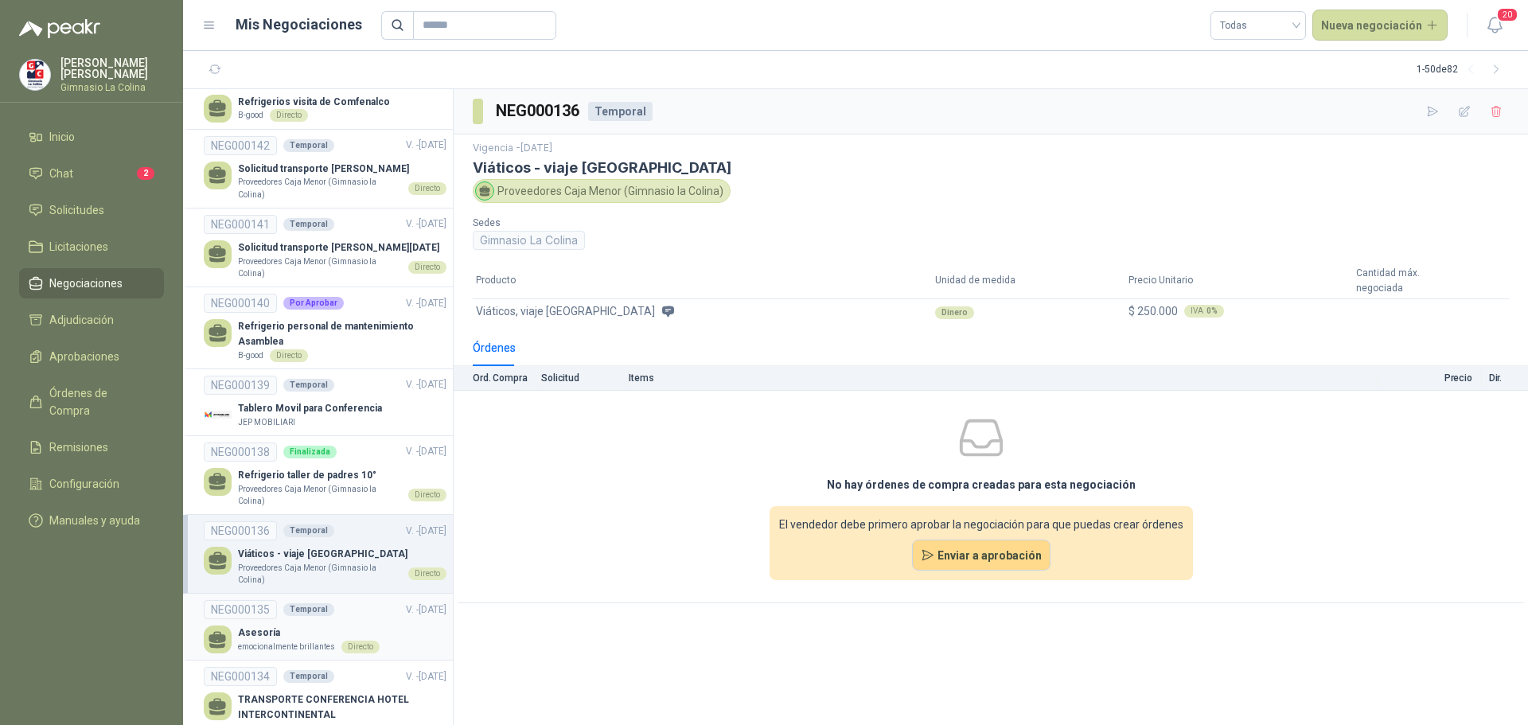
scroll to position [398, 0]
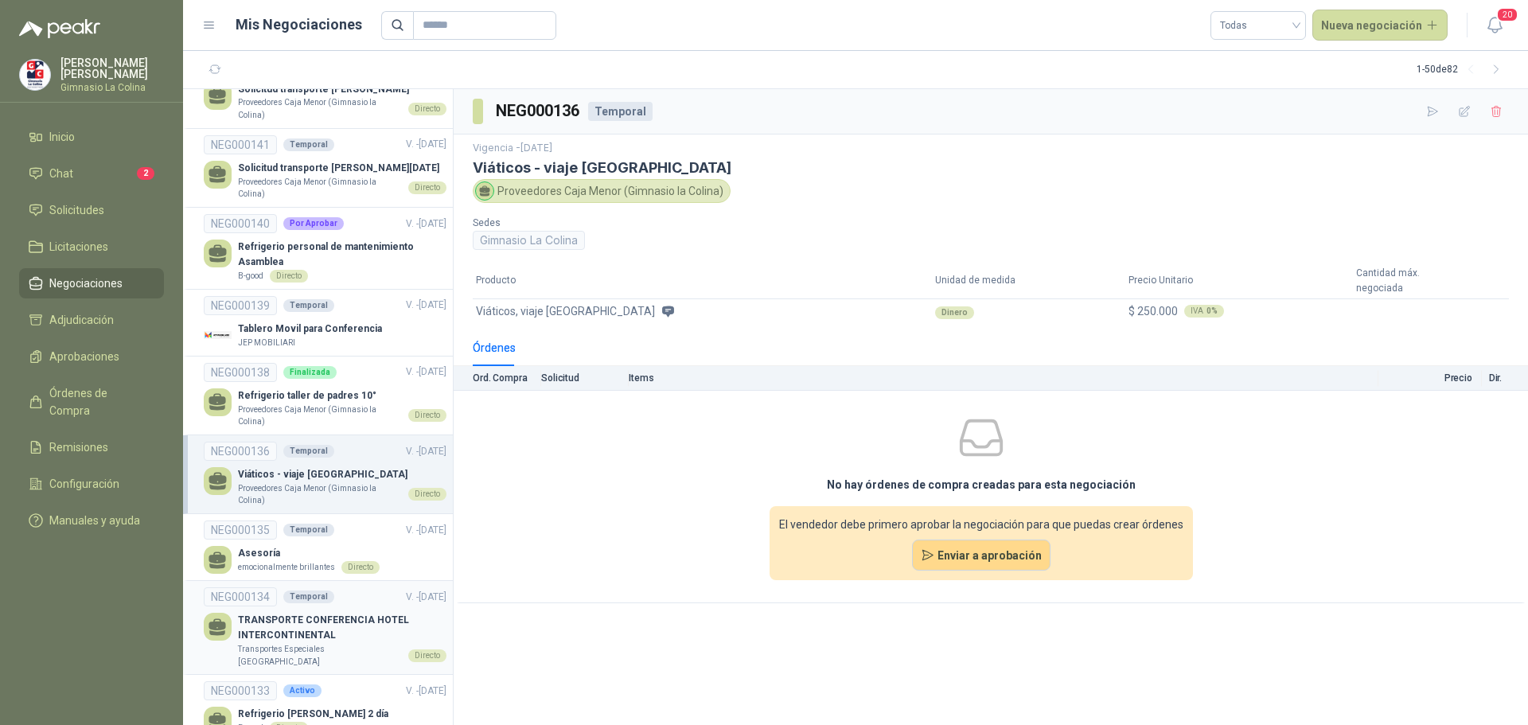
click at [320, 596] on div "Temporal" at bounding box center [308, 597] width 51 height 13
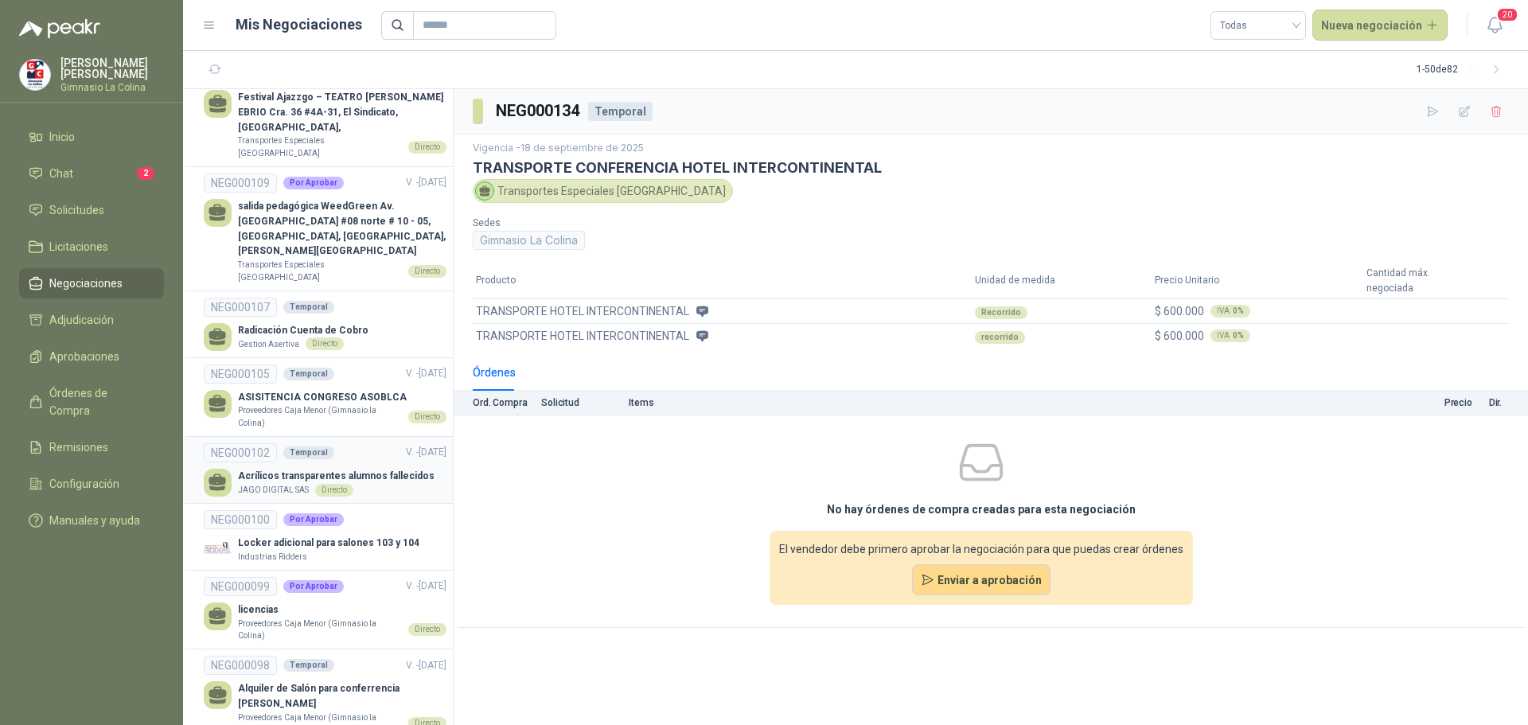
scroll to position [2149, 0]
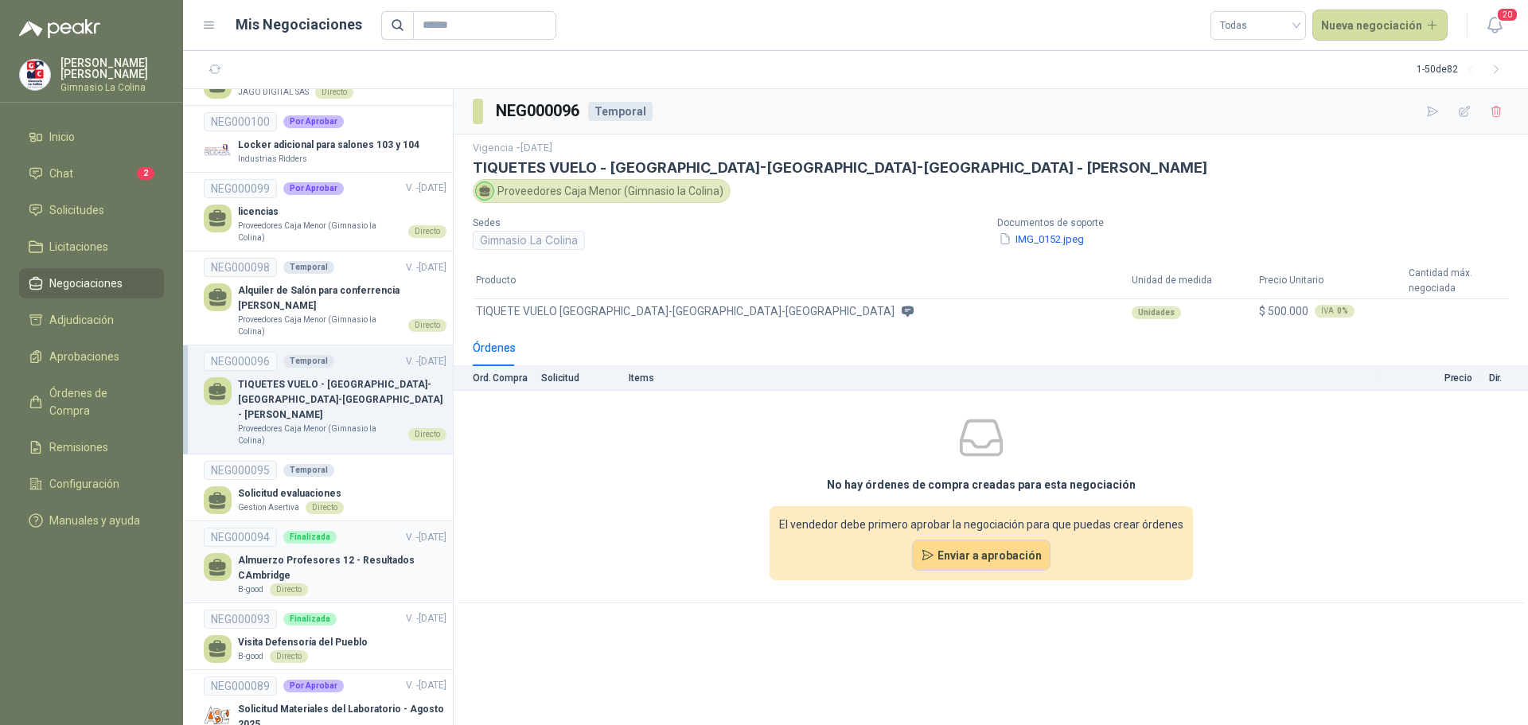
scroll to position [2547, 0]
